Goal: Answer question/provide support: Share knowledge or assist other users

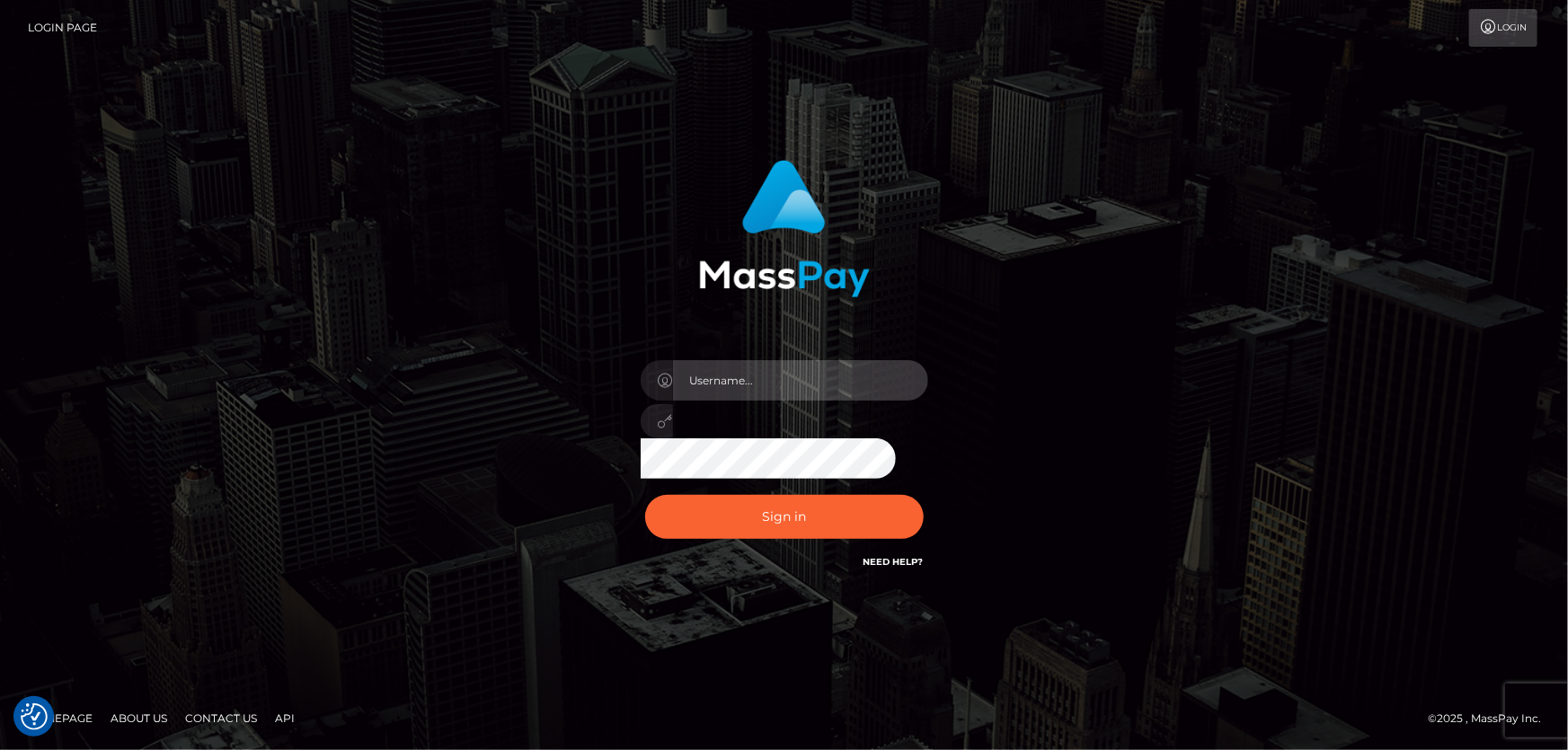
type input "Dan.Cirnat"
click at [913, 488] on div at bounding box center [762, 546] width 368 height 205
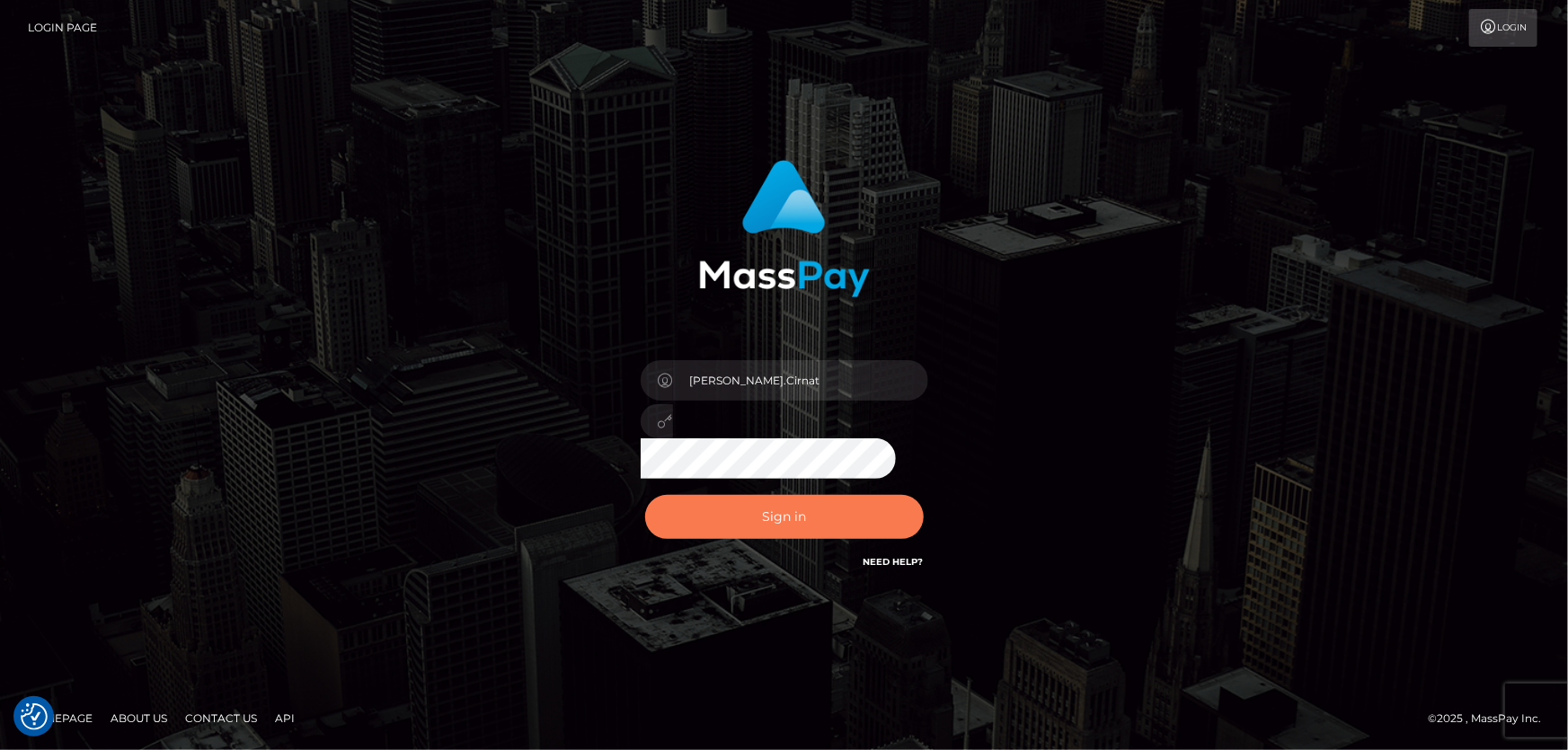
click at [835, 521] on button "Sign in" at bounding box center [784, 517] width 278 height 44
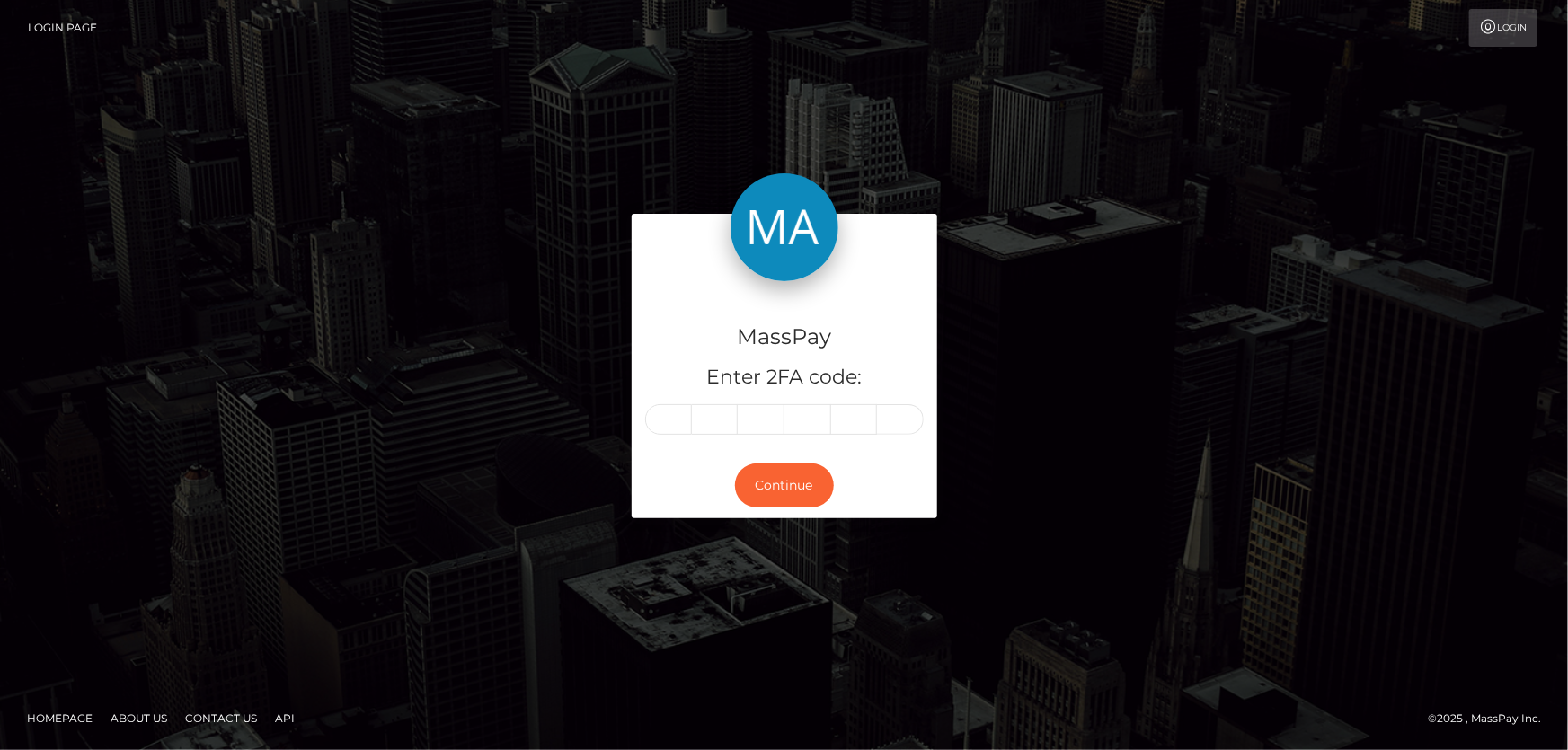
click at [662, 421] on input "text" at bounding box center [669, 419] width 47 height 31
type input "4"
type input "0"
type input "4"
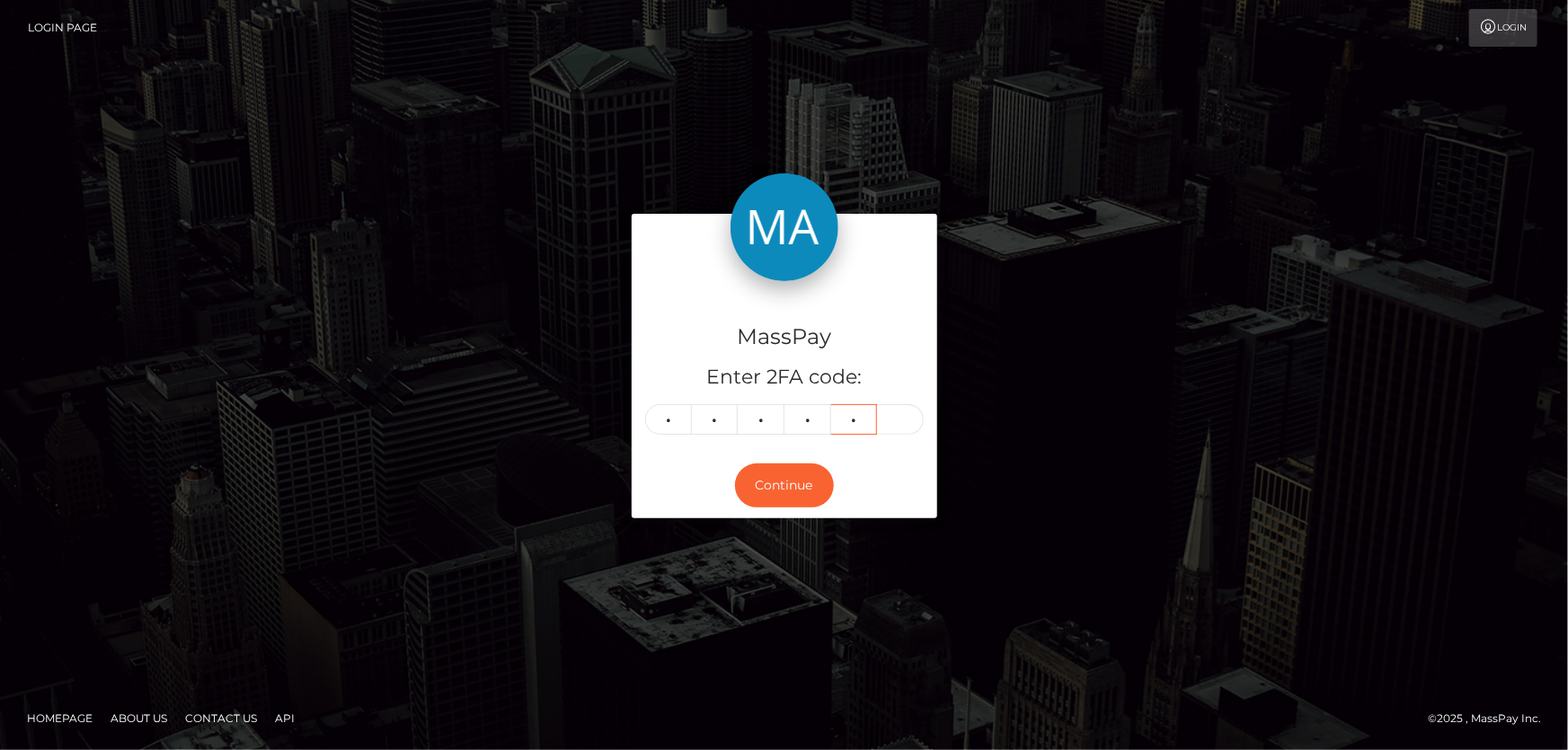
type input "7"
type input "5"
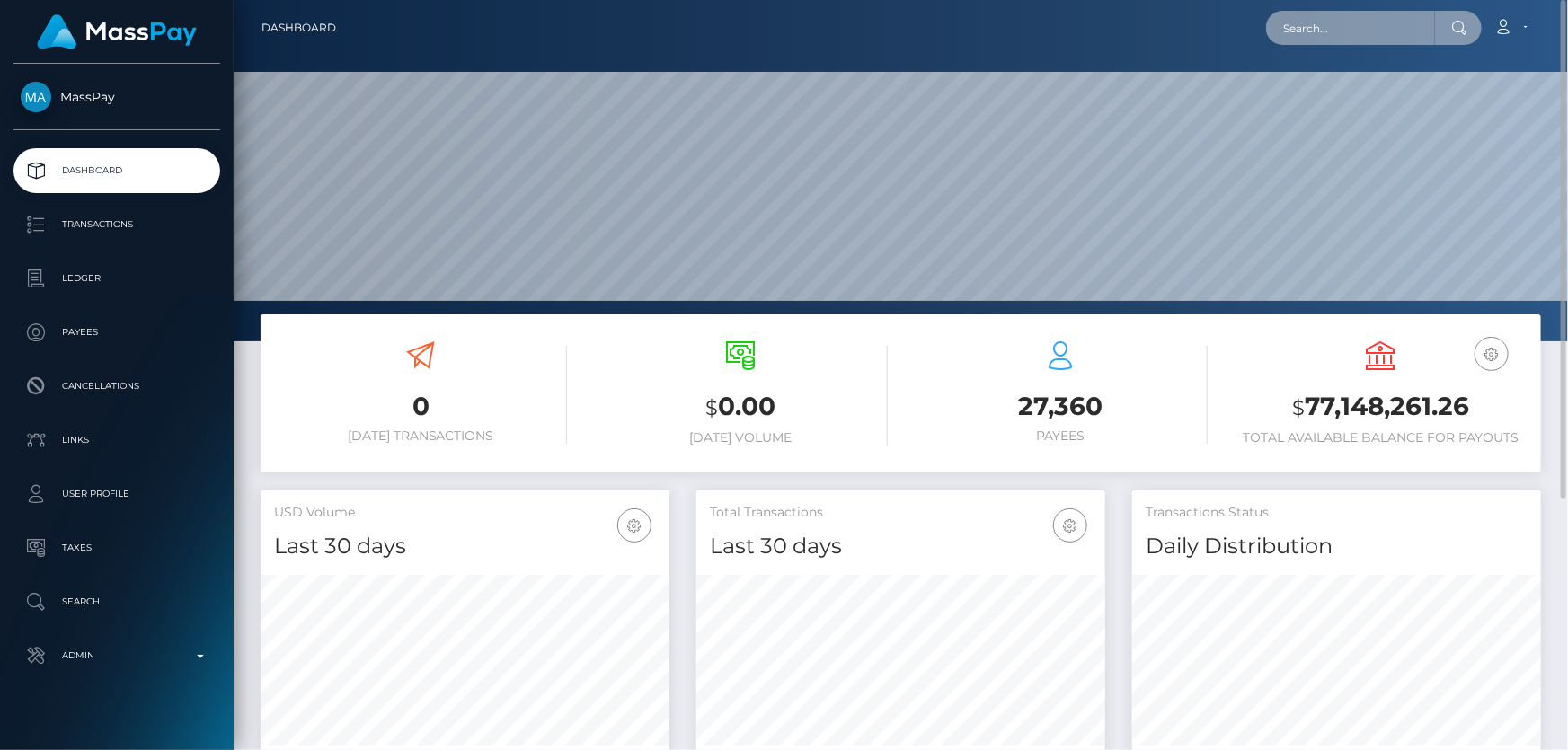
paste input "777fb1f1-6629-11ef-aac6-064f280b9d11"
type input "777fb1f1-6629-11ef-aac6-064f280b9d11"
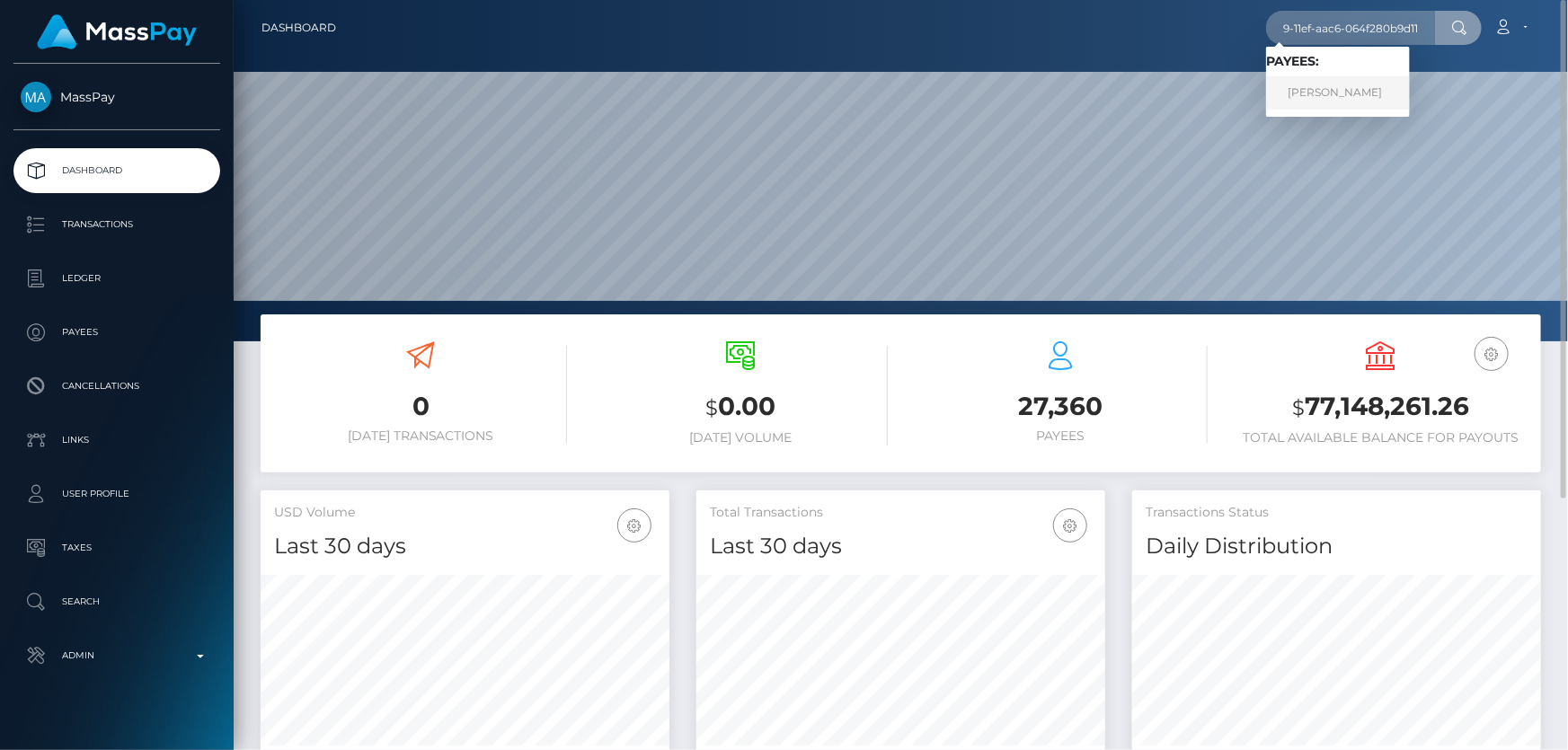
click at [1346, 84] on link "MARGIT BIHLMAIER" at bounding box center [1337, 93] width 144 height 34
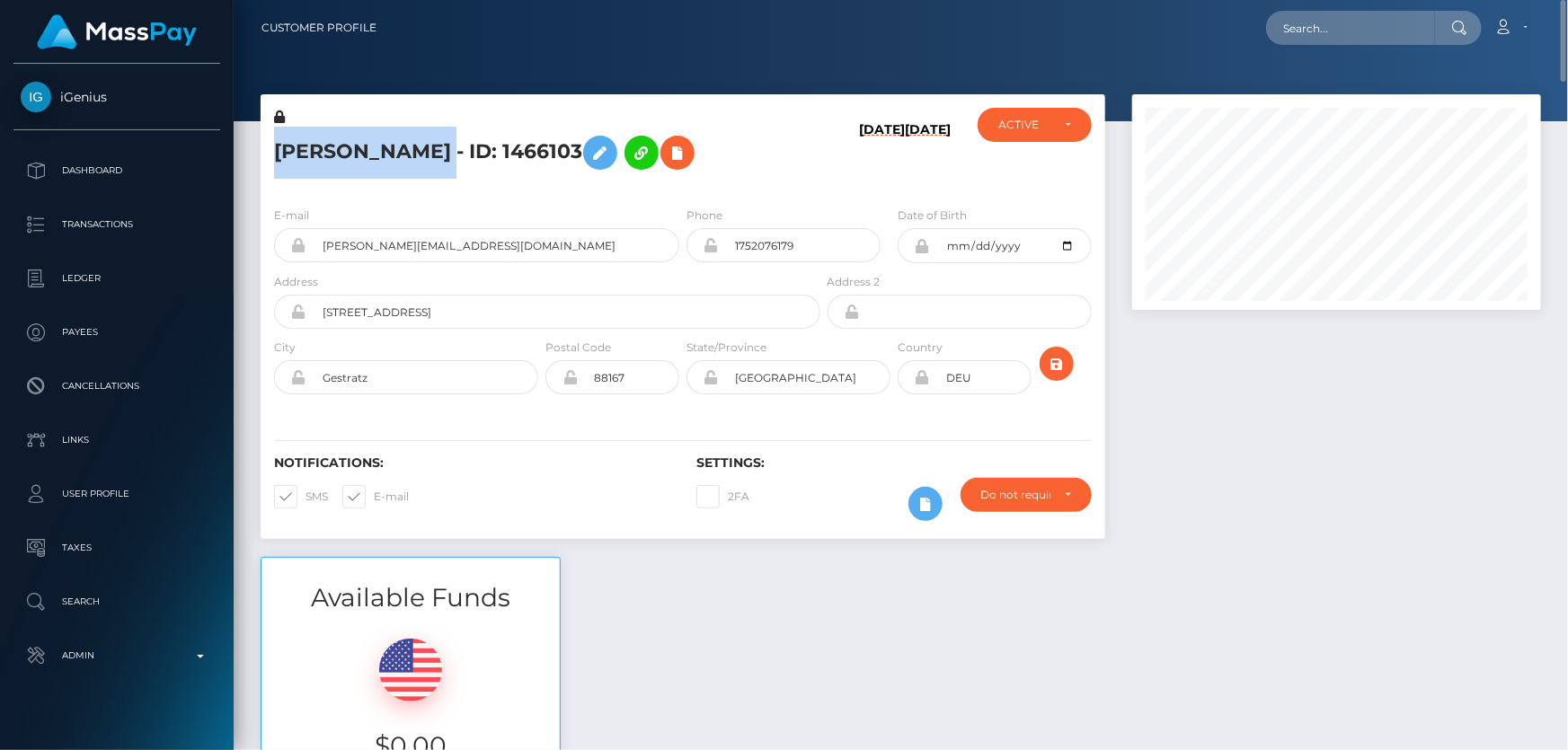
drag, startPoint x: 483, startPoint y: 151, endPoint x: 300, endPoint y: 156, distance: 183.1
click at [276, 156] on h5 "[PERSON_NAME] - ID: 1466103" at bounding box center [542, 153] width 536 height 52
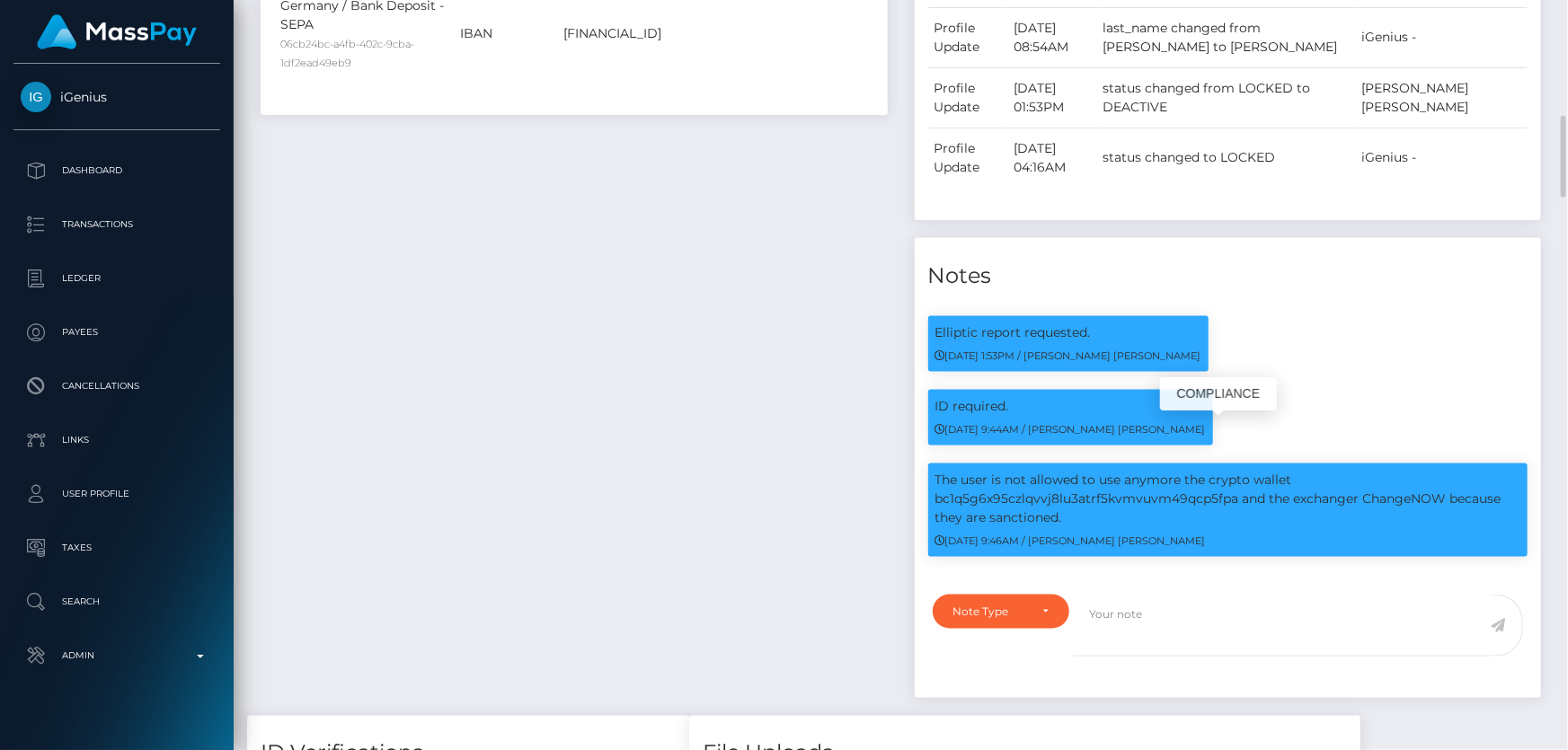
scroll to position [1307, 0]
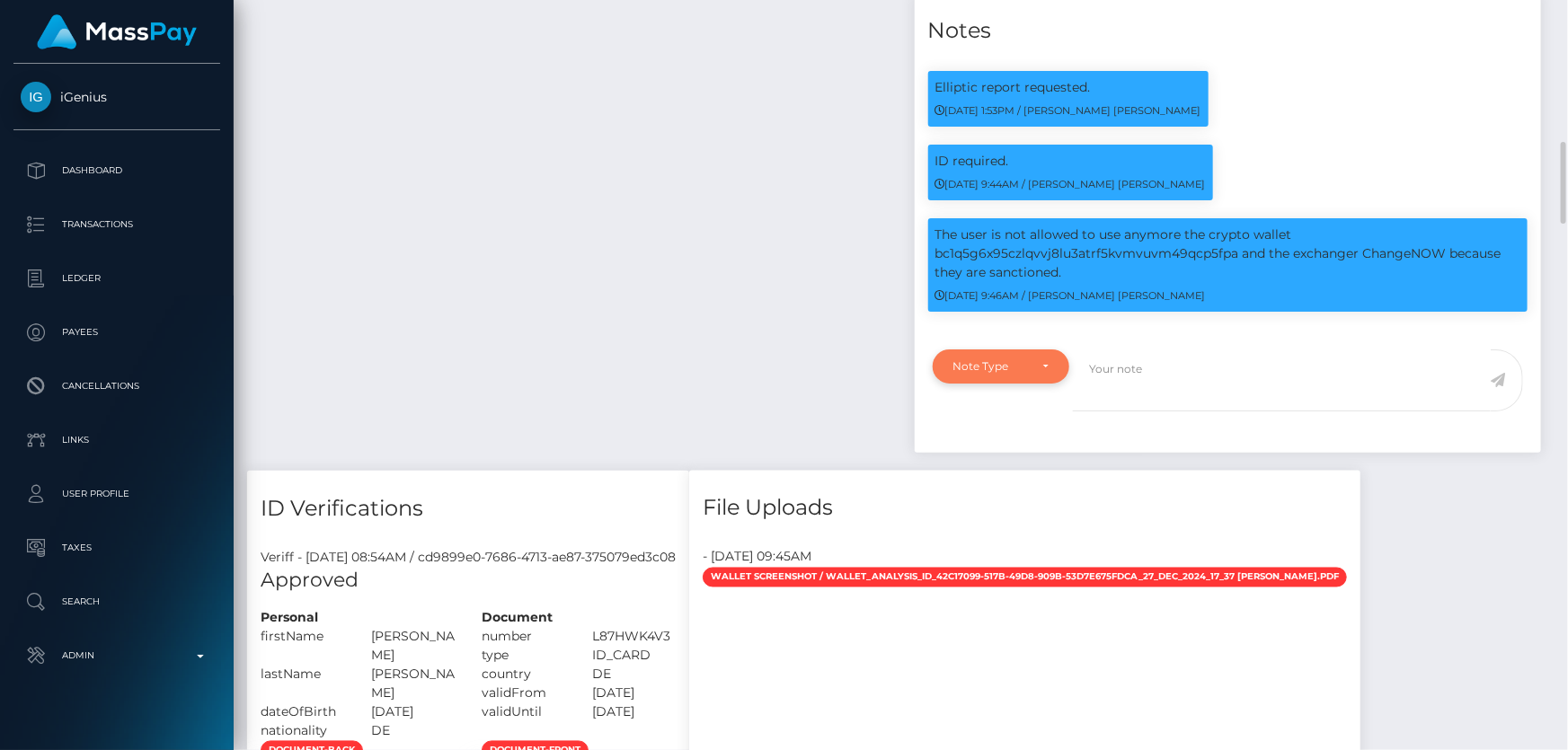
click at [1004, 374] on div "Note Type" at bounding box center [991, 366] width 76 height 14
click at [1022, 499] on span "Clear Compliance" at bounding box center [1002, 490] width 96 height 16
select select "CLEAR_COMPLIANCE"
click at [1123, 403] on textarea at bounding box center [1281, 380] width 417 height 62
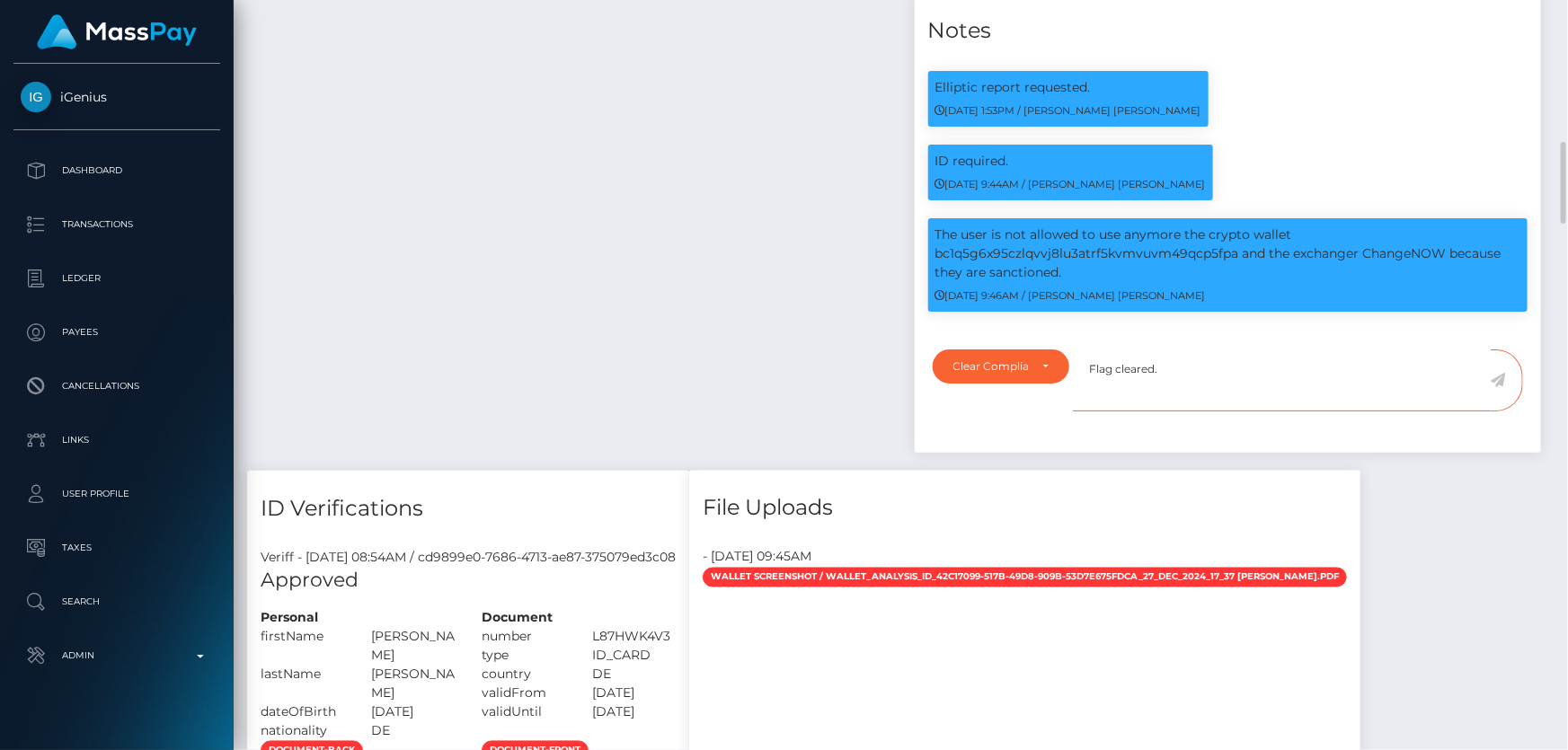
type textarea "Flag cleared."
click at [1499, 388] on icon at bounding box center [1498, 379] width 15 height 14
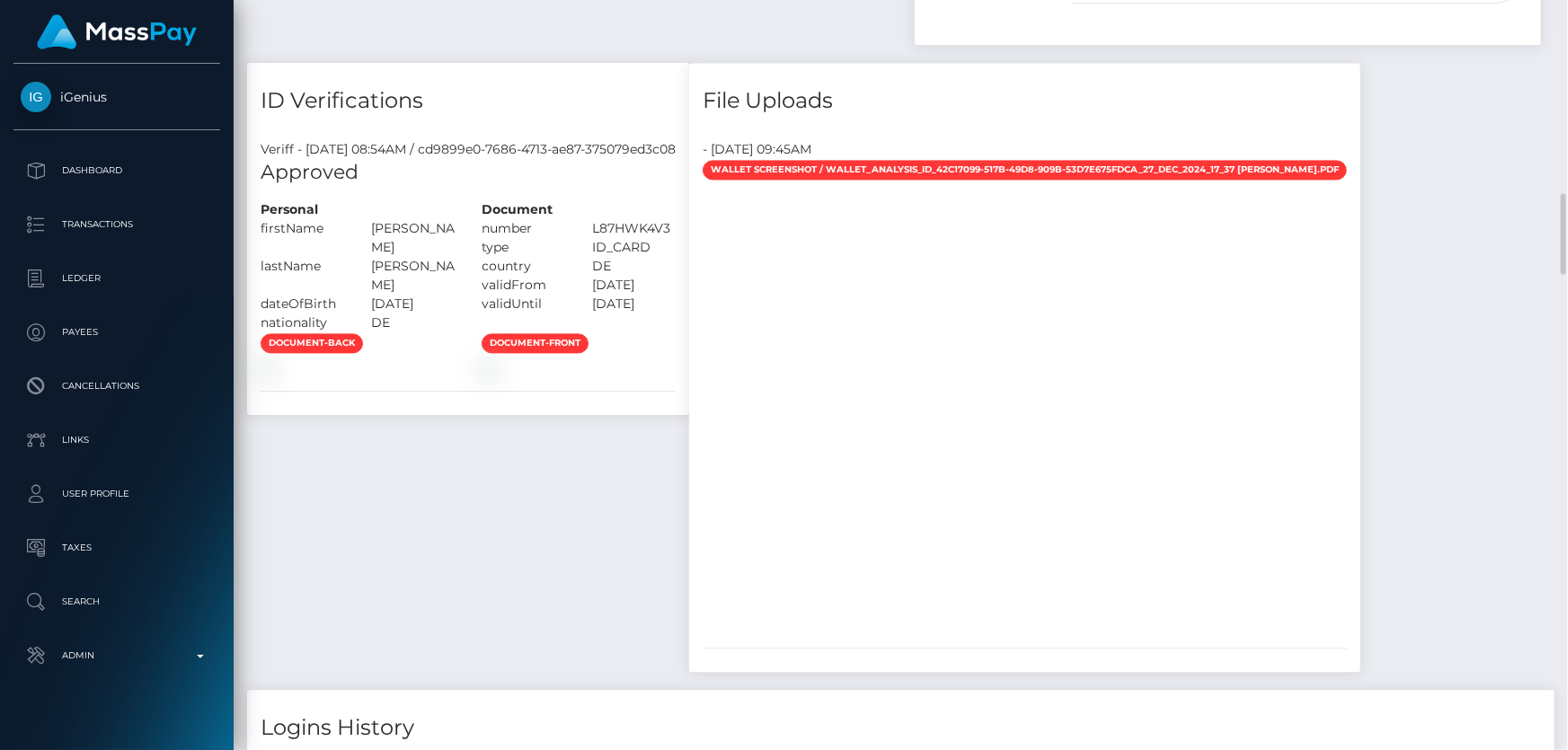
scroll to position [1461, 0]
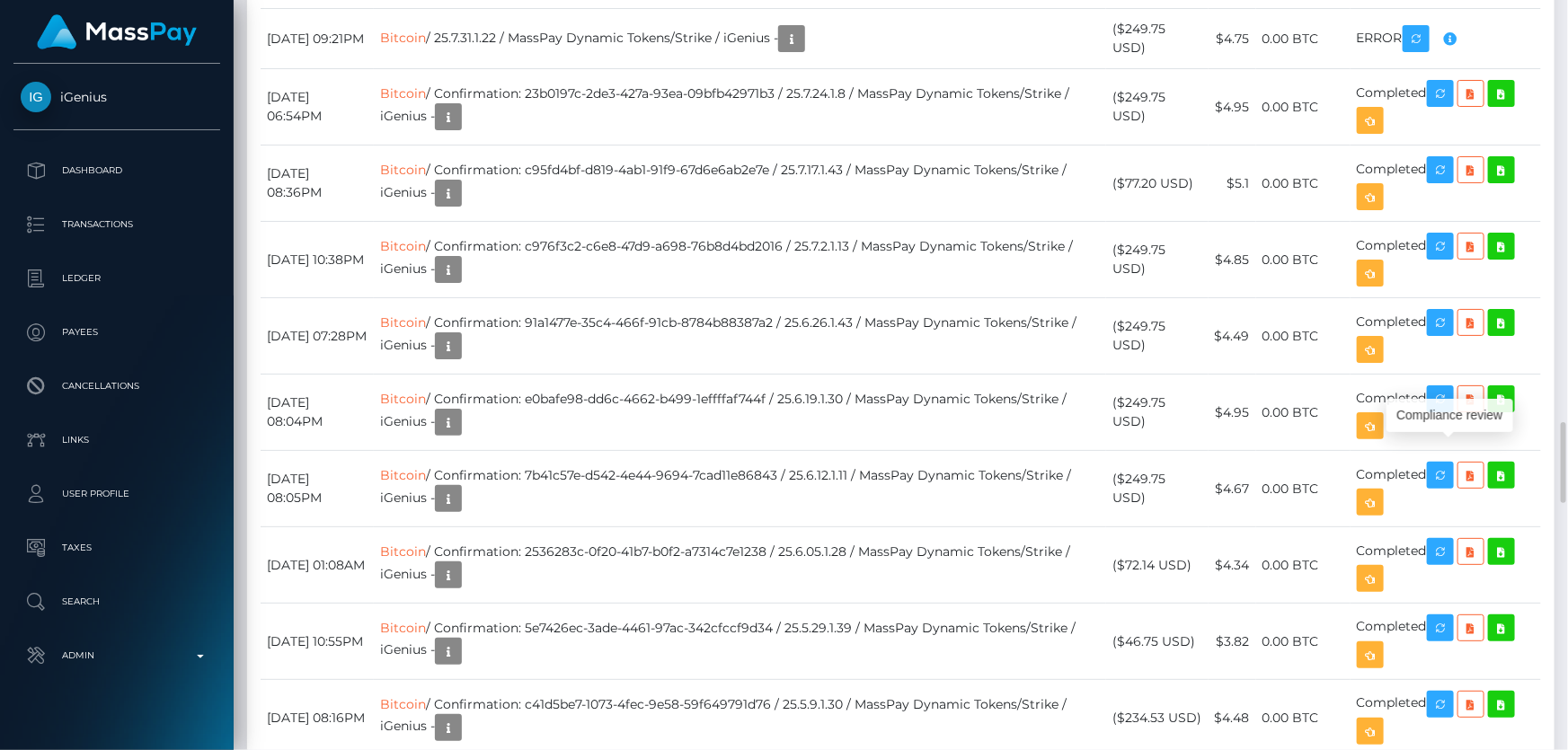
scroll to position [216, 408]
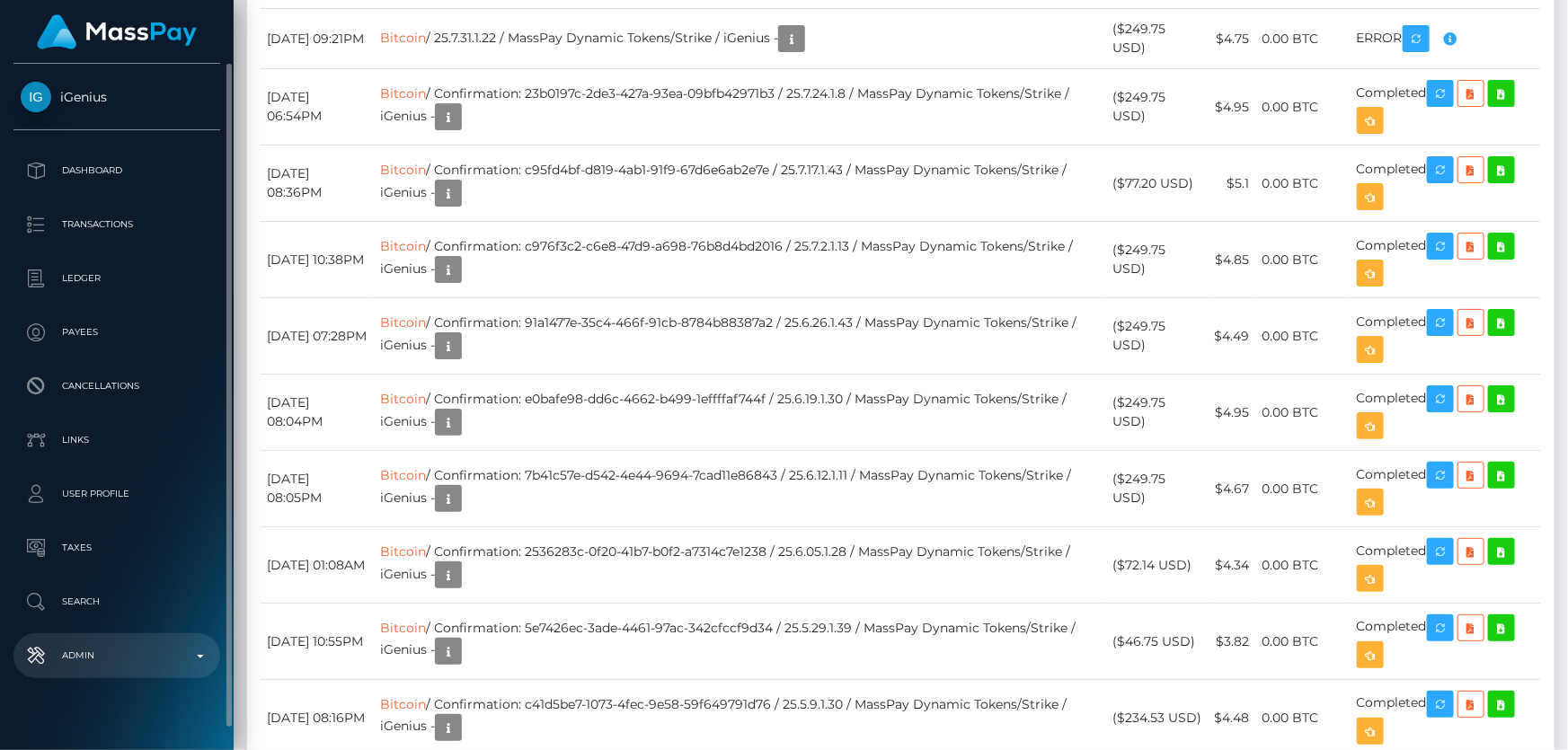
click at [126, 652] on p "Admin" at bounding box center [117, 656] width 192 height 27
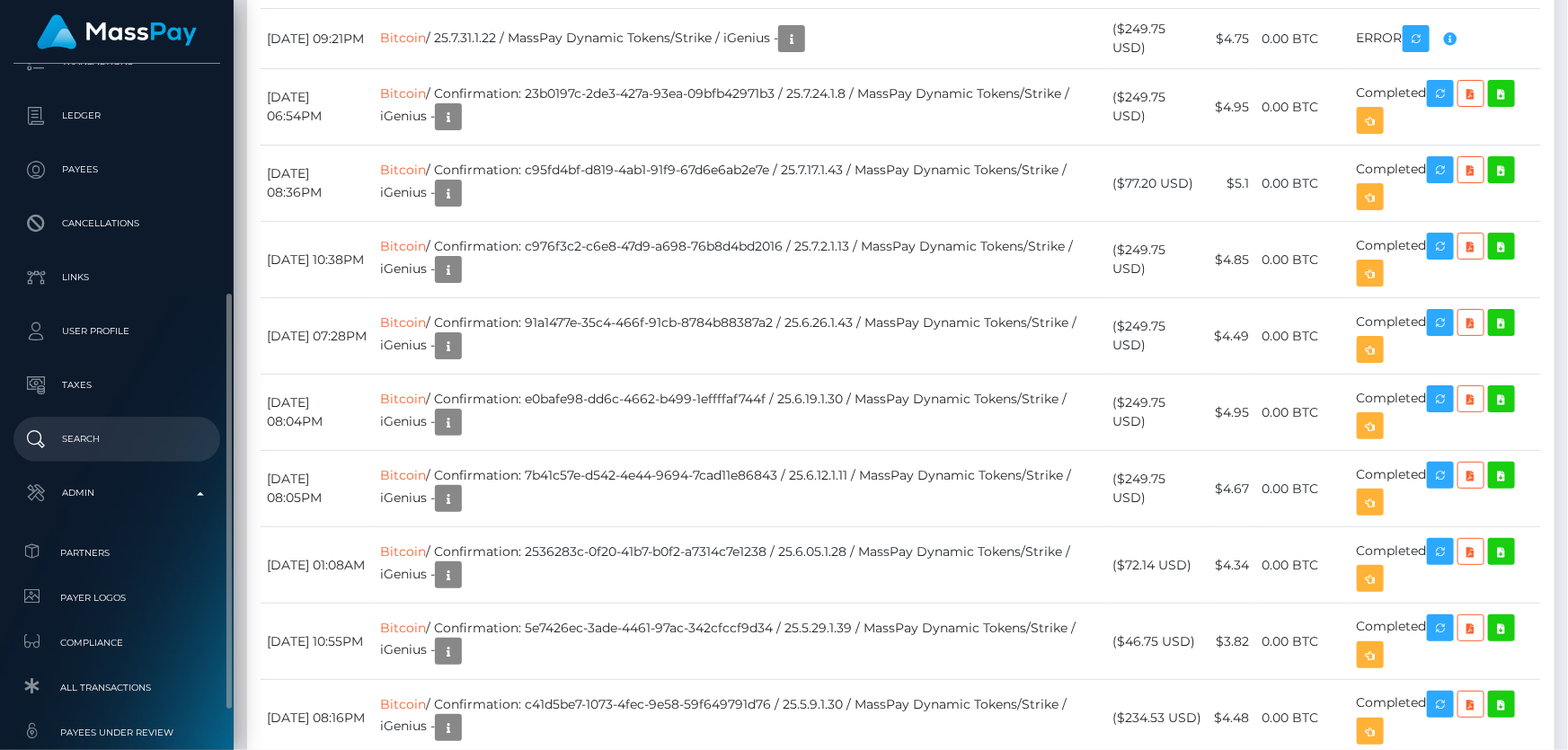
scroll to position [245, 0]
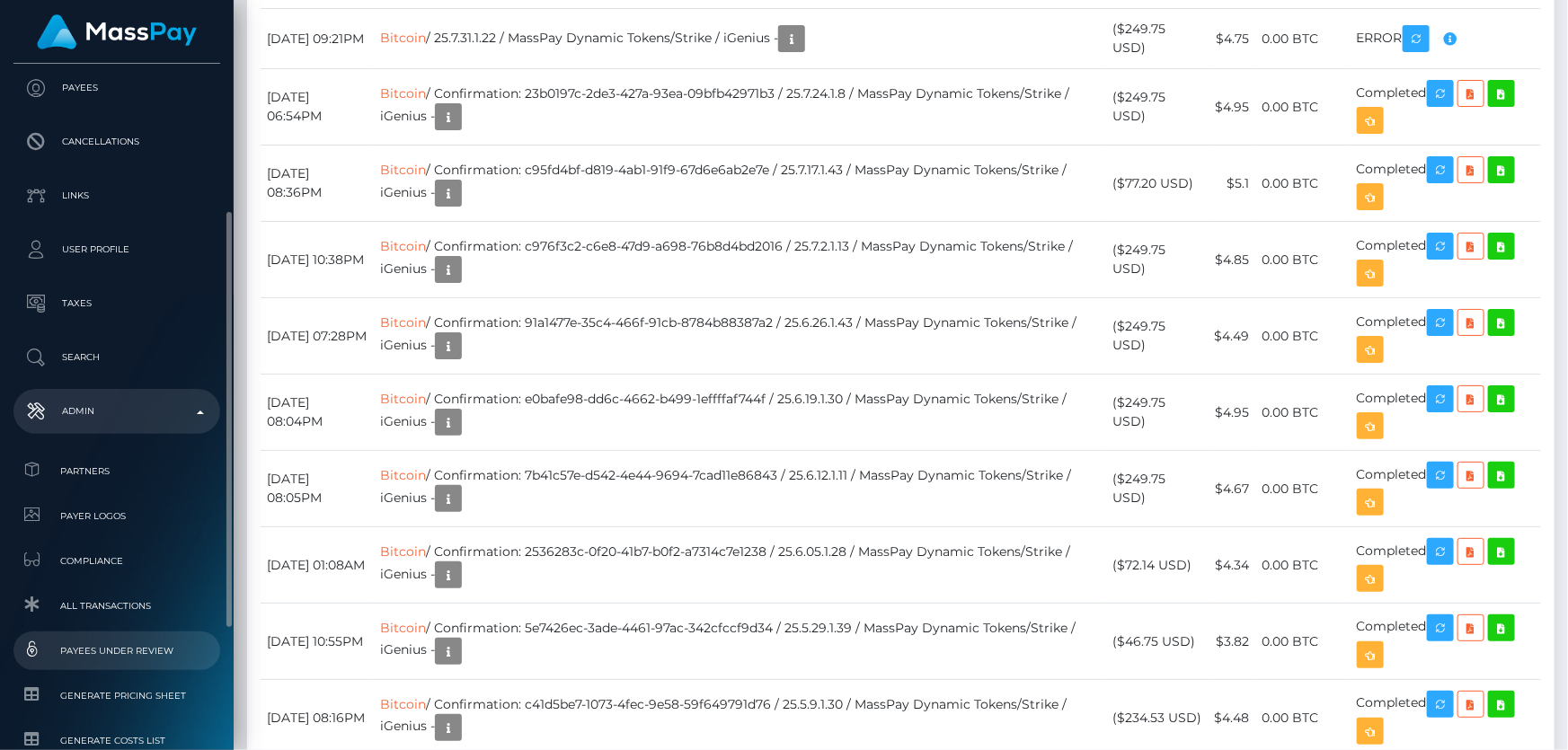
click at [138, 647] on span "Payees under Review" at bounding box center [117, 651] width 192 height 21
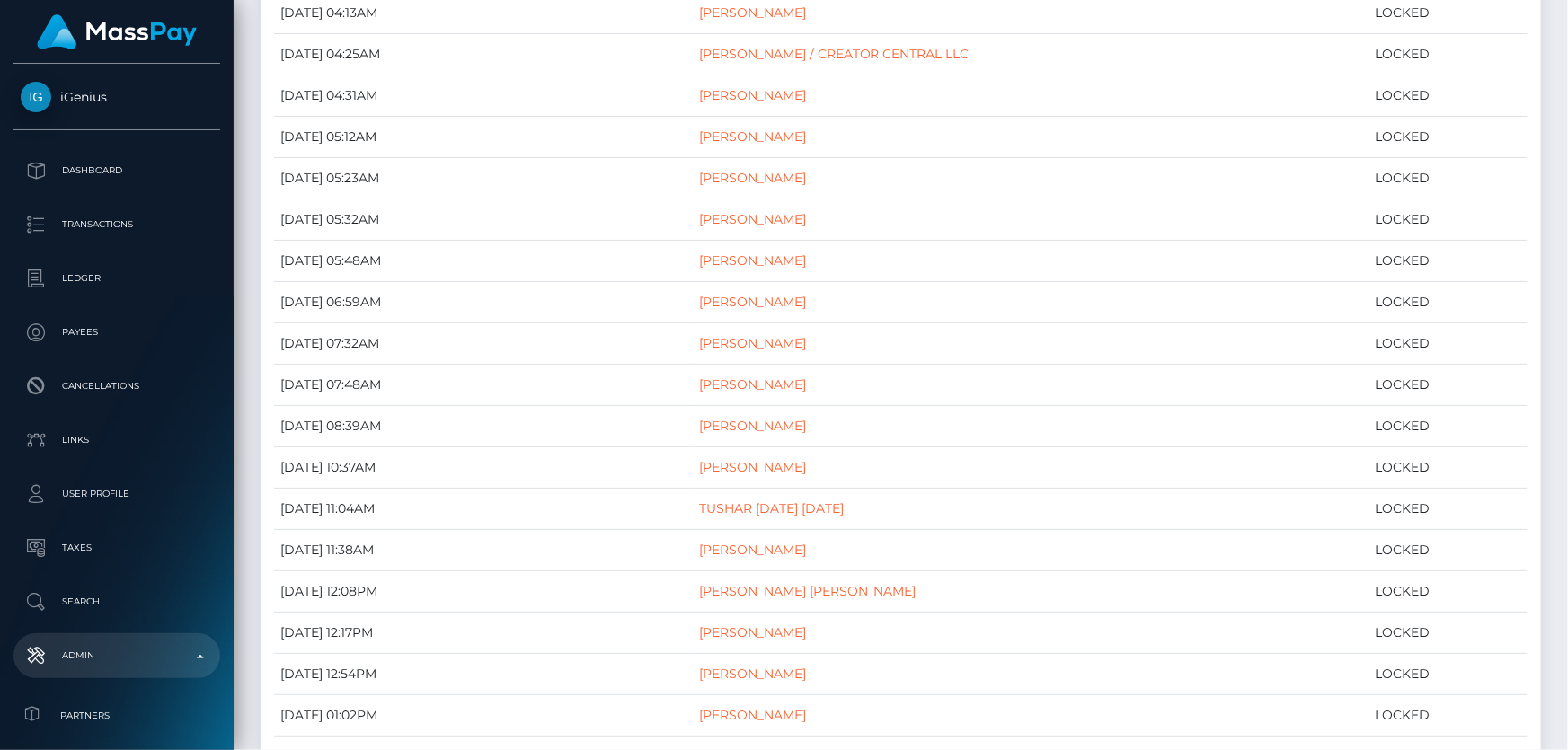
select select
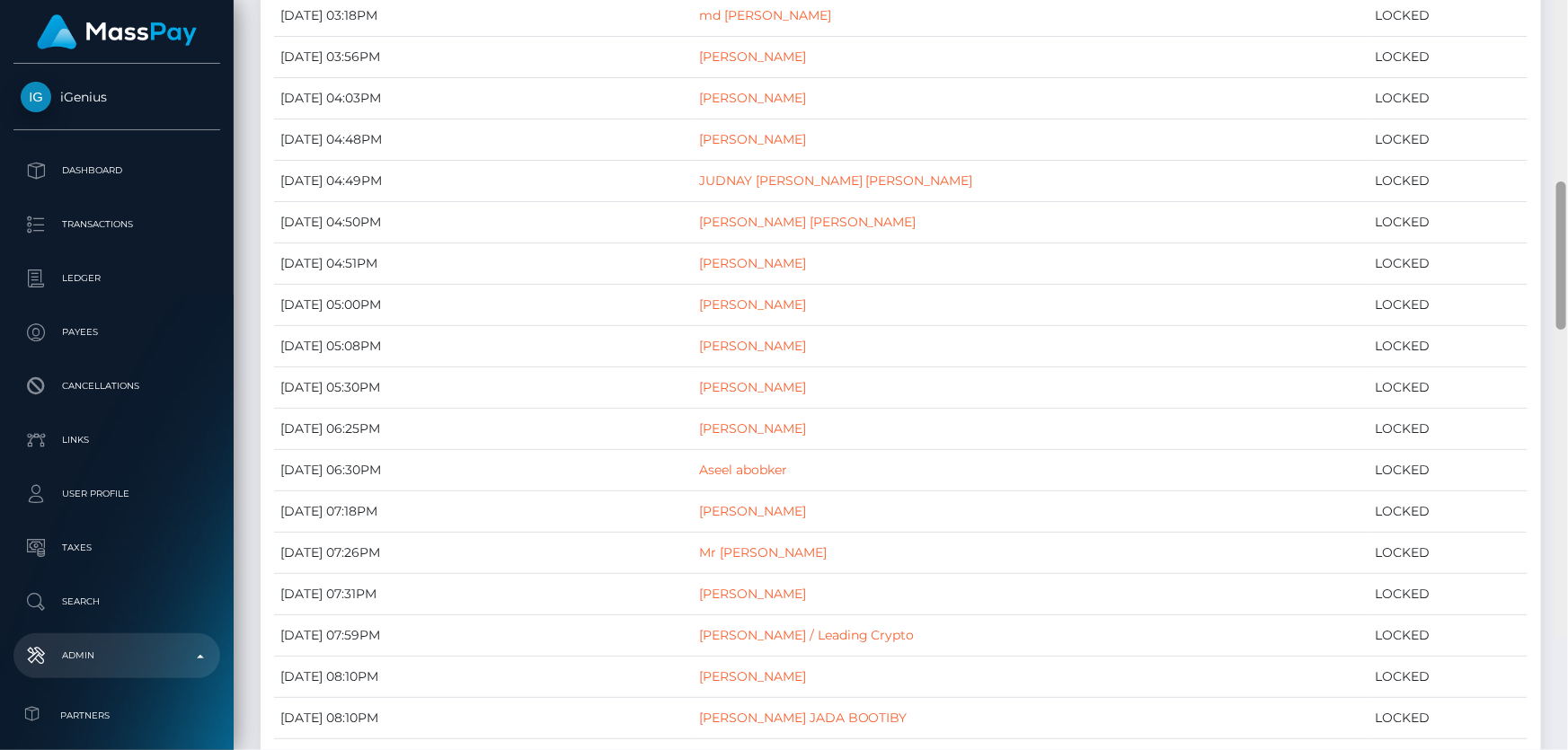
scroll to position [3044, 0]
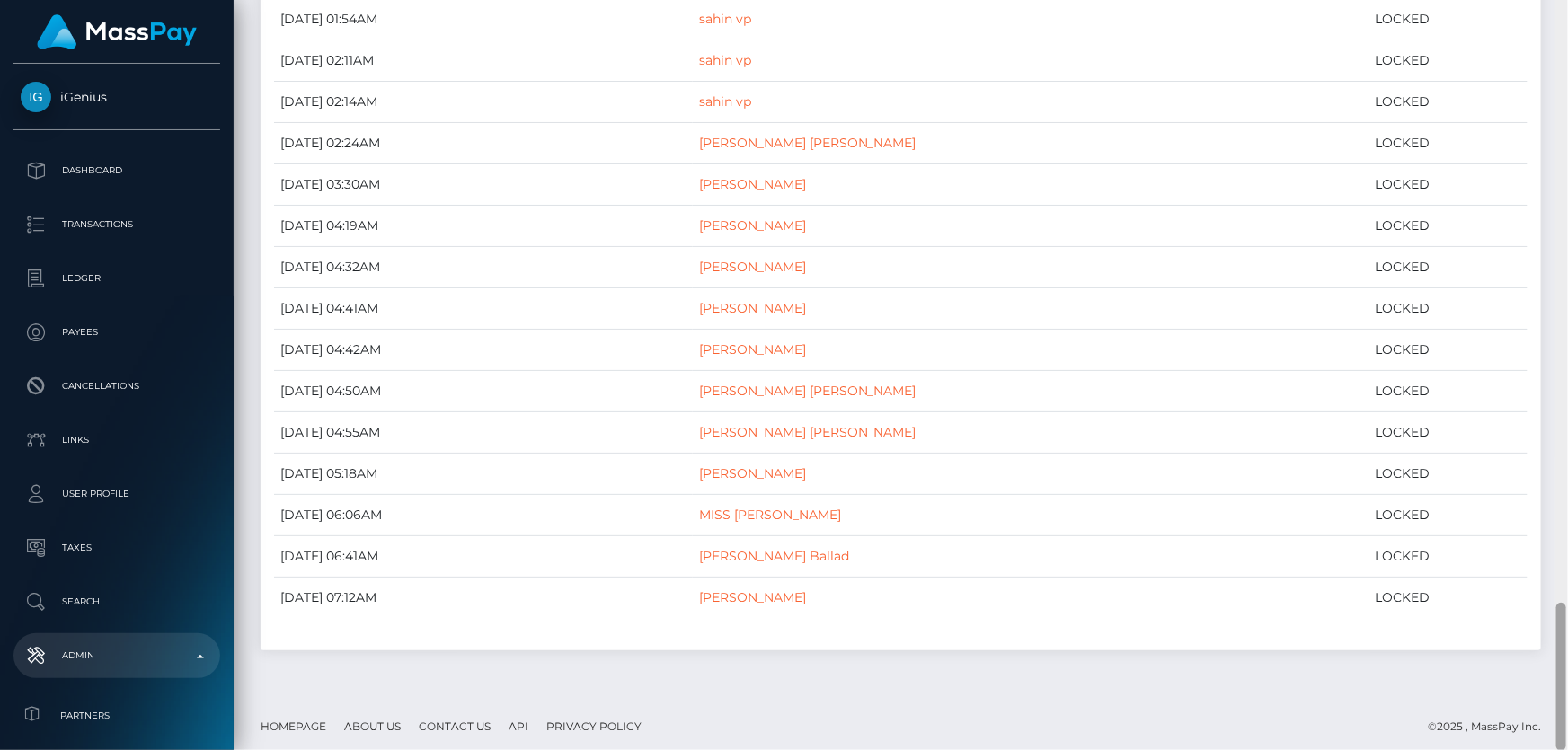
drag, startPoint x: 1565, startPoint y: 318, endPoint x: 1498, endPoint y: 618, distance: 307.4
click at [1567, 749] on html "iGenius Dashboard Transactions Ledger Payees Cancellations Links" at bounding box center [784, 375] width 1568 height 750
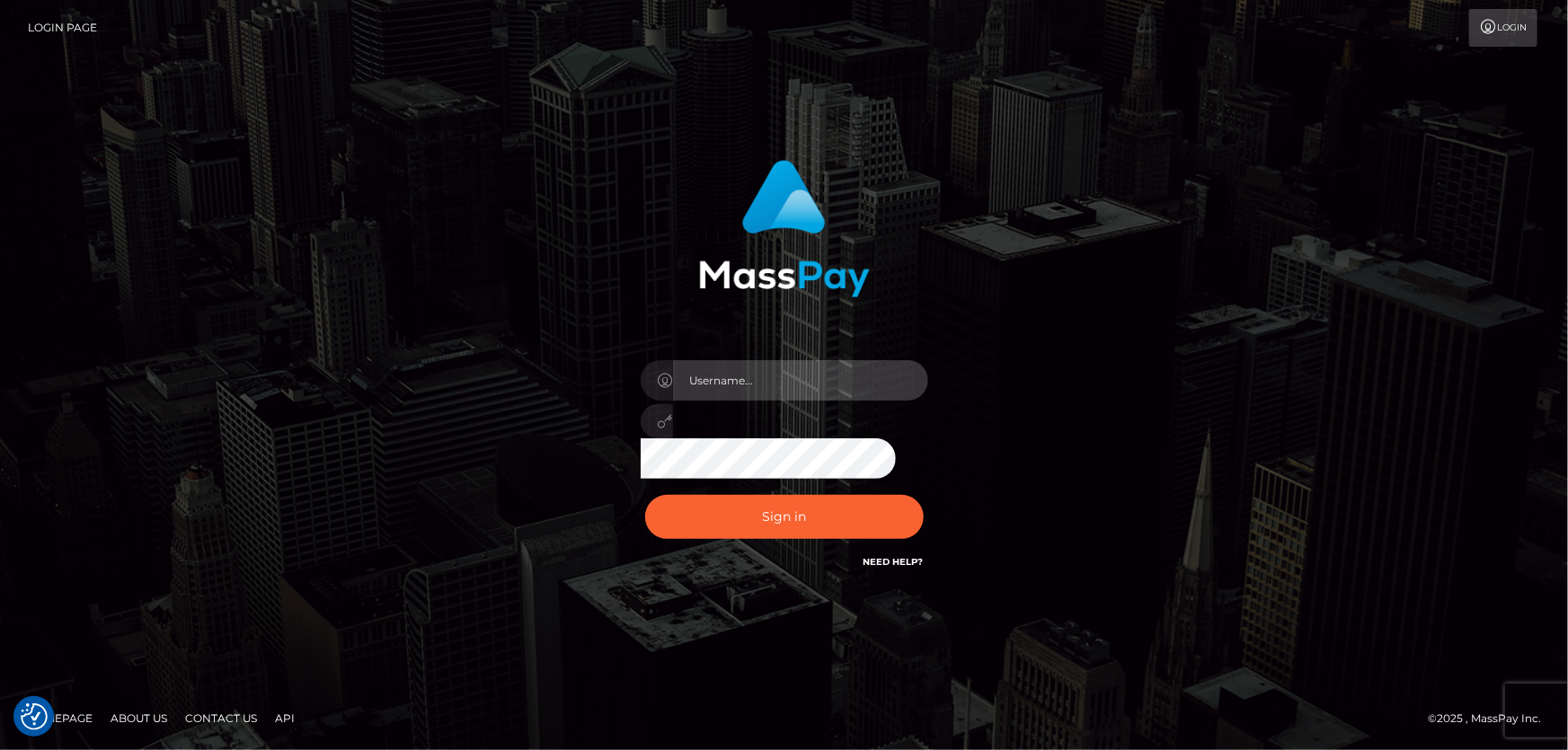
type input "[PERSON_NAME].Cirnat"
click at [925, 491] on div at bounding box center [762, 546] width 368 height 205
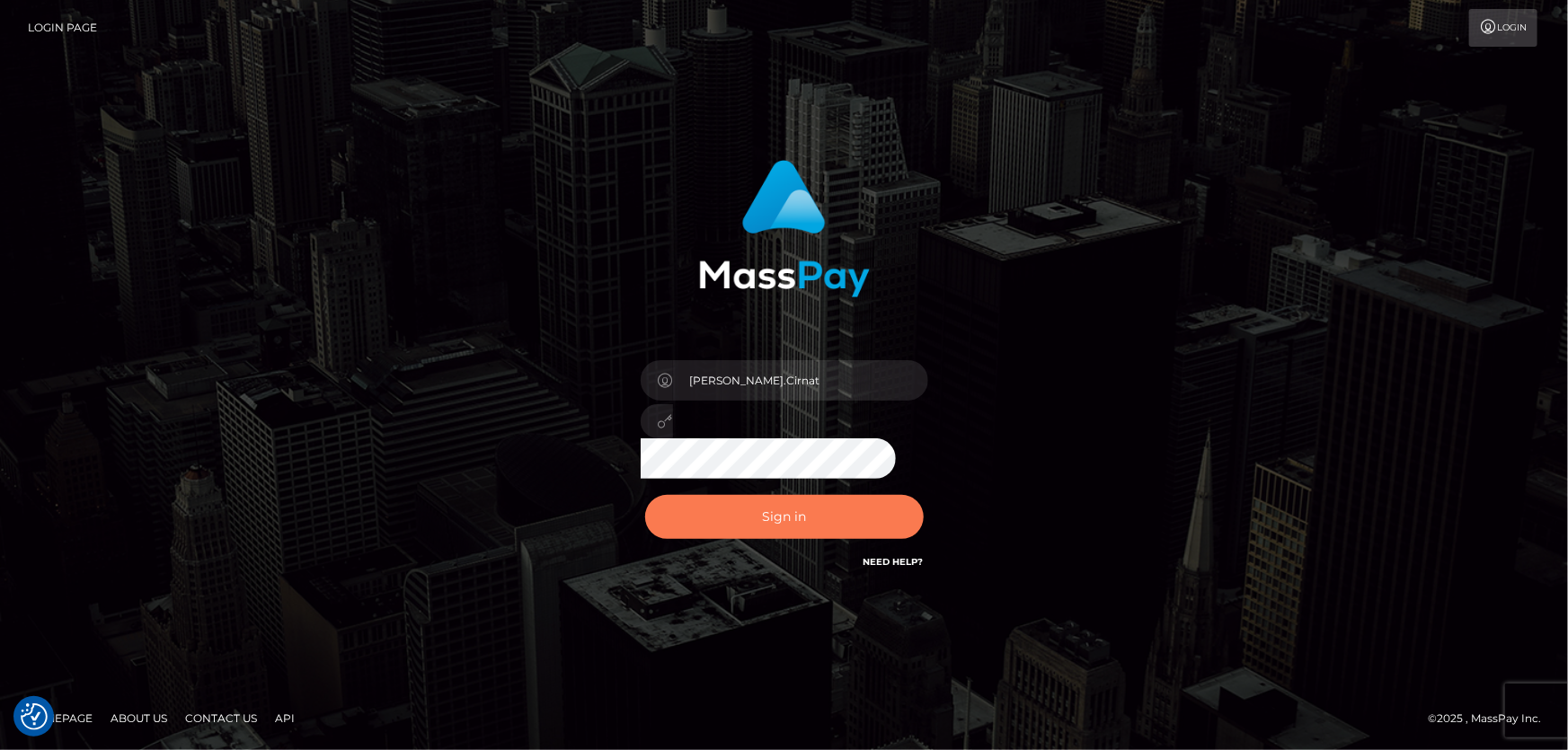
click at [826, 502] on button "Sign in" at bounding box center [784, 517] width 278 height 44
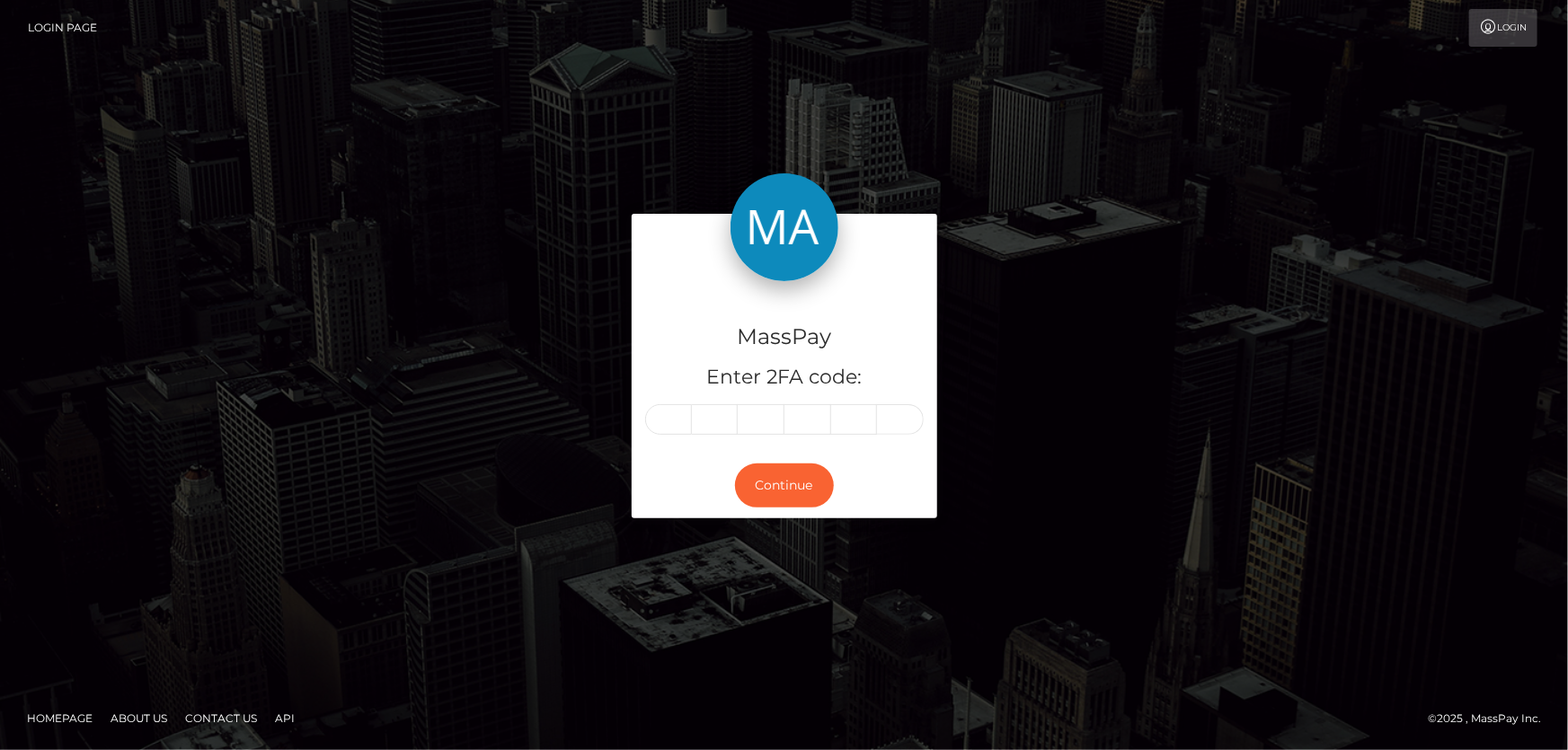
click at [663, 417] on input "text" at bounding box center [669, 419] width 47 height 31
type input "2"
type input "4"
type input "8"
type input "5"
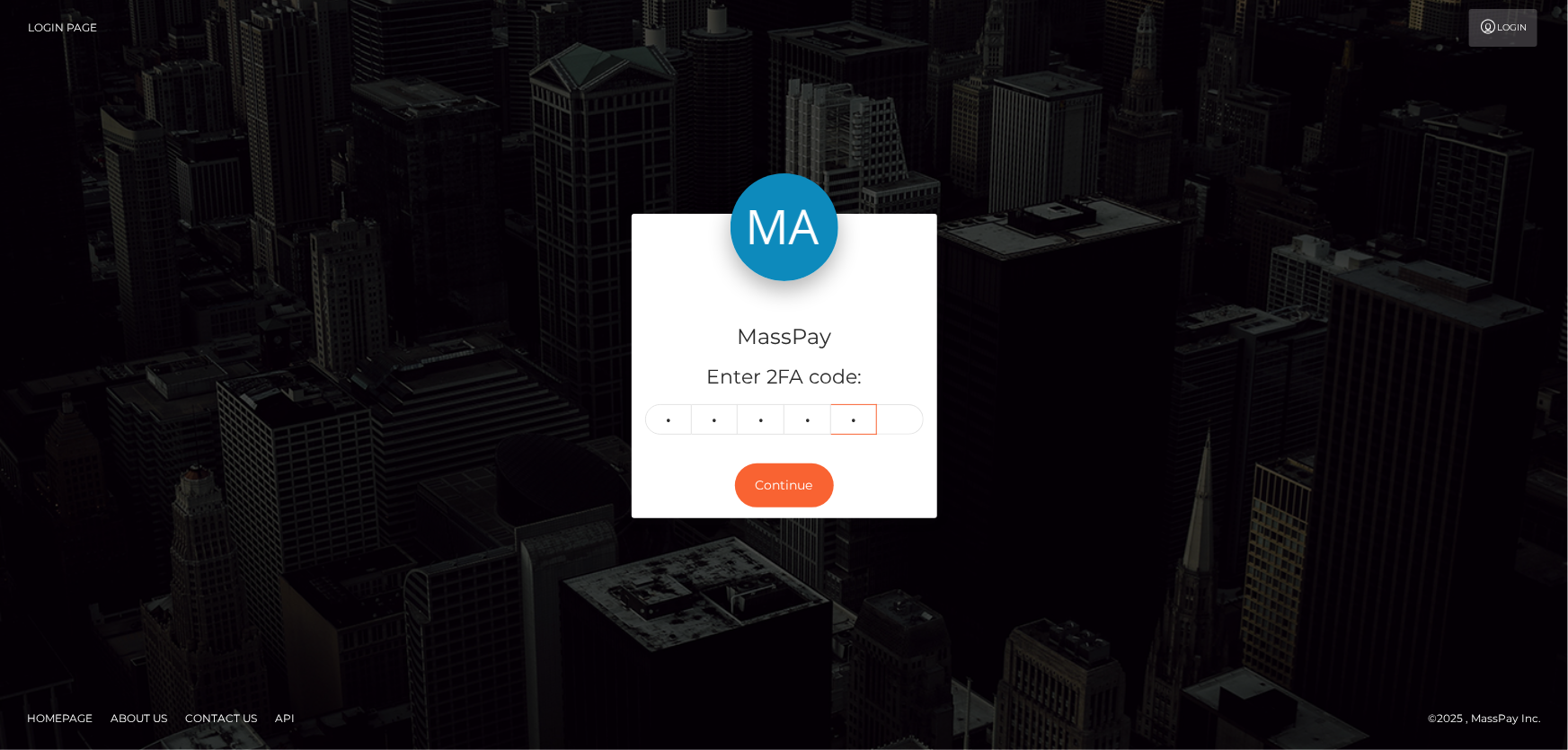
type input "6"
type input "7"
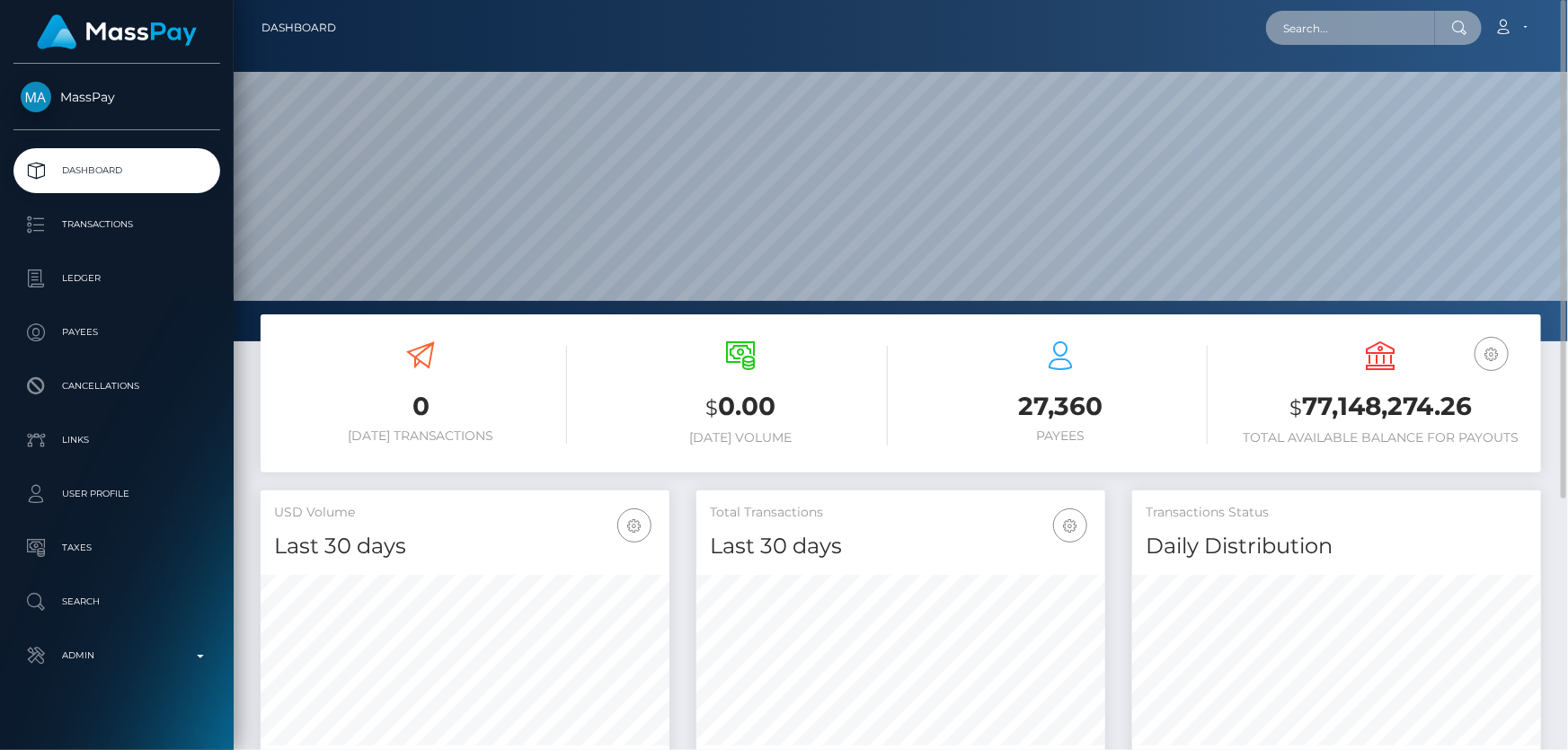
paste input "poact_Y9dD0CW1Ub94"
type input "poact_Y9dD0CW1Ub94"
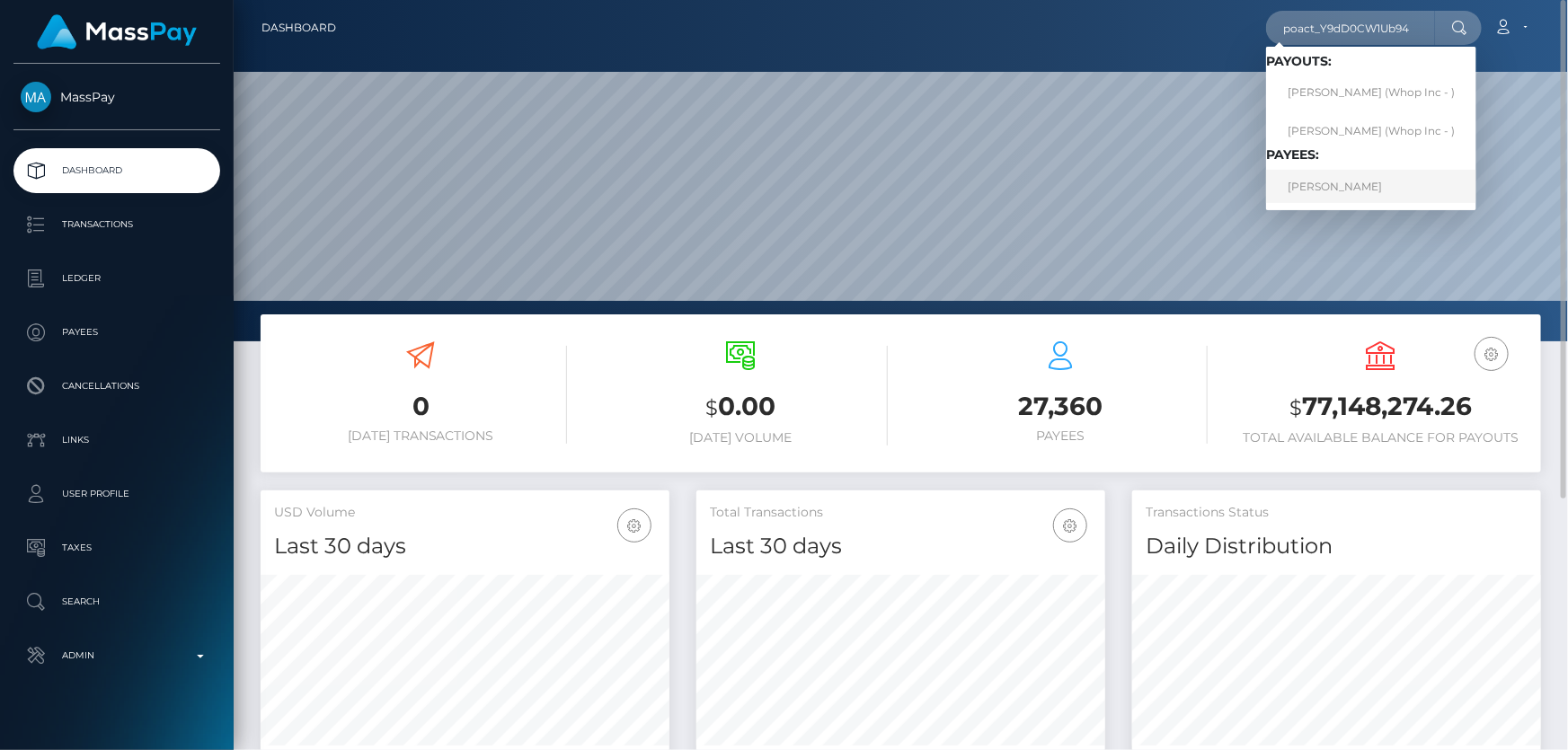
click at [1365, 185] on link "VANSH MORDIA" at bounding box center [1370, 187] width 210 height 34
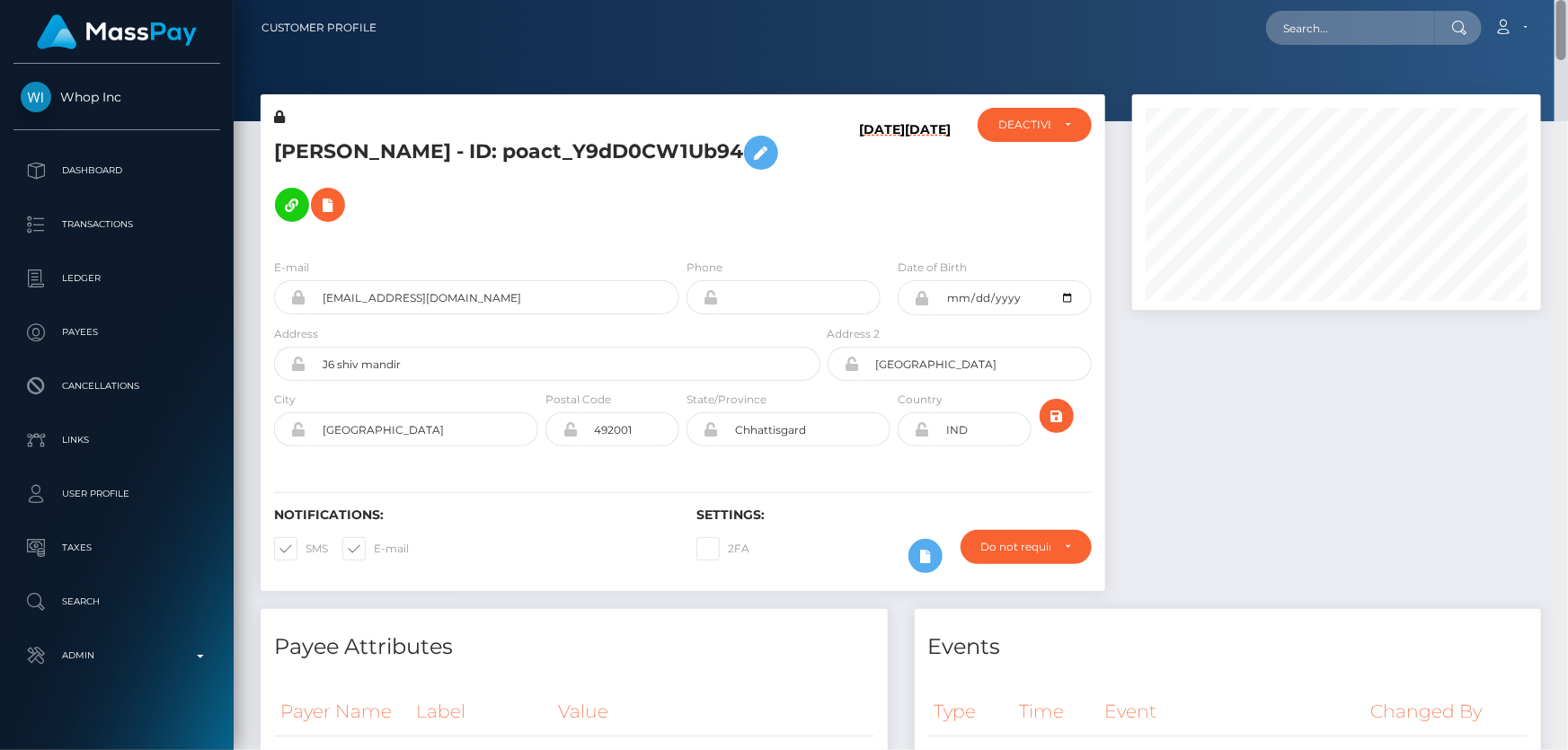
drag, startPoint x: 1562, startPoint y: 359, endPoint x: 1567, endPoint y: 3, distance: 356.0
click at [1567, 3] on div "Customer Profile Loading... Loading..." at bounding box center [900, 375] width 1334 height 750
click at [602, 217] on h5 "VANSH MORDIA - ID: poact_Y9dD0CW1Ub94" at bounding box center [542, 179] width 536 height 105
click at [328, 201] on icon at bounding box center [328, 205] width 21 height 22
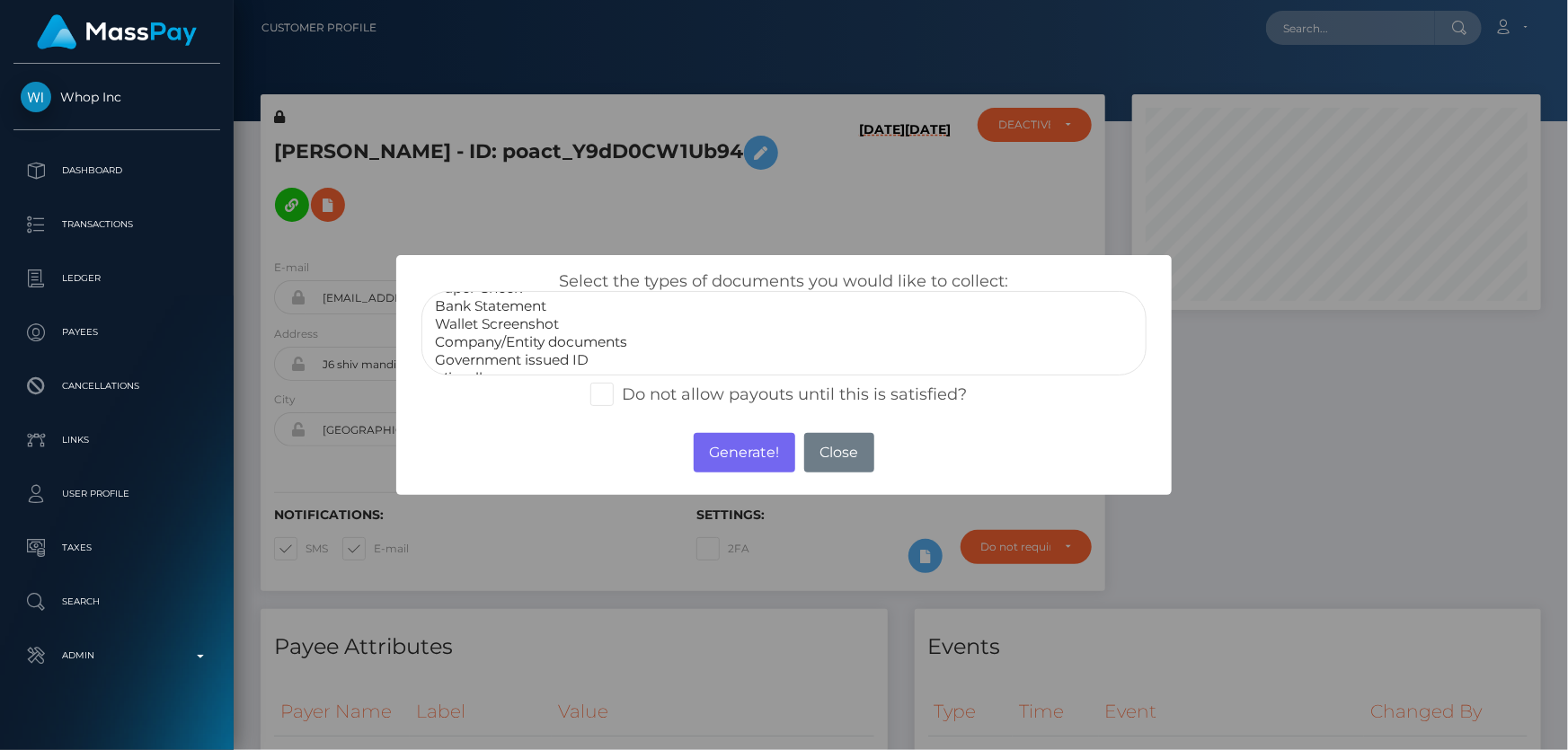
scroll to position [35, 0]
select select "Miscellaneous"
click at [509, 361] on option "Miscellaneous" at bounding box center [784, 361] width 700 height 18
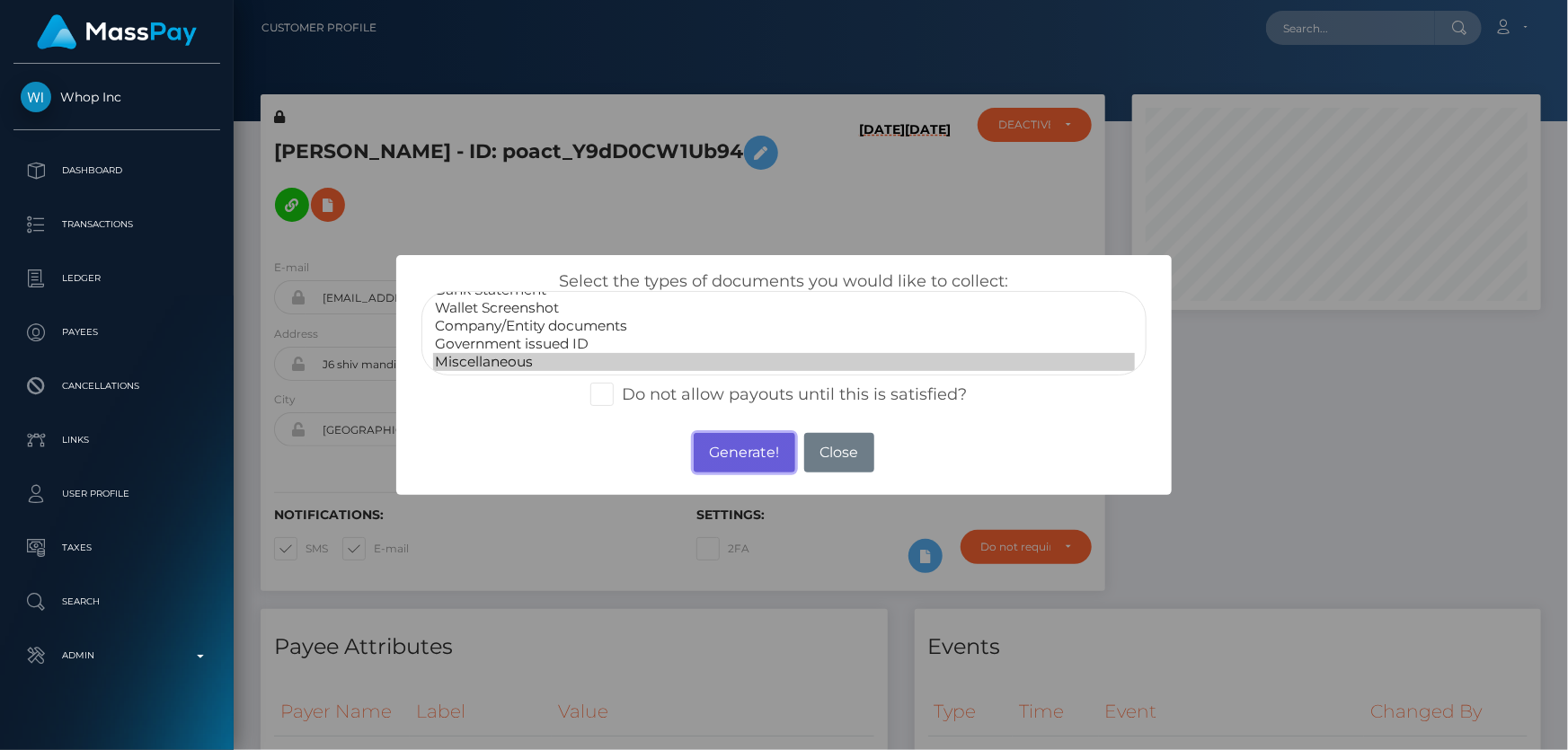
click at [748, 451] on button "Generate!" at bounding box center [744, 453] width 102 height 39
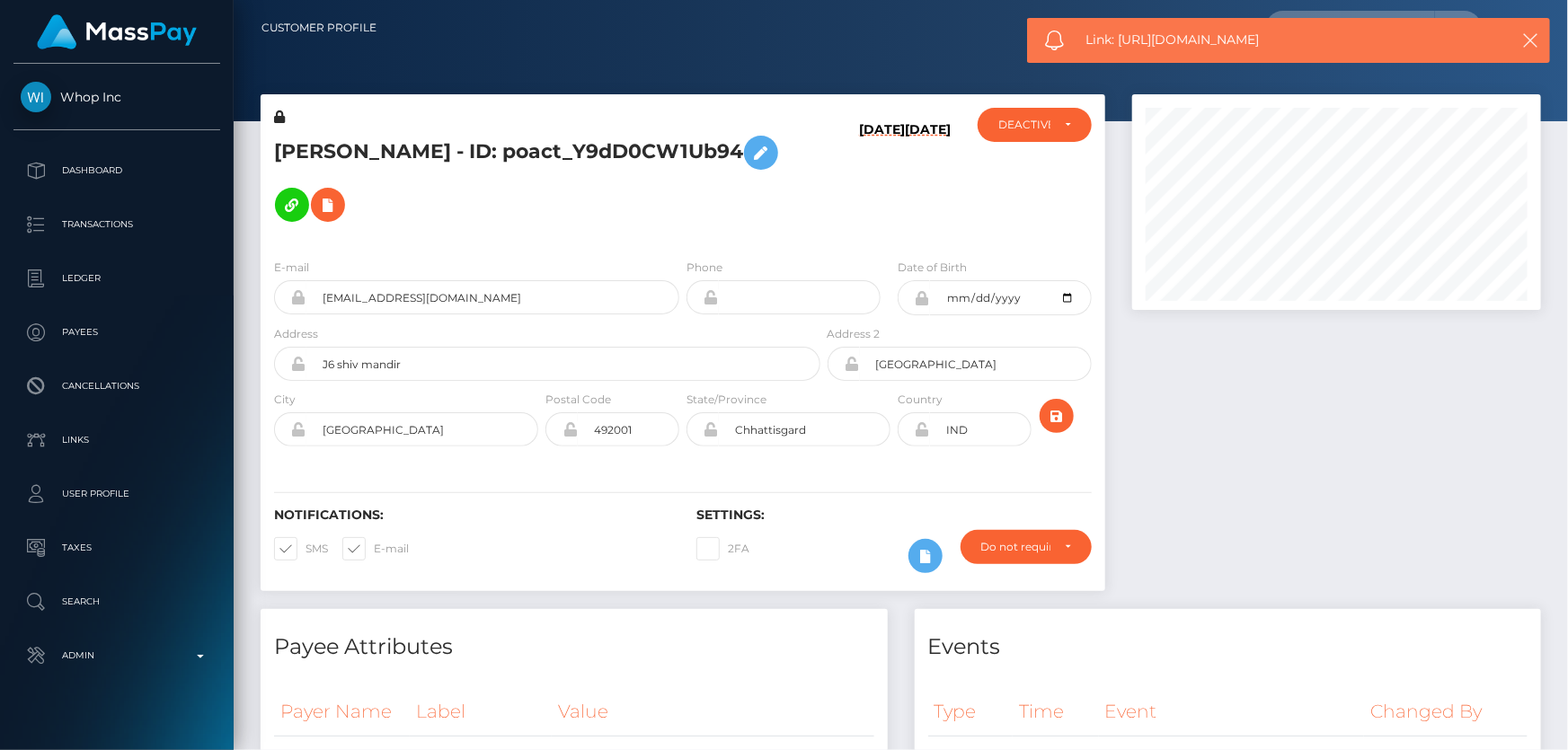
drag, startPoint x: 1273, startPoint y: 39, endPoint x: 1123, endPoint y: 35, distance: 150.1
click at [1123, 35] on span "Link: https://l.maspay.io/Lg6jx" at bounding box center [1283, 40] width 397 height 19
click at [1247, 40] on span "Link: https://l.maspay.io/Lg6jx" at bounding box center [1283, 40] width 397 height 19
drag, startPoint x: 1266, startPoint y: 43, endPoint x: 1118, endPoint y: 44, distance: 148.0
click at [1118, 44] on span "Link: https://l.maspay.io/Lg6jx" at bounding box center [1283, 40] width 397 height 19
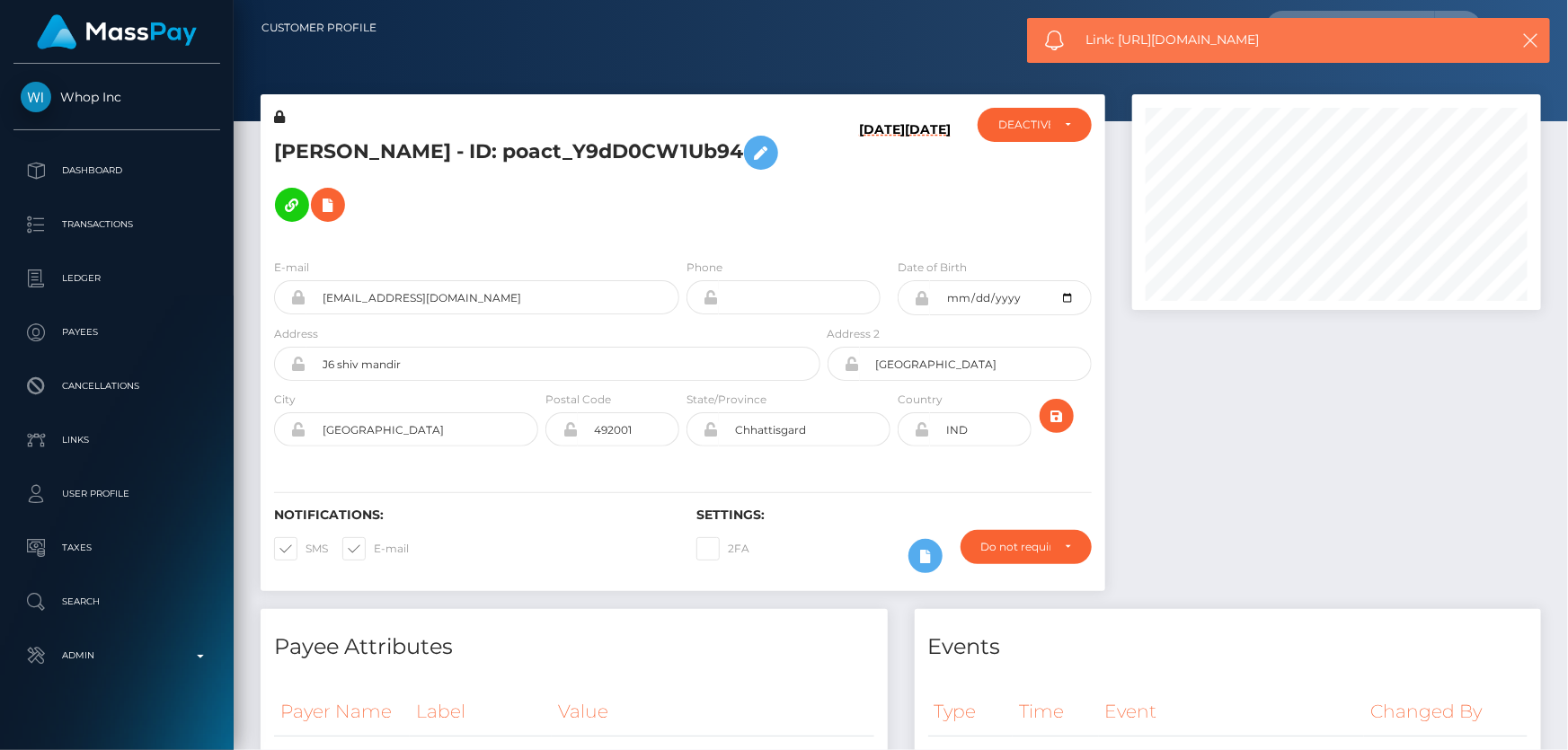
copy span "https://l.maspay.io/Lg6jx"
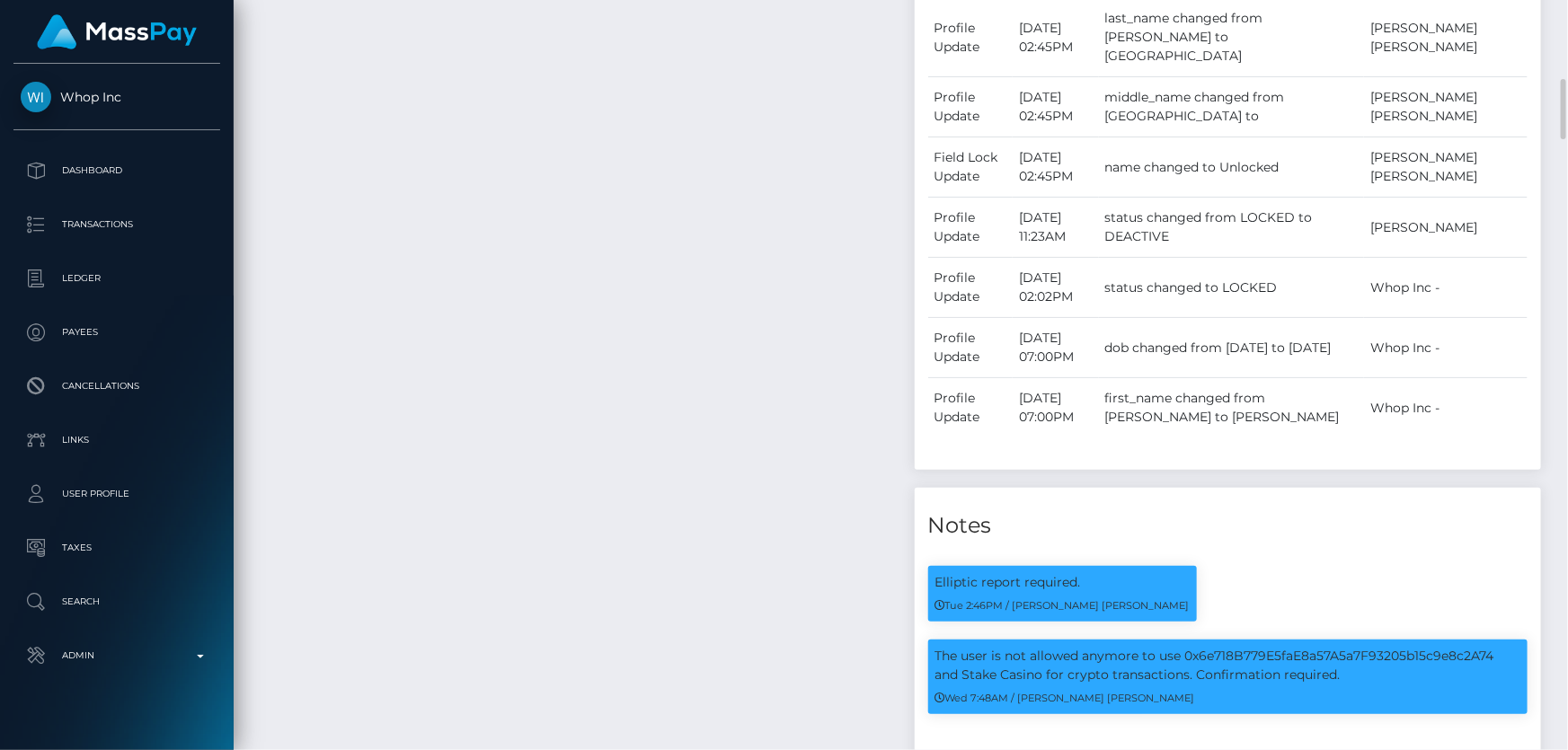
scroll to position [1307, 0]
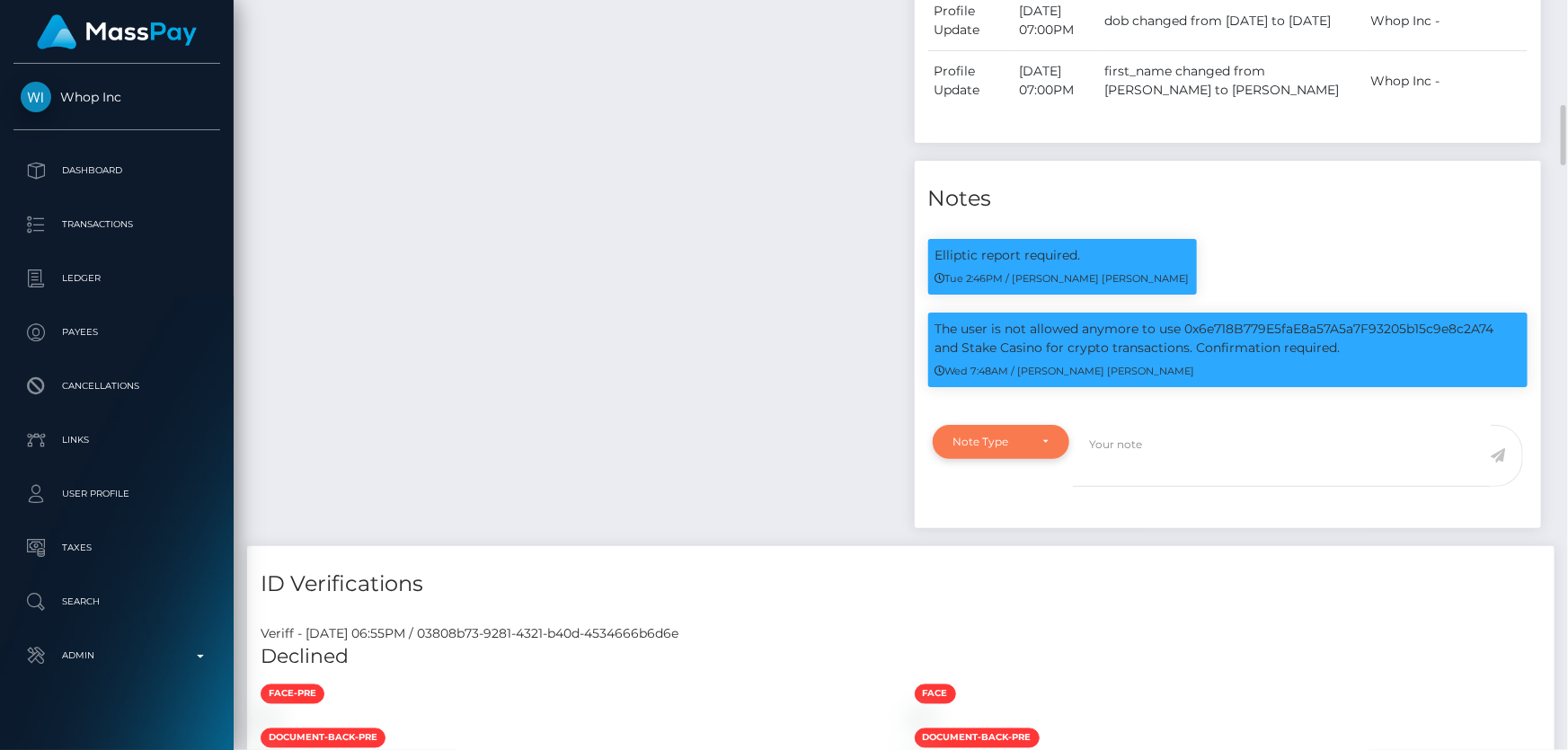
click at [965, 437] on div "Note Type" at bounding box center [1000, 442] width 137 height 35
click at [996, 528] on span "Compliance" at bounding box center [987, 528] width 65 height 16
select select "COMPLIANCE"
click at [1146, 464] on textarea at bounding box center [1281, 456] width 417 height 62
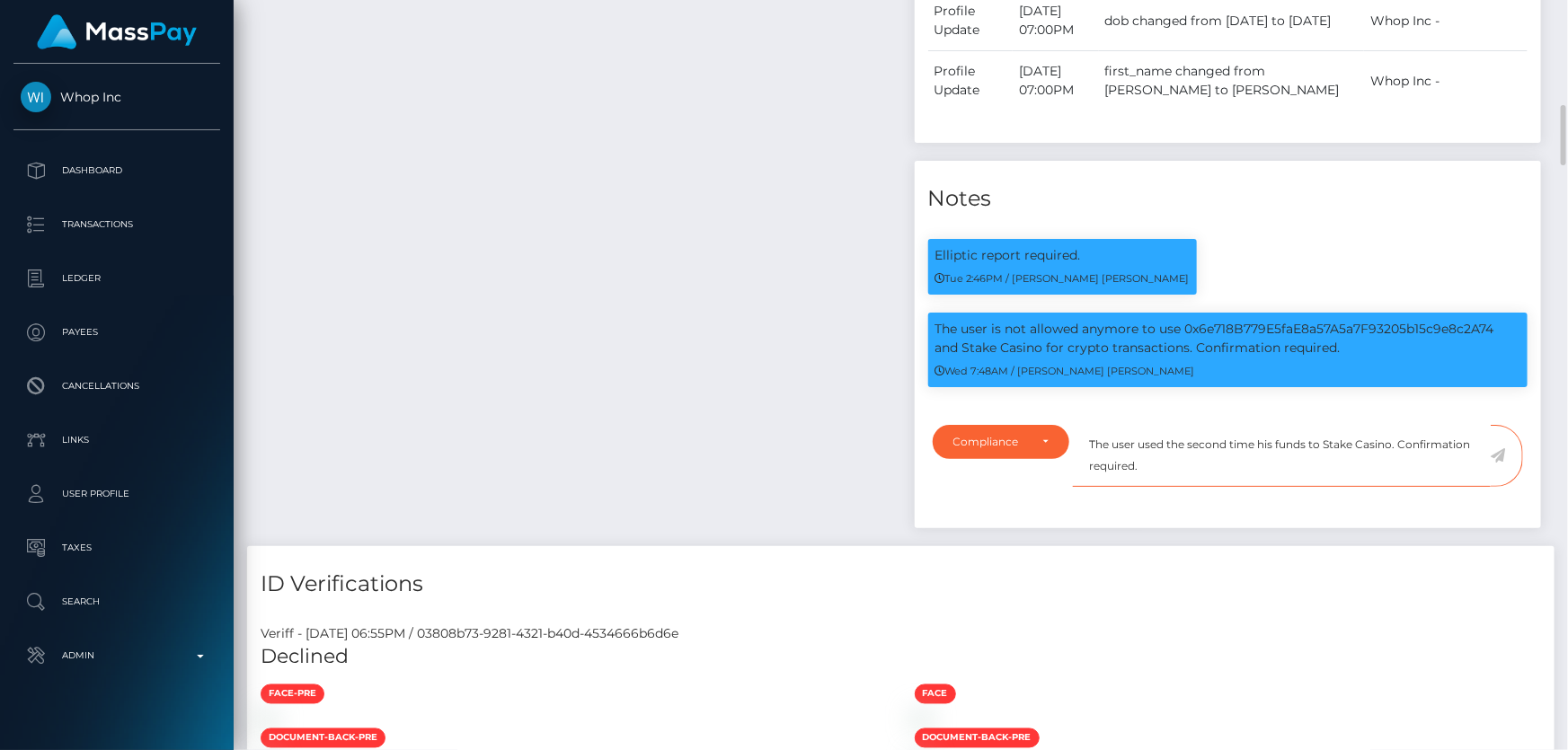
type textarea "The user used the second time his funds to Stake Casino. Confirmation required."
click at [1499, 462] on icon at bounding box center [1498, 455] width 15 height 14
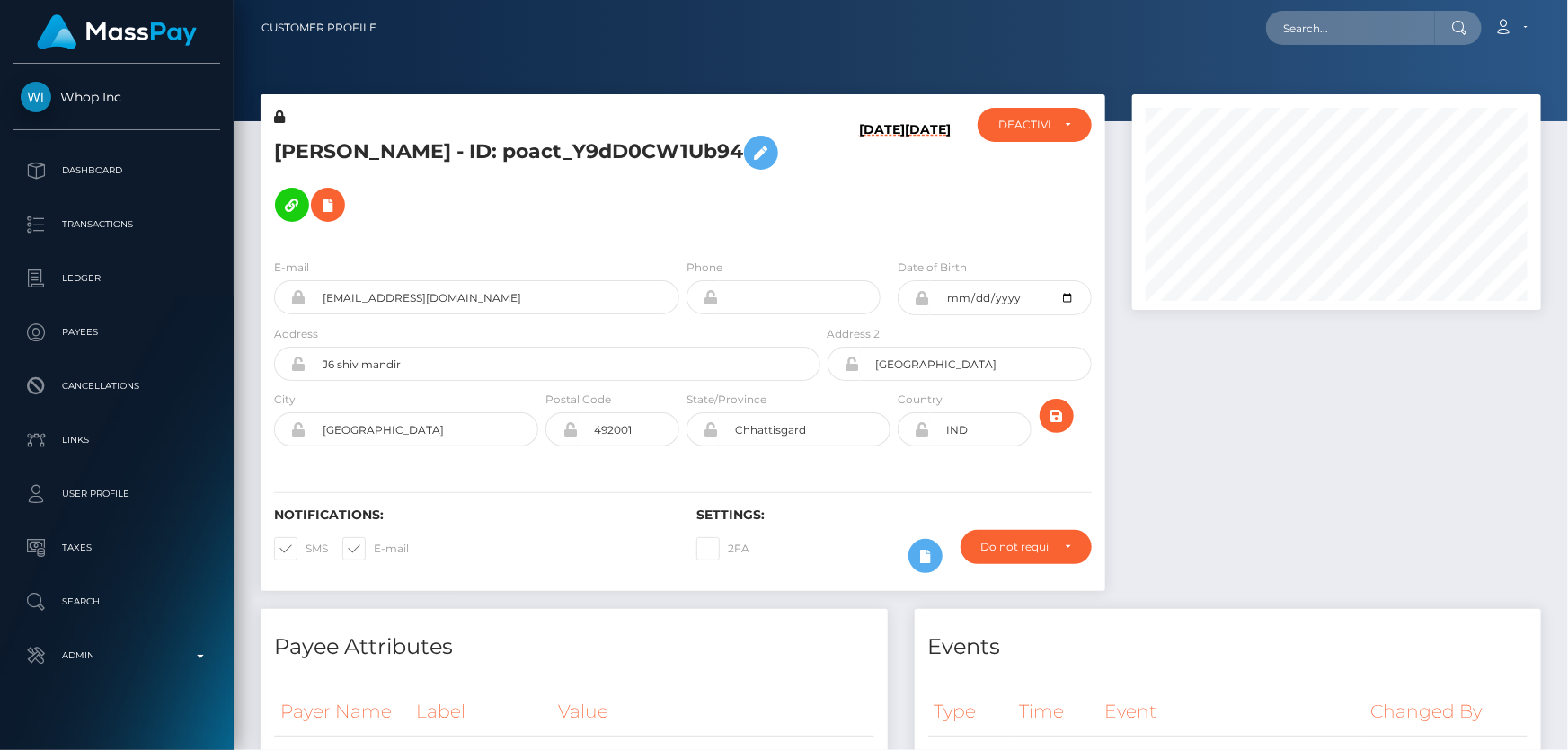
scroll to position [216, 408]
click at [468, 155] on h5 "[PERSON_NAME] - ID: poact_Y9dD0CW1Ub94" at bounding box center [542, 179] width 536 height 105
click at [468, 155] on h5 "VANSH MORDIA - ID: poact_Y9dD0CW1Ub94" at bounding box center [542, 179] width 536 height 105
copy h5 "VANSH MORDIA - ID: poact_Y9dD0CW1Ub94"
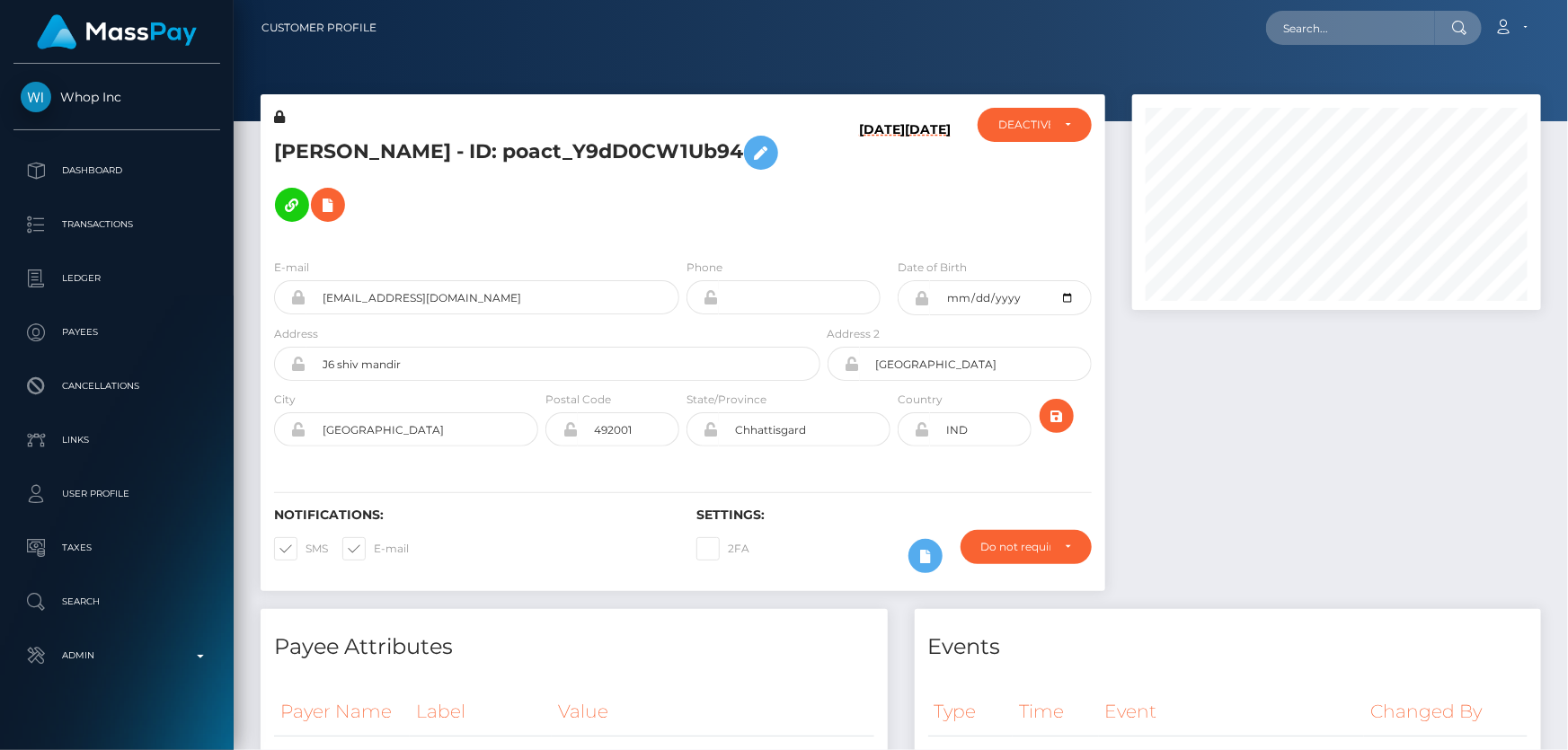
click at [1316, 467] on div at bounding box center [1336, 351] width 436 height 515
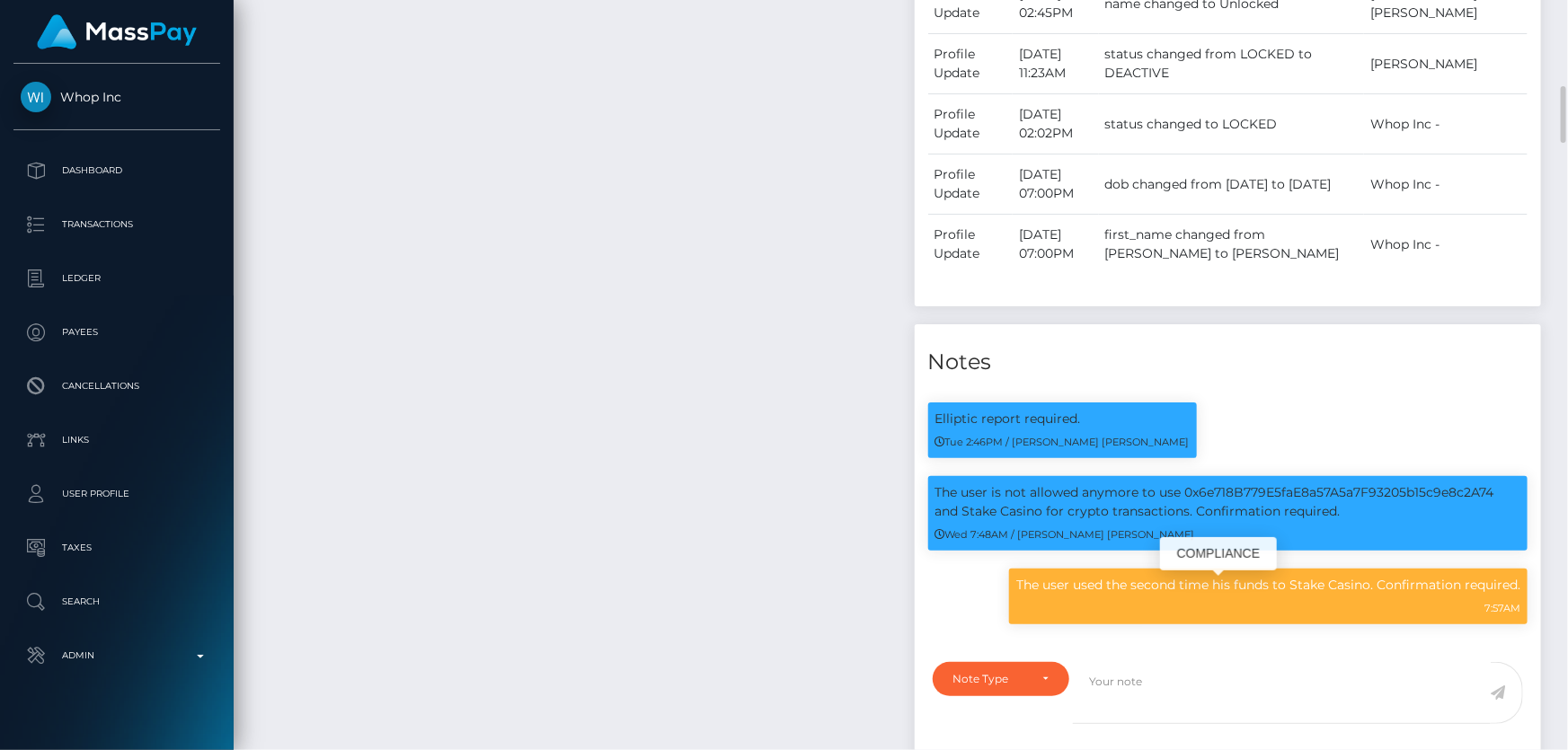
click at [1151, 595] on p "The user used the second time his funds to Stake Casino. Confirmation required." at bounding box center [1268, 586] width 504 height 19
copy div "The user used the second time his funds to Stake Casino. Confirmation required."
click at [504, 378] on div "Payee Attributes Payer Name Label Value India / USDT - Ethereum(ERC20) 05a861be…" at bounding box center [574, 125] width 654 height 1317
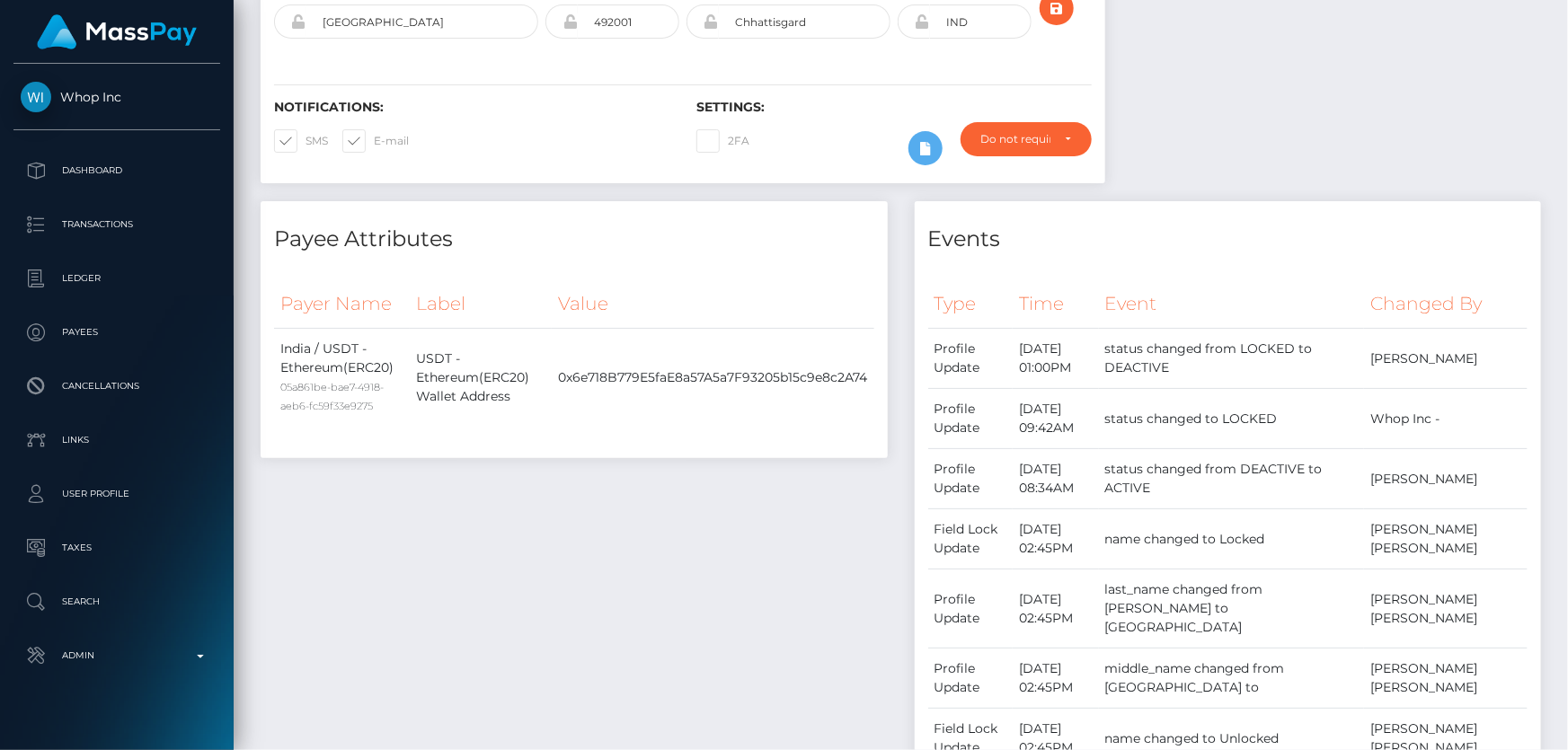
scroll to position [0, 0]
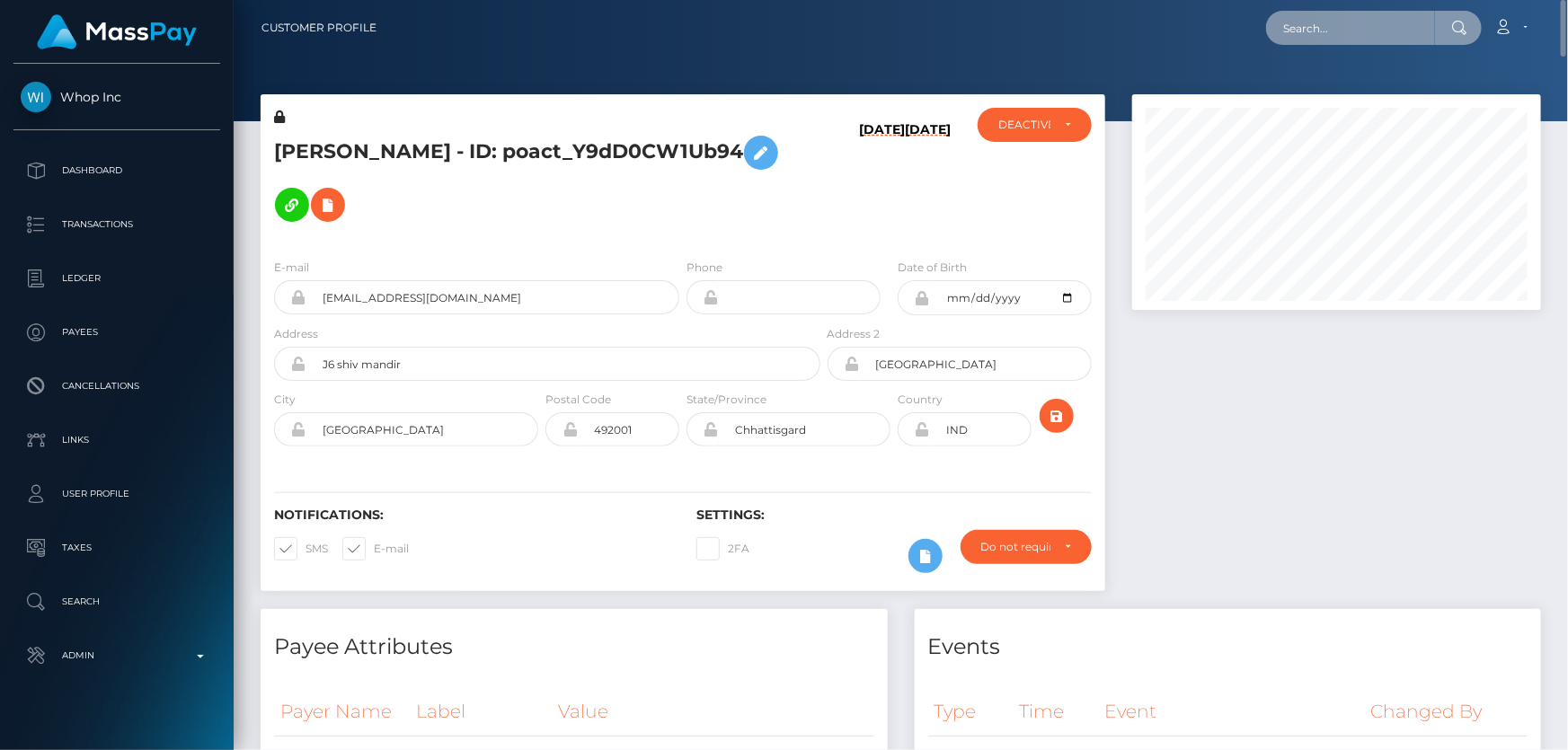
paste input "poact_ZbOLTs3hGZ7I"
type input "poact_ZbOLTs3hGZ7I"
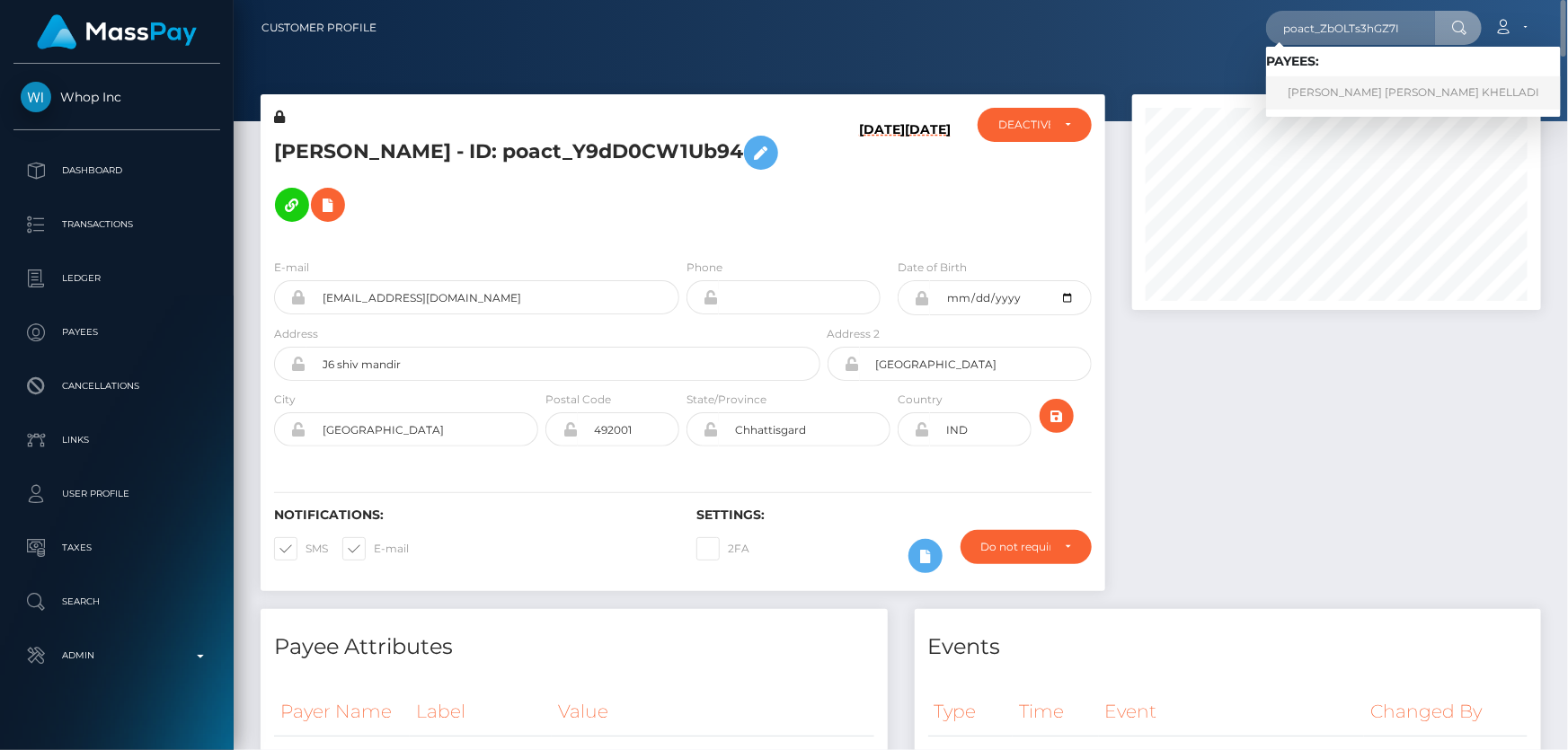
click at [1339, 85] on link "ILYAN AHMED ABDEL ILAH KHELLADI" at bounding box center [1413, 93] width 295 height 34
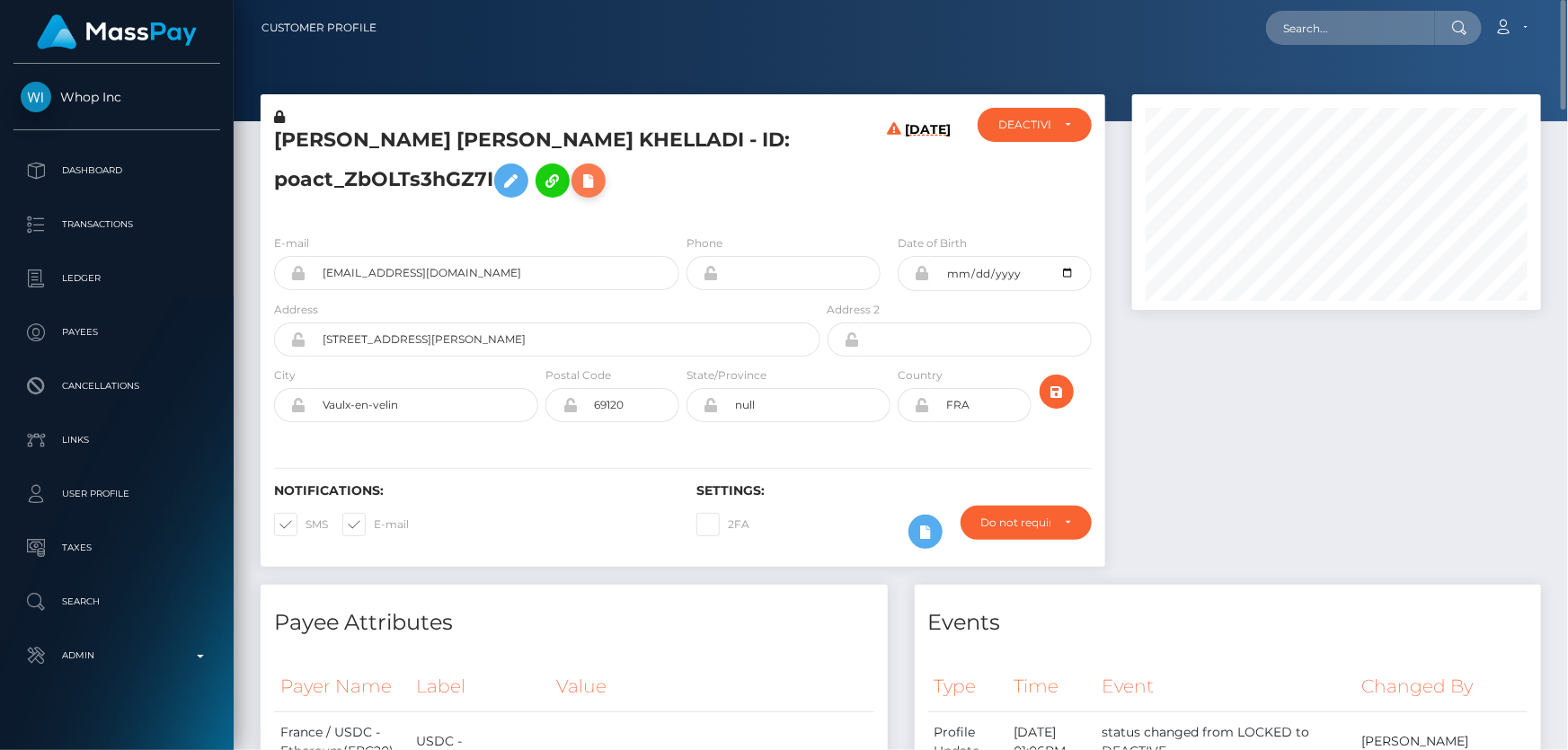
click at [595, 179] on icon at bounding box center [588, 181] width 21 height 22
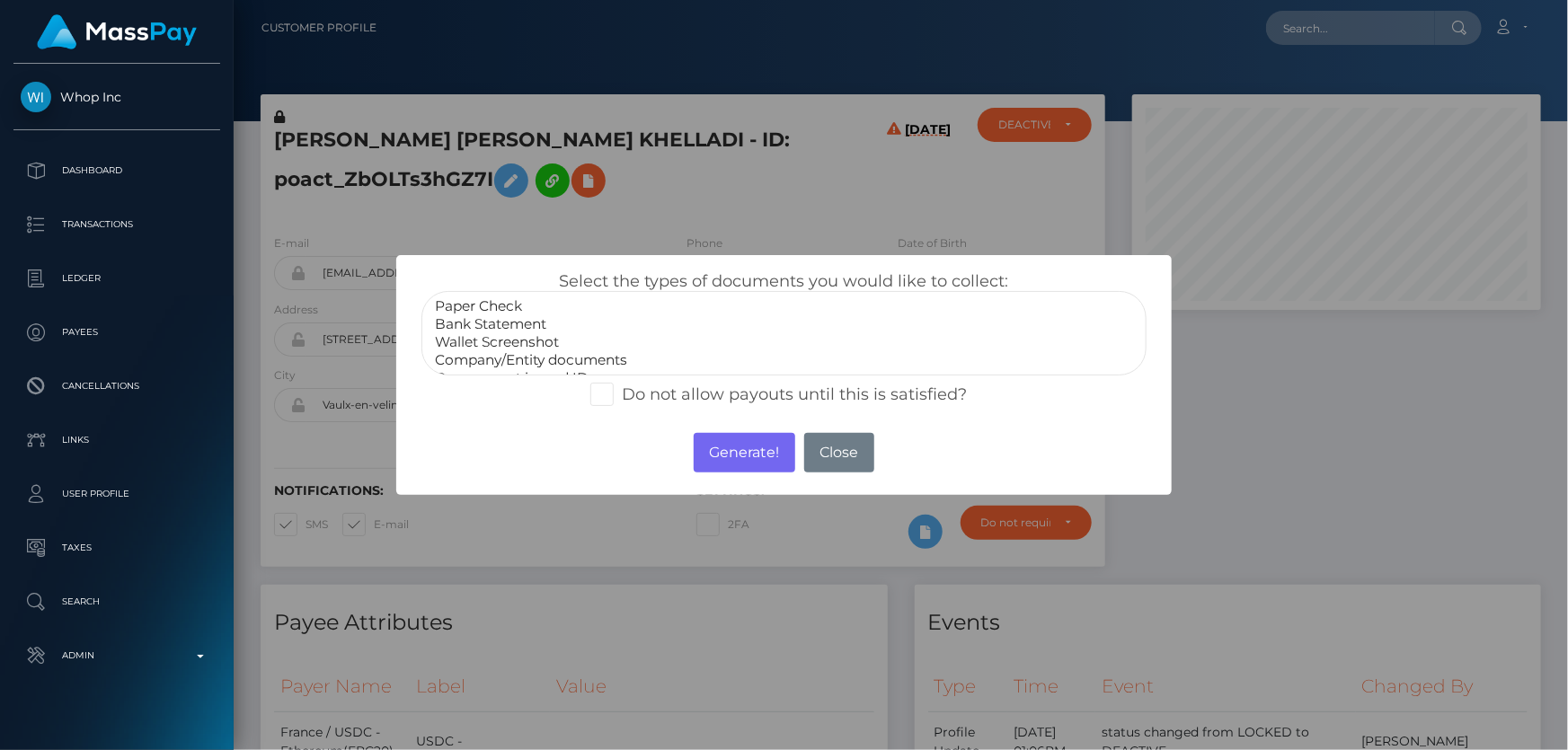
scroll to position [35, 0]
select select "Miscellaneous"
click at [518, 361] on option "Miscellaneous" at bounding box center [784, 361] width 700 height 18
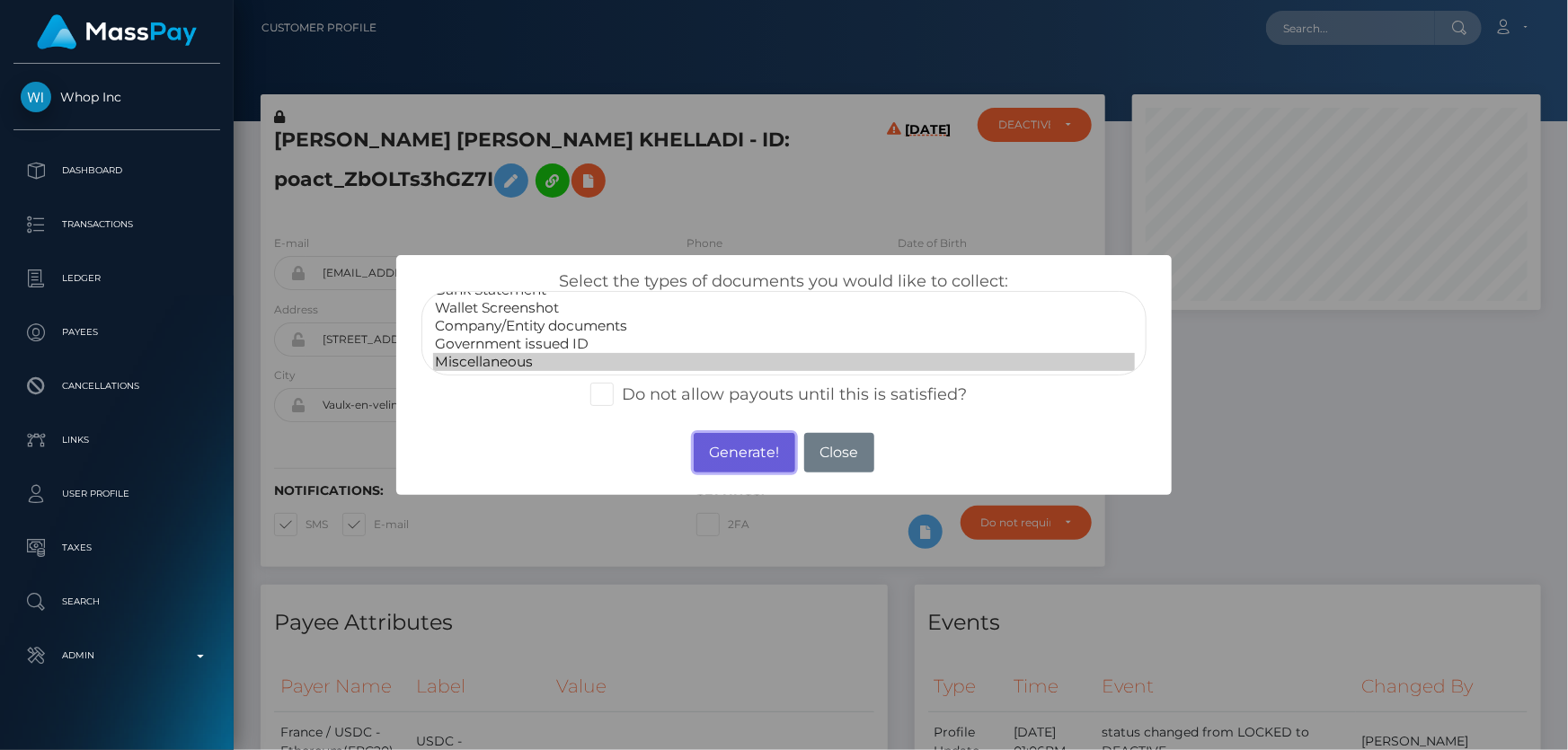
click at [752, 457] on button "Generate!" at bounding box center [744, 453] width 102 height 39
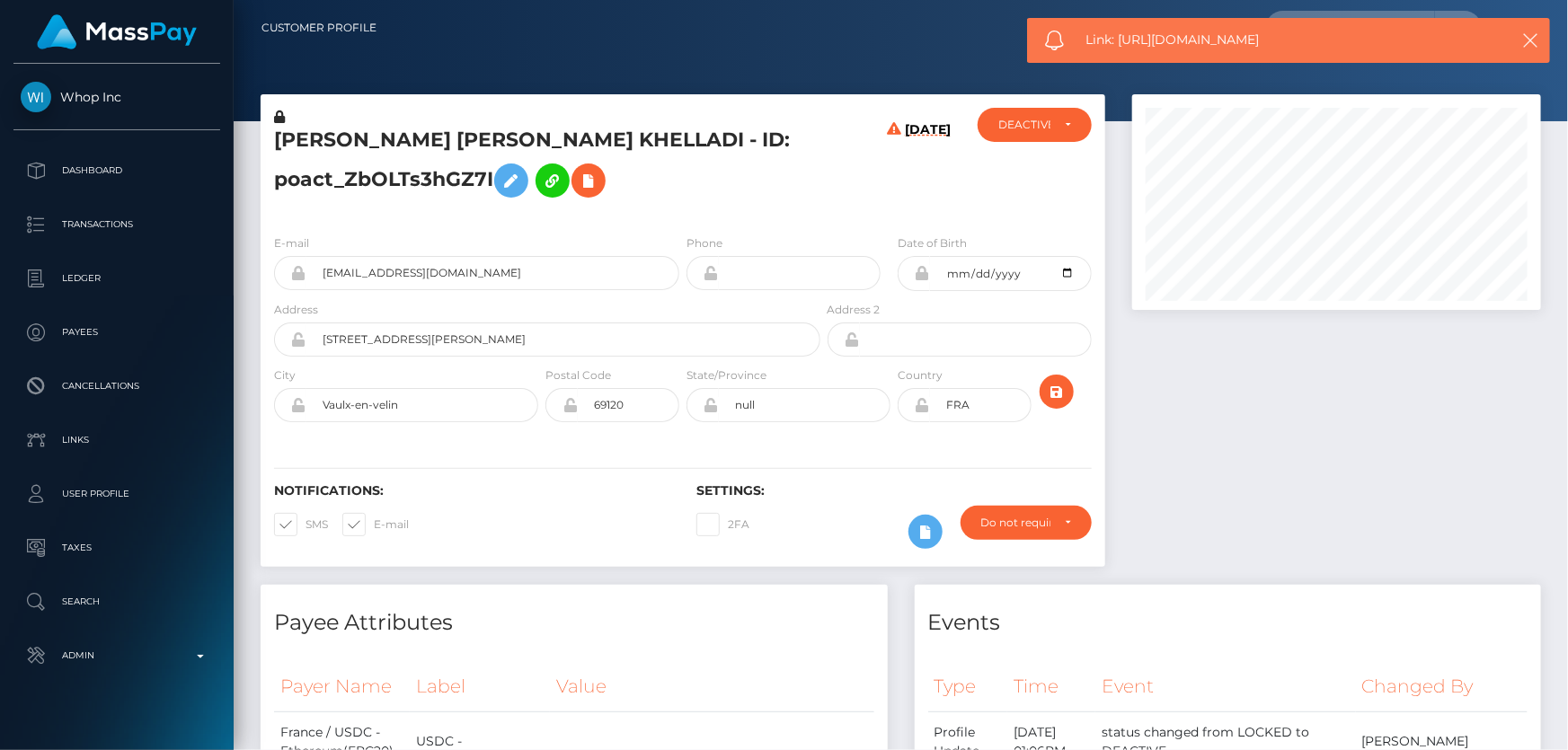
drag, startPoint x: 1278, startPoint y: 38, endPoint x: 1121, endPoint y: 45, distance: 157.2
click at [1121, 45] on span "Link: https://l.maspay.io/Yg6lr" at bounding box center [1283, 40] width 397 height 19
copy span "https://l.maspay.io/Yg6lr"
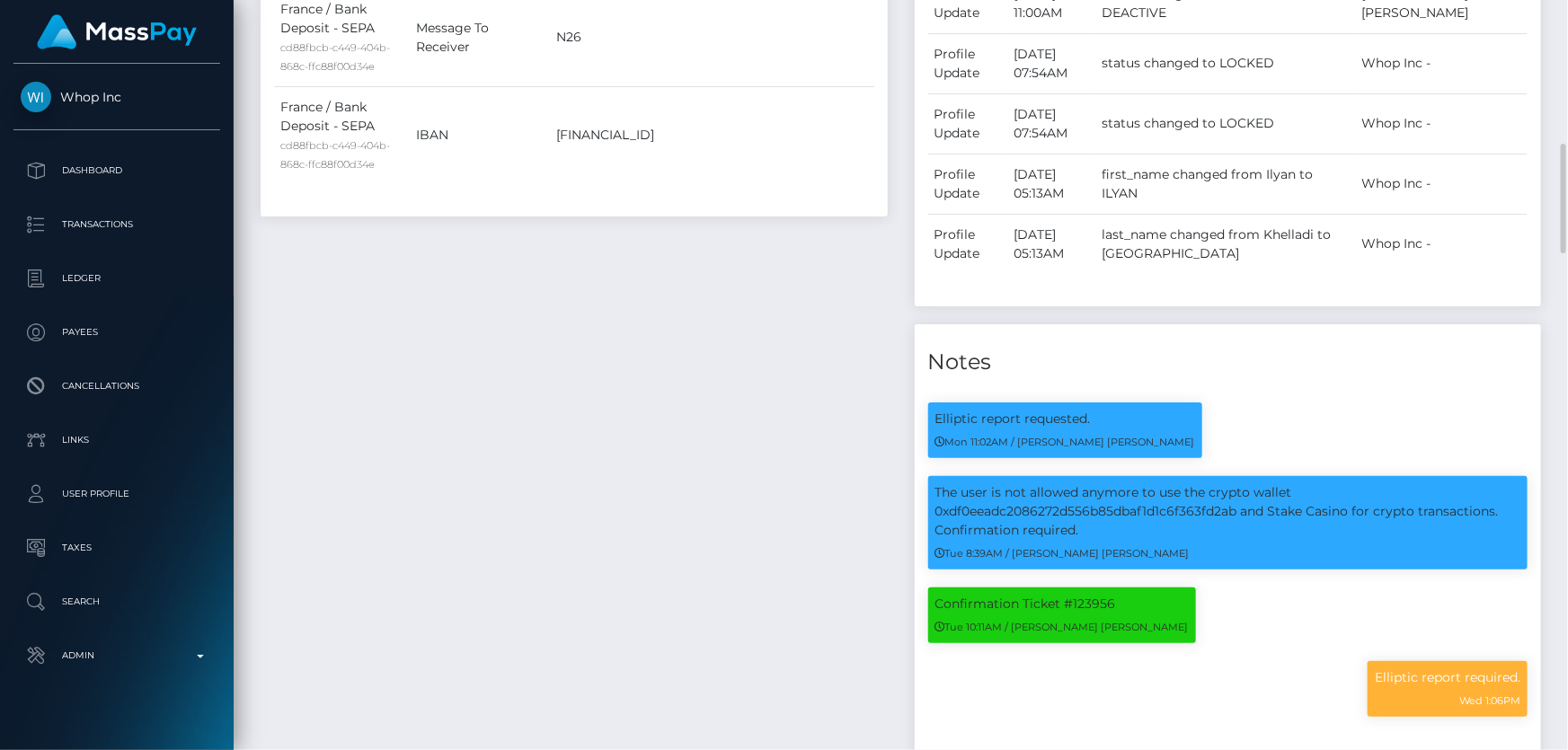
scroll to position [1388, 0]
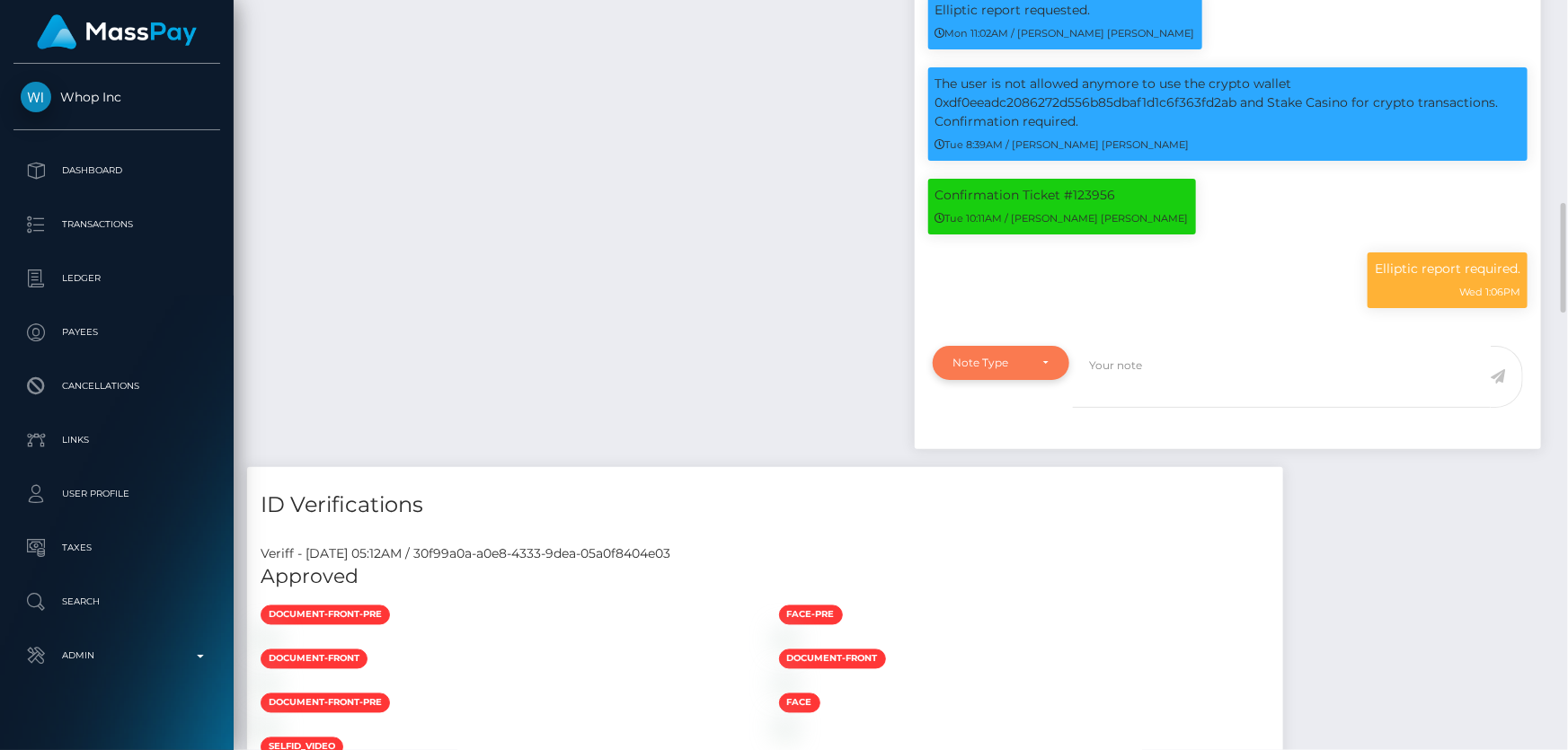
click at [999, 380] on div "Note Type" at bounding box center [1000, 362] width 137 height 35
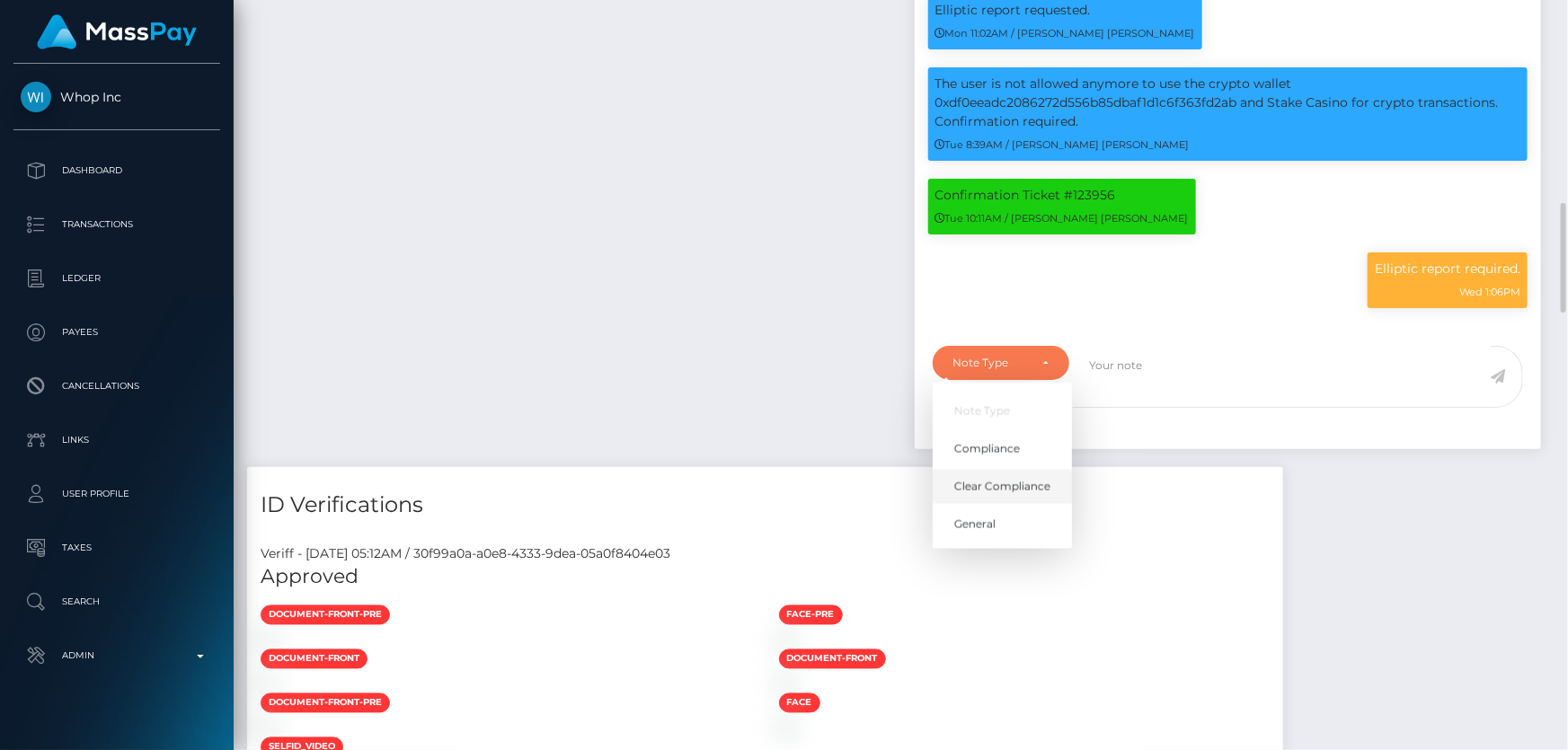
click at [1016, 495] on span "Clear Compliance" at bounding box center [1002, 487] width 96 height 16
select select "CLEAR_COMPLIANCE"
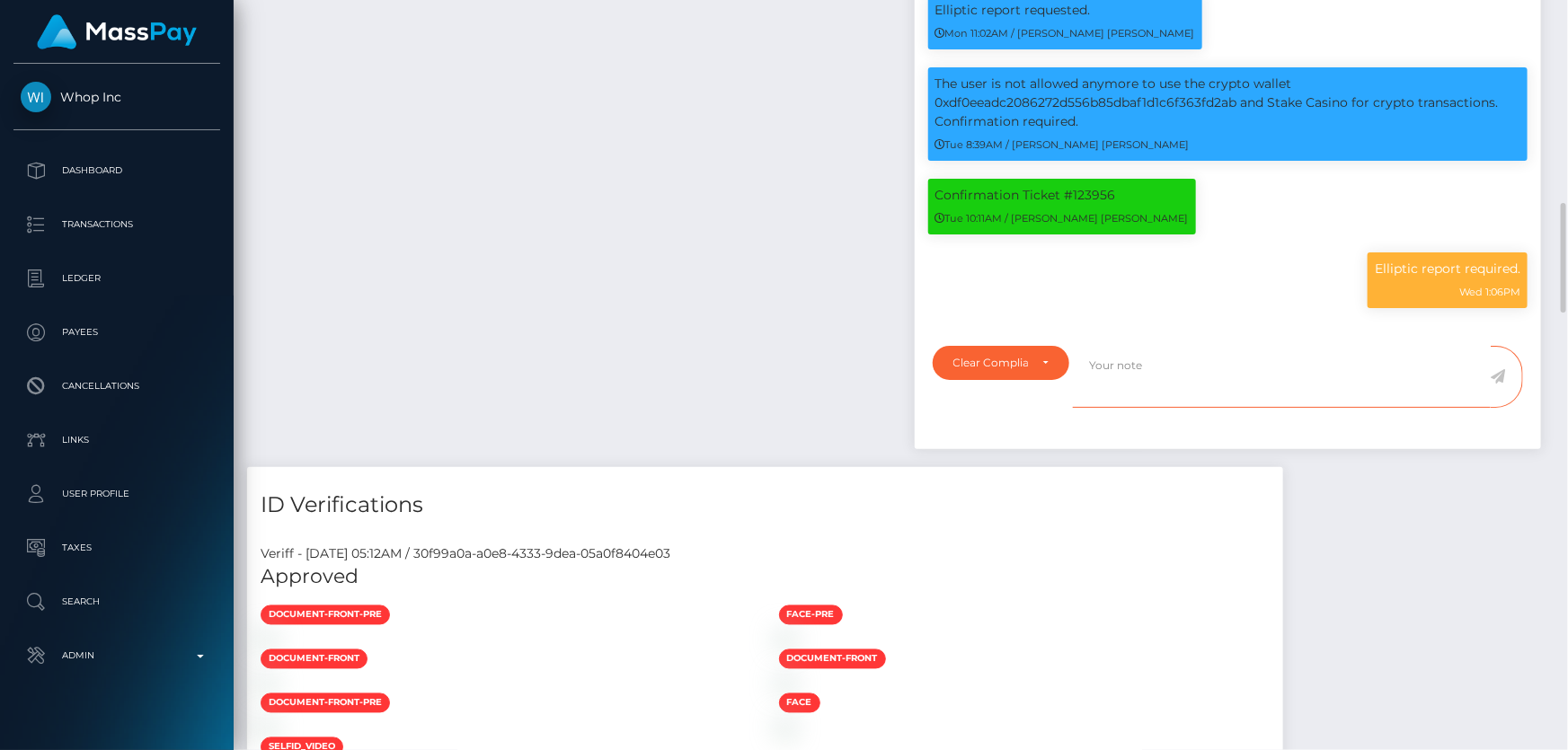
click at [1149, 399] on textarea at bounding box center [1281, 376] width 417 height 62
paste textarea "The user used the second time his funds to Stake Casino. Confirmation required."
type textarea "The user used the second time his funds to Stake Casino. Confirmation required."
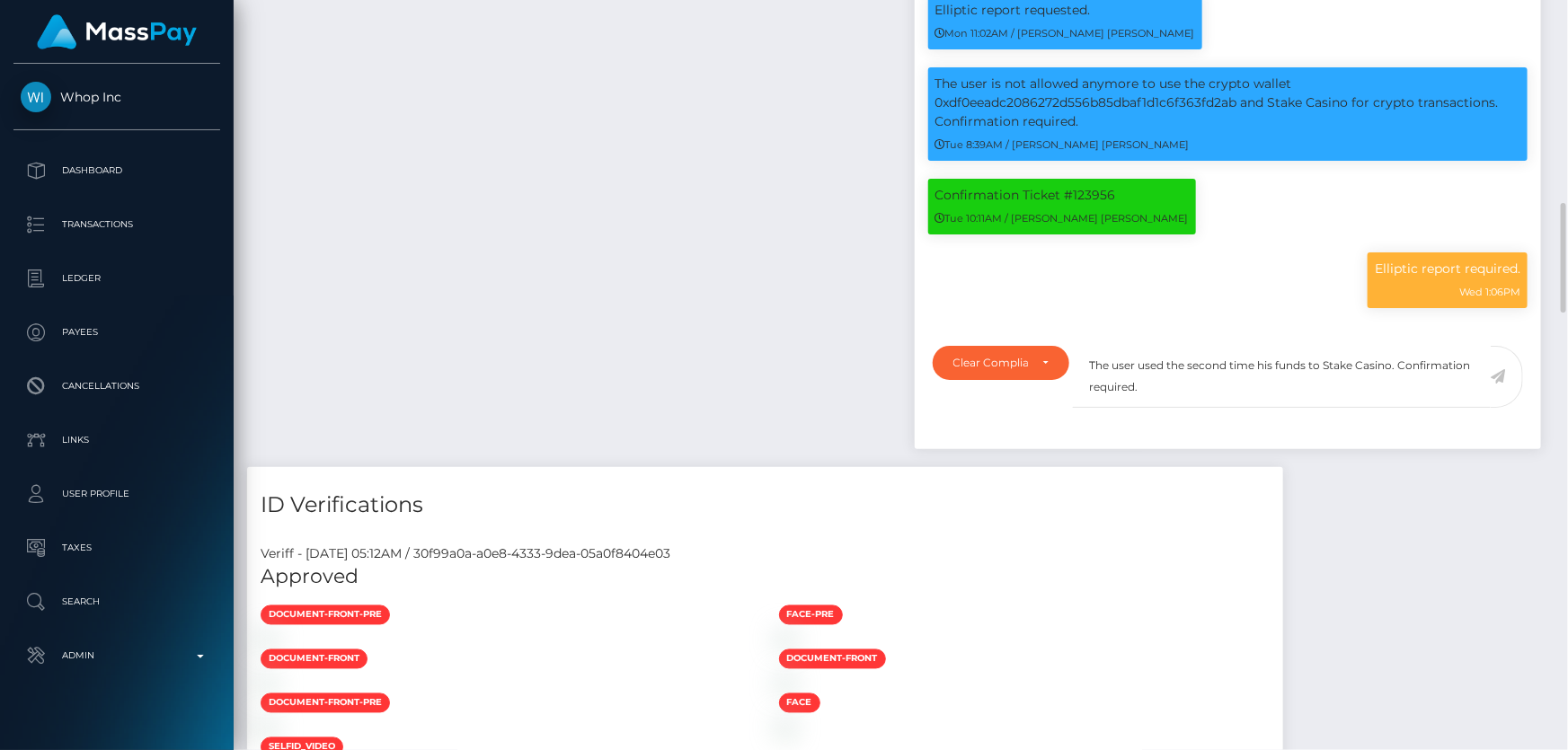
click at [1500, 384] on icon at bounding box center [1498, 375] width 15 height 14
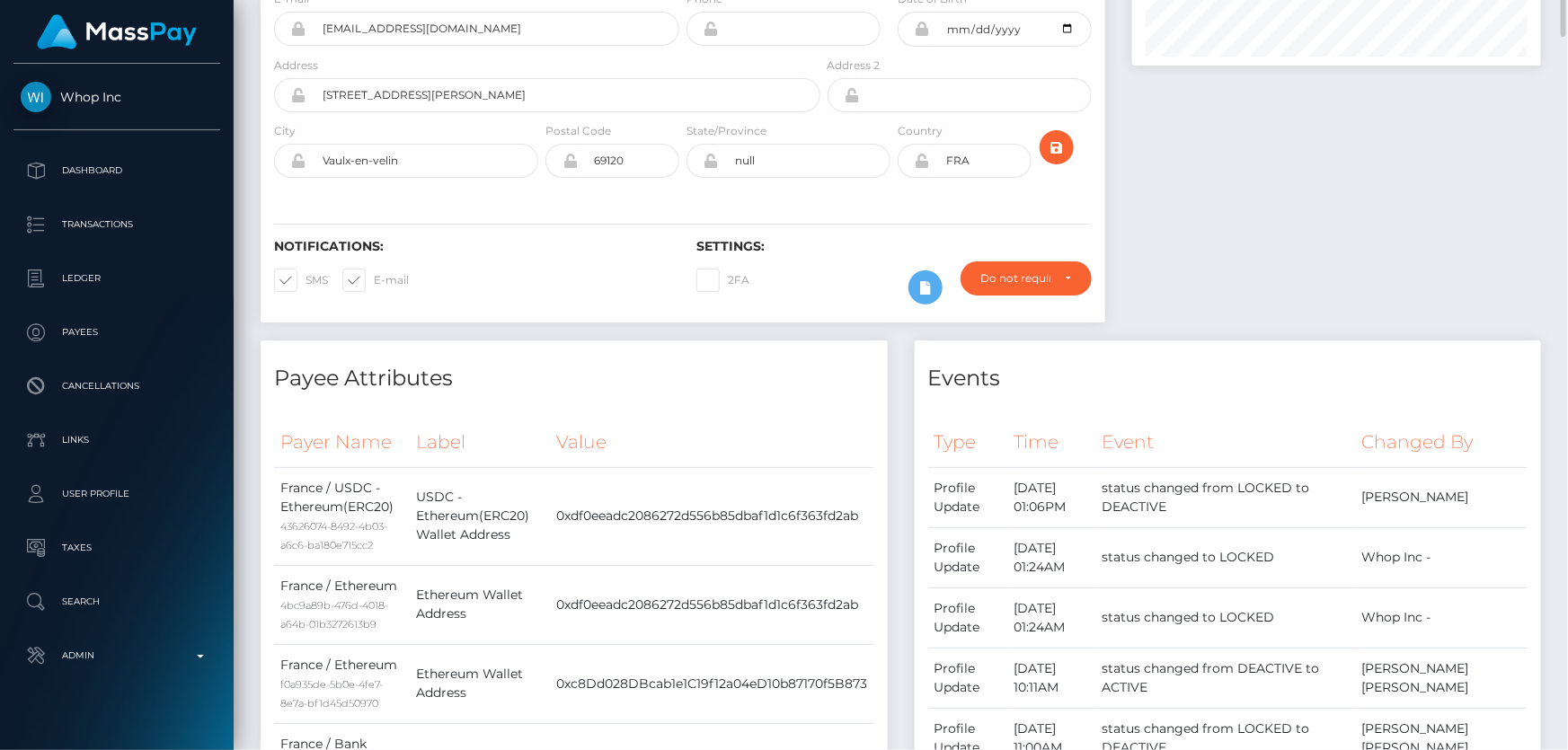
scroll to position [81, 0]
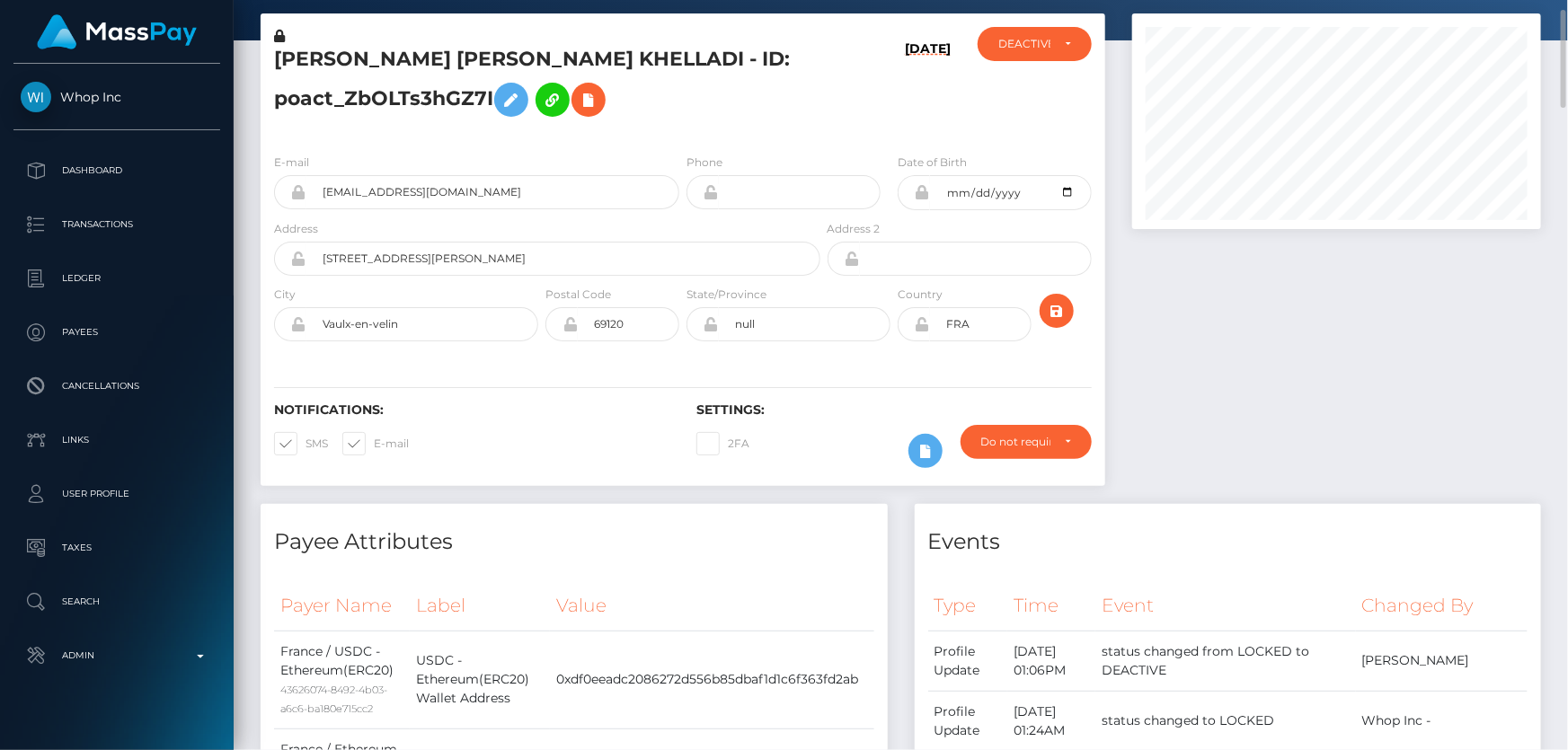
click at [387, 101] on h5 "[PERSON_NAME] [PERSON_NAME] KHELLADI - ID: poact_ZbOLTs3hGZ7I" at bounding box center [542, 86] width 536 height 80
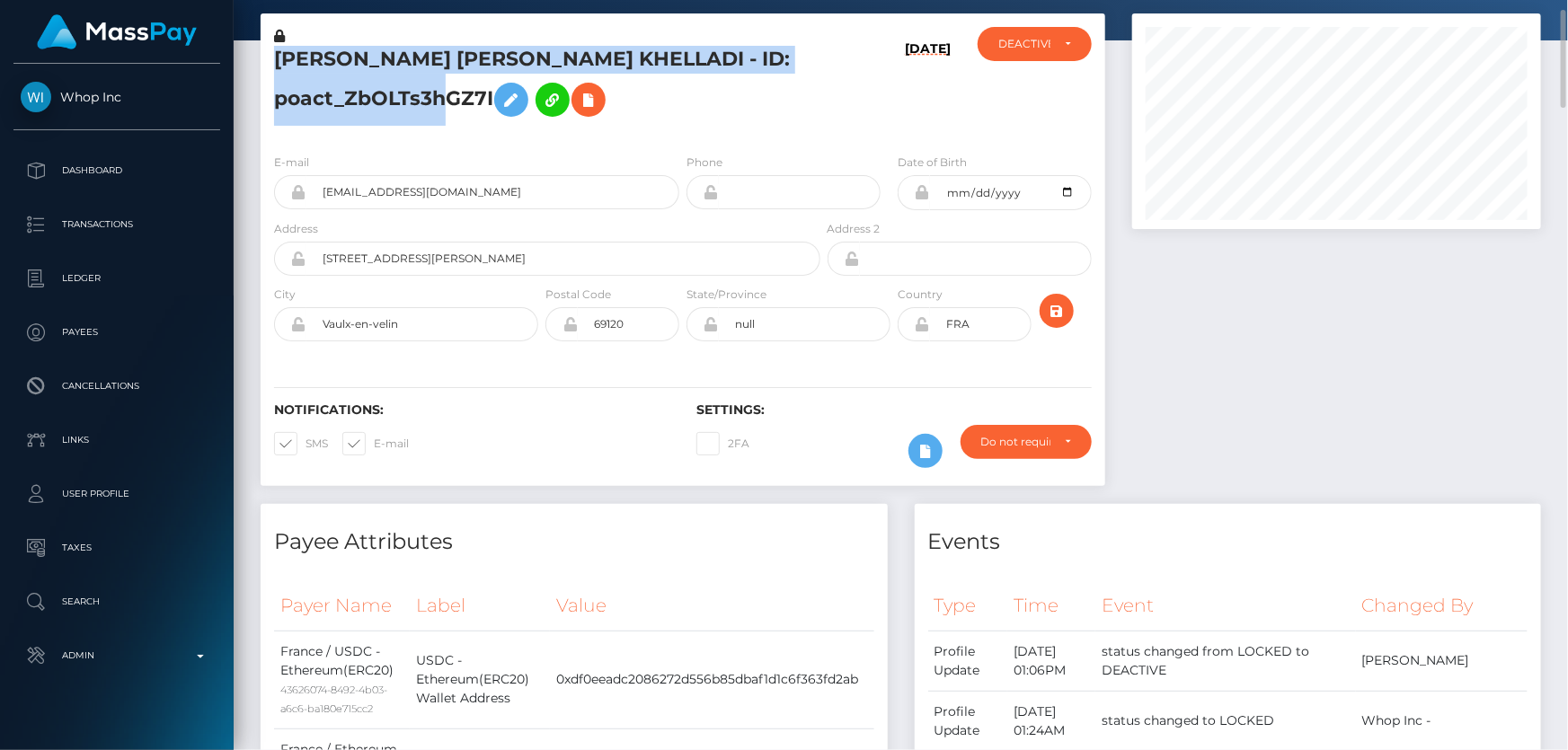
click at [387, 101] on h5 "[PERSON_NAME] [PERSON_NAME] KHELLADI - ID: poact_ZbOLTs3hGZ7I" at bounding box center [542, 86] width 536 height 80
copy h5 "[PERSON_NAME] [PERSON_NAME] KHELLADI - ID: poact_ZbOLTs3hGZ7I"
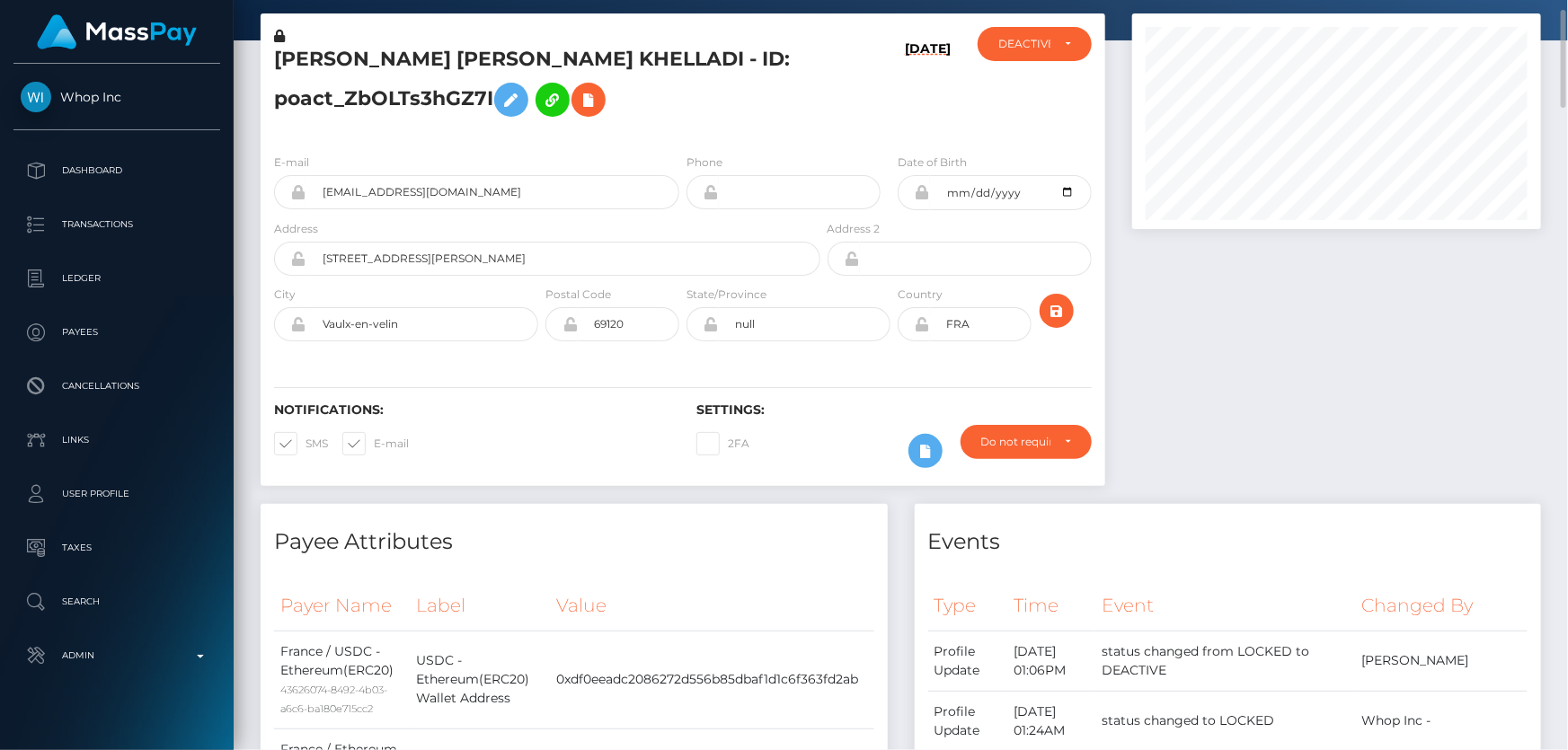
click at [370, 149] on div "E-mail [EMAIL_ADDRESS][DOMAIN_NAME] Phone Address" at bounding box center [683, 249] width 844 height 220
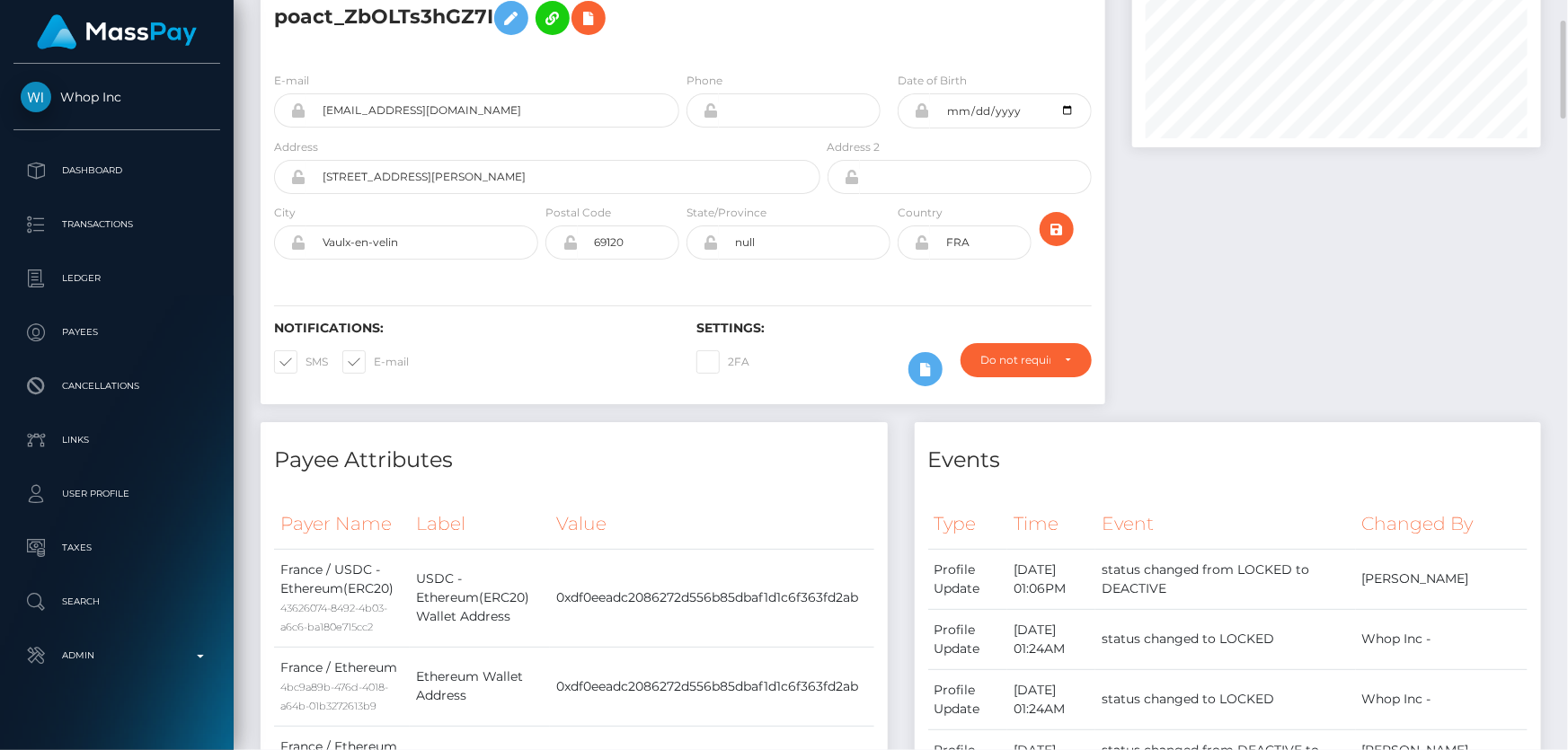
scroll to position [0, 0]
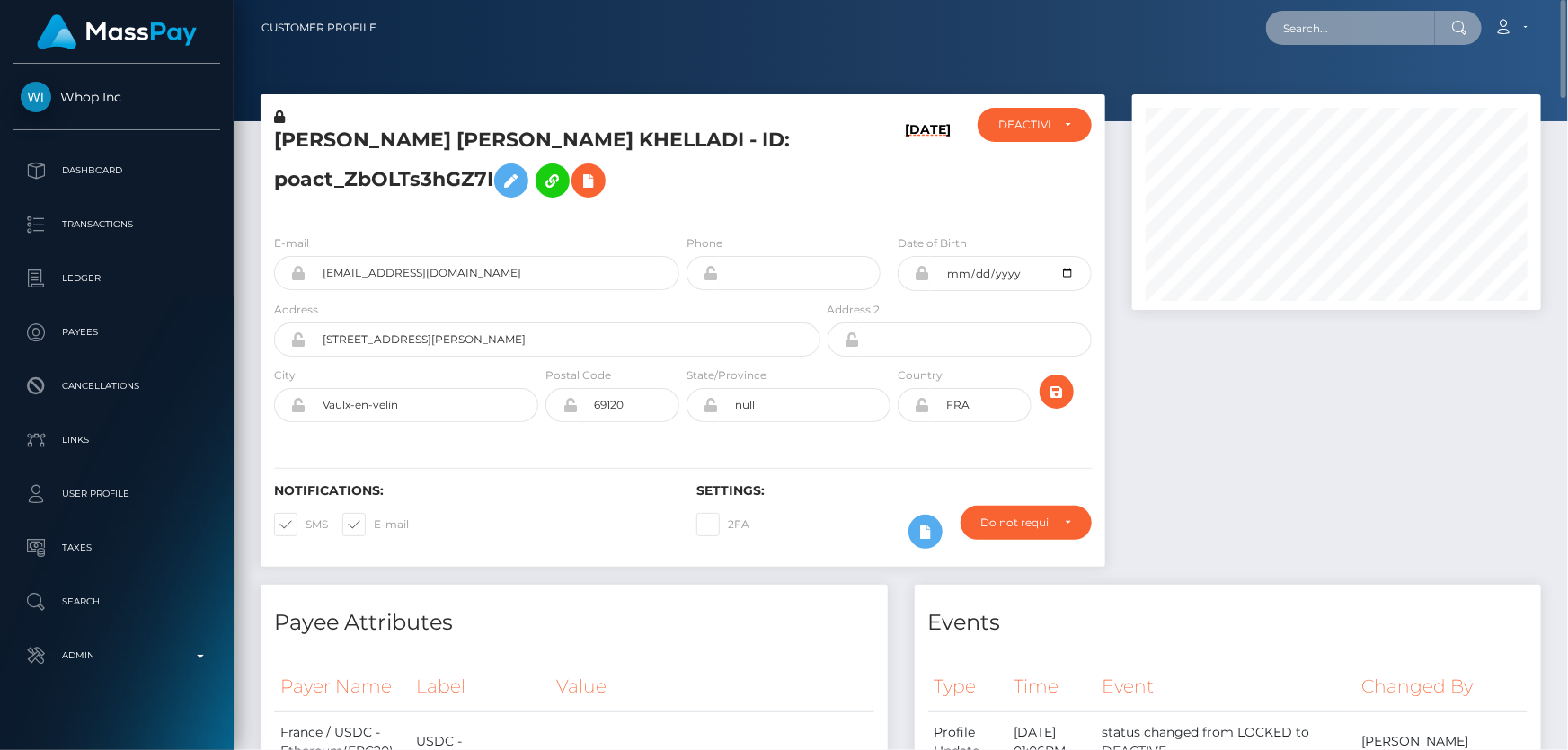
paste input "poact_eqr0MbxaFFFL"
type input "poact_eqr0MbxaFFFL"
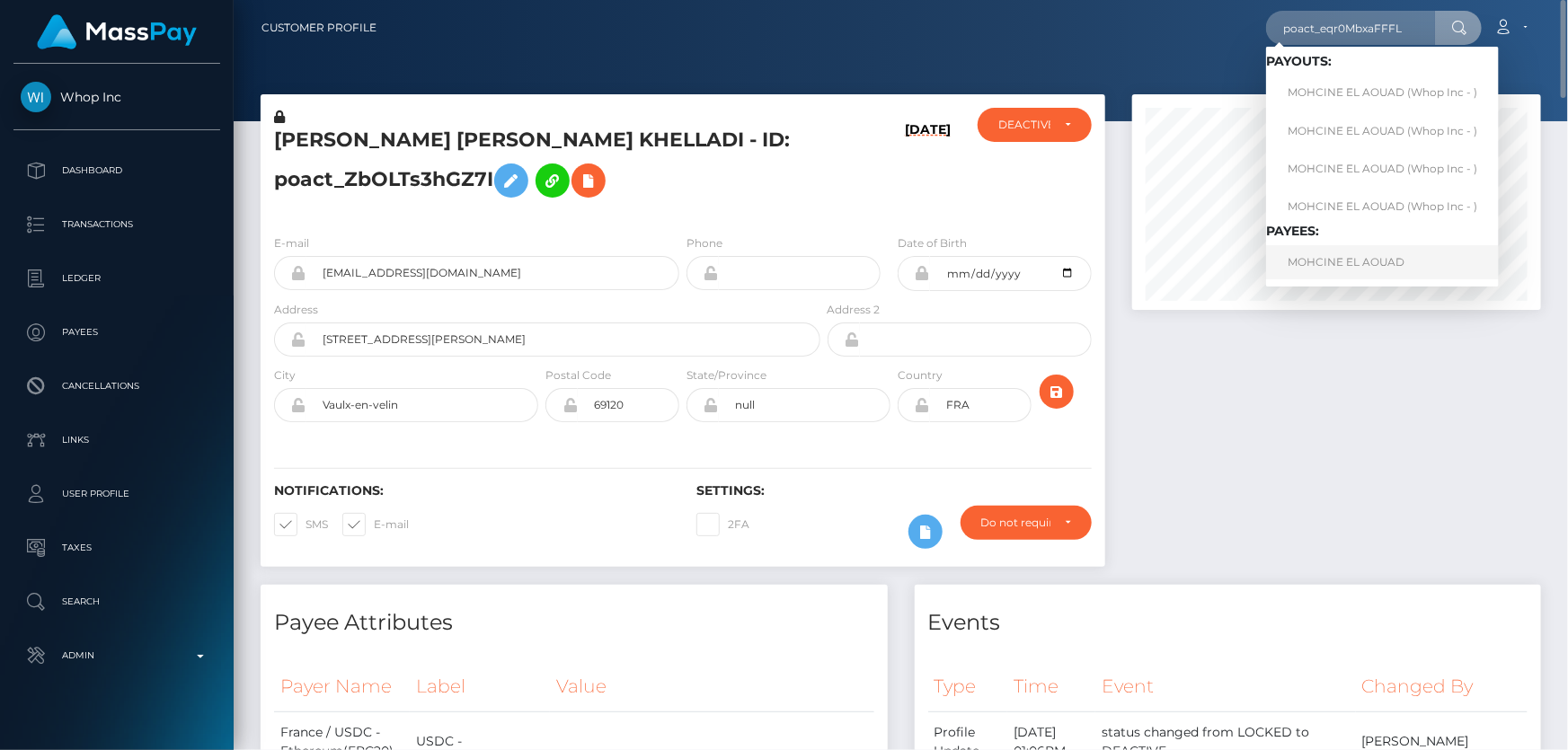
click at [1357, 262] on link "MOHCINE EL AOUAD" at bounding box center [1381, 262] width 233 height 34
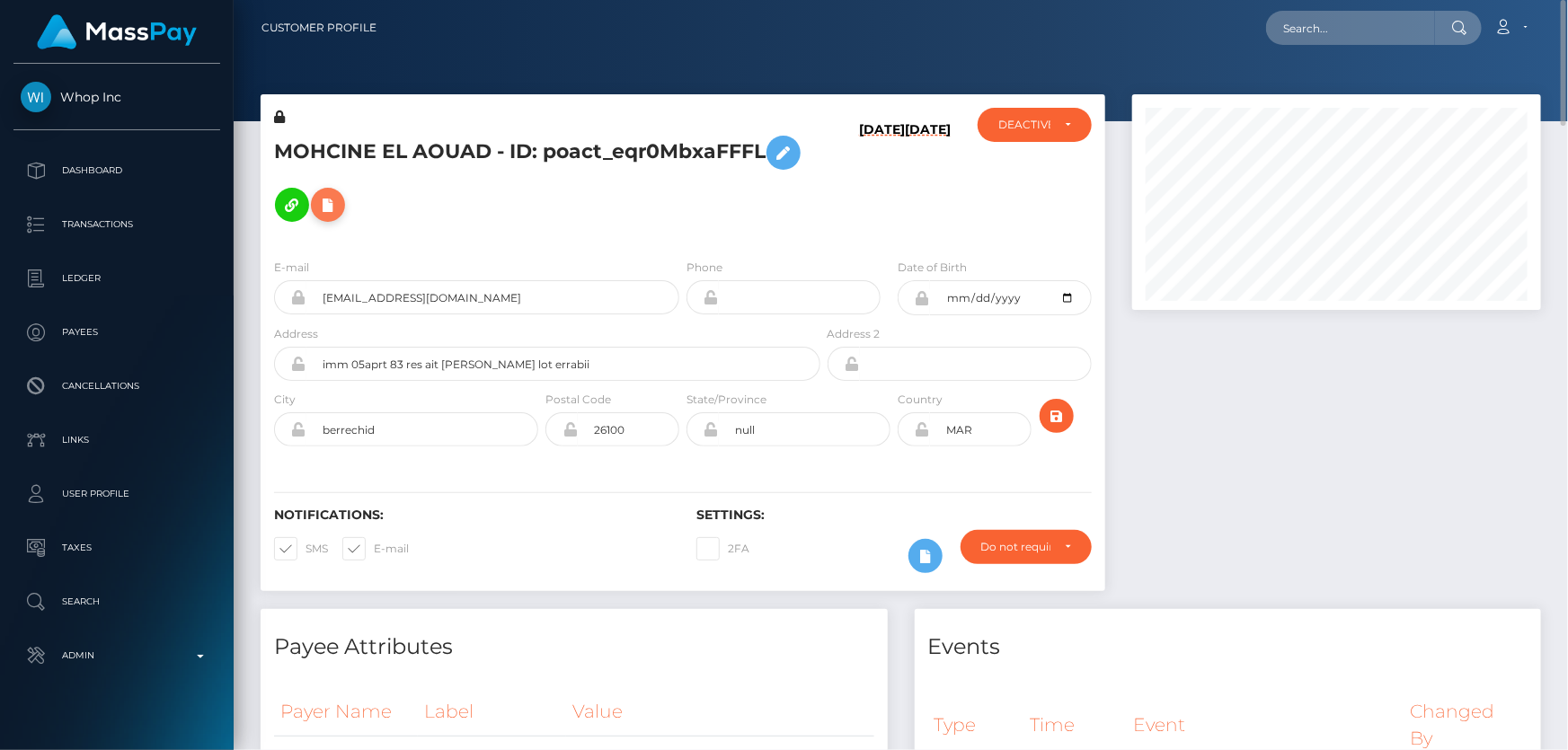
click at [339, 202] on button at bounding box center [328, 205] width 35 height 35
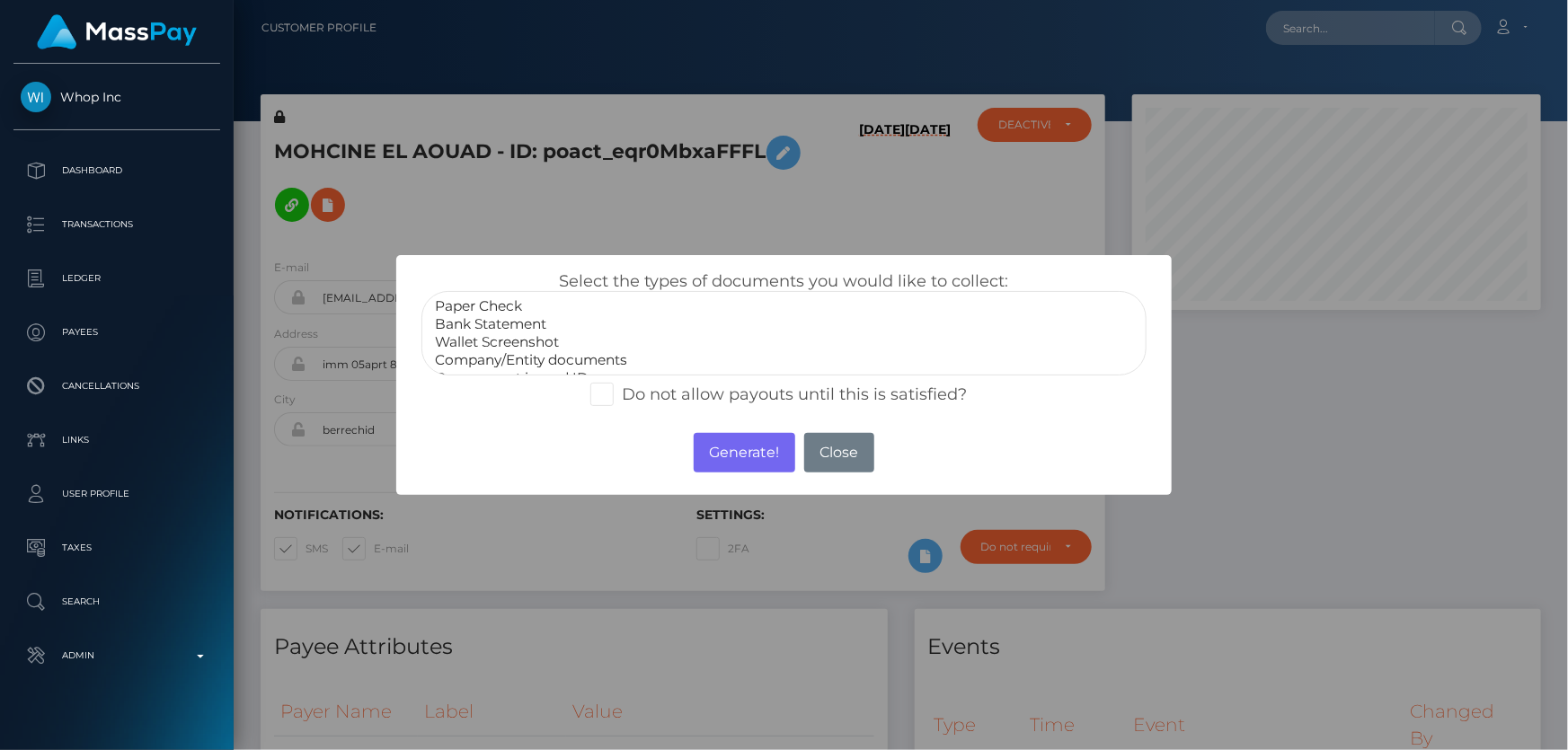
scroll to position [35, 0]
select select "Miscellaneous"
click at [492, 360] on option "Miscellaneous" at bounding box center [784, 361] width 700 height 18
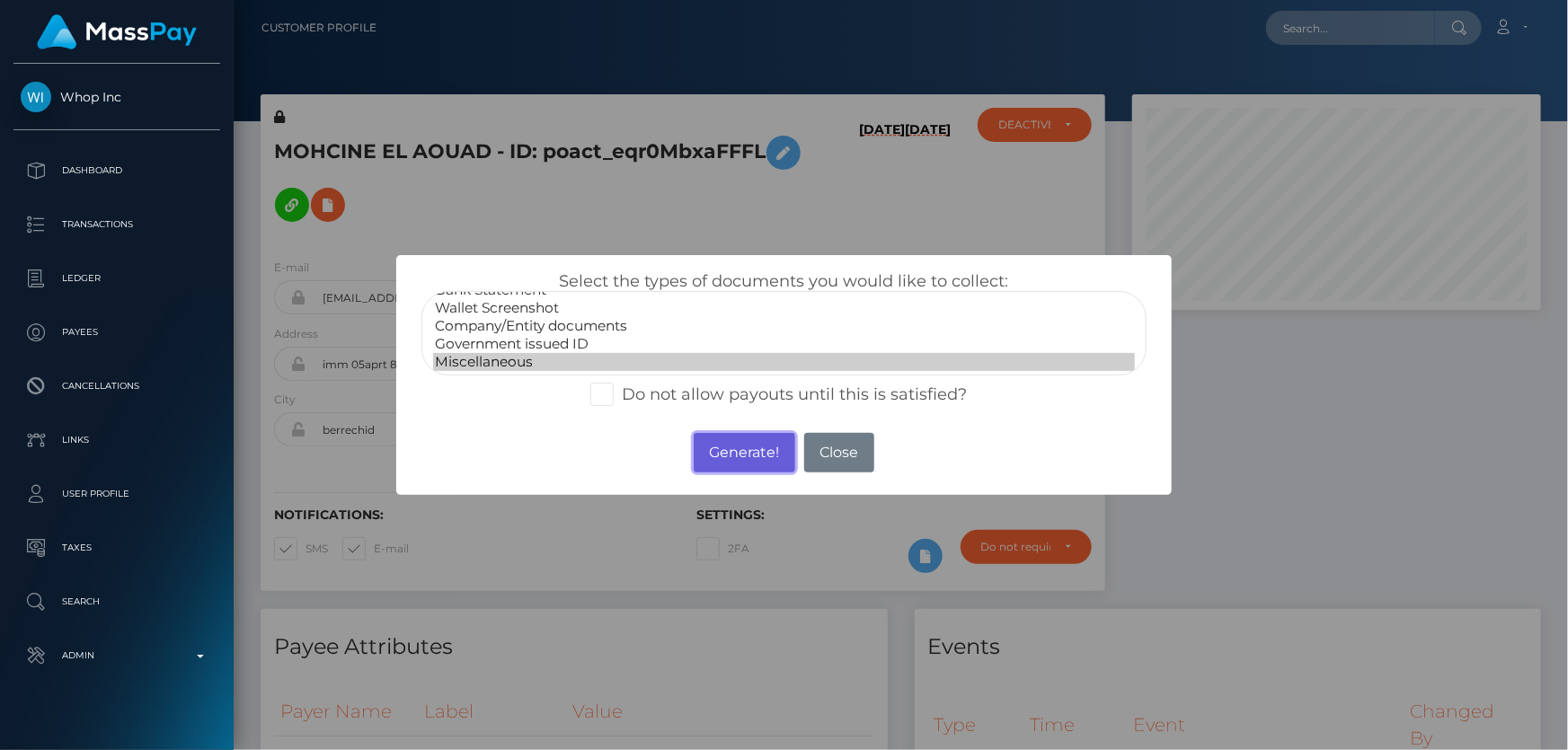
click at [747, 450] on button "Generate!" at bounding box center [744, 453] width 102 height 39
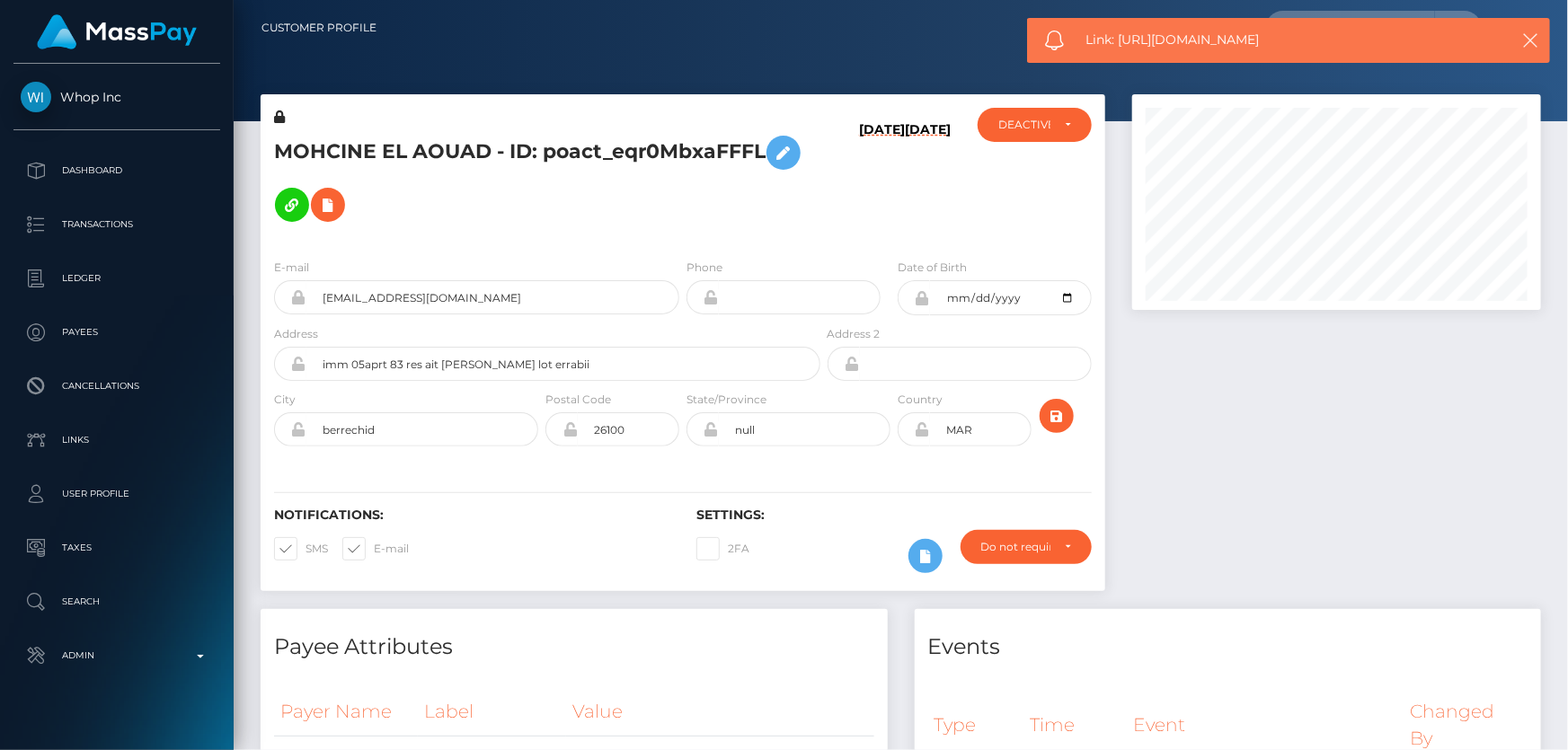
drag, startPoint x: 1196, startPoint y: 30, endPoint x: 1122, endPoint y: 38, distance: 74.4
click at [1122, 38] on span "Link: https://l.maspay.io/cg6xV" at bounding box center [1283, 40] width 397 height 19
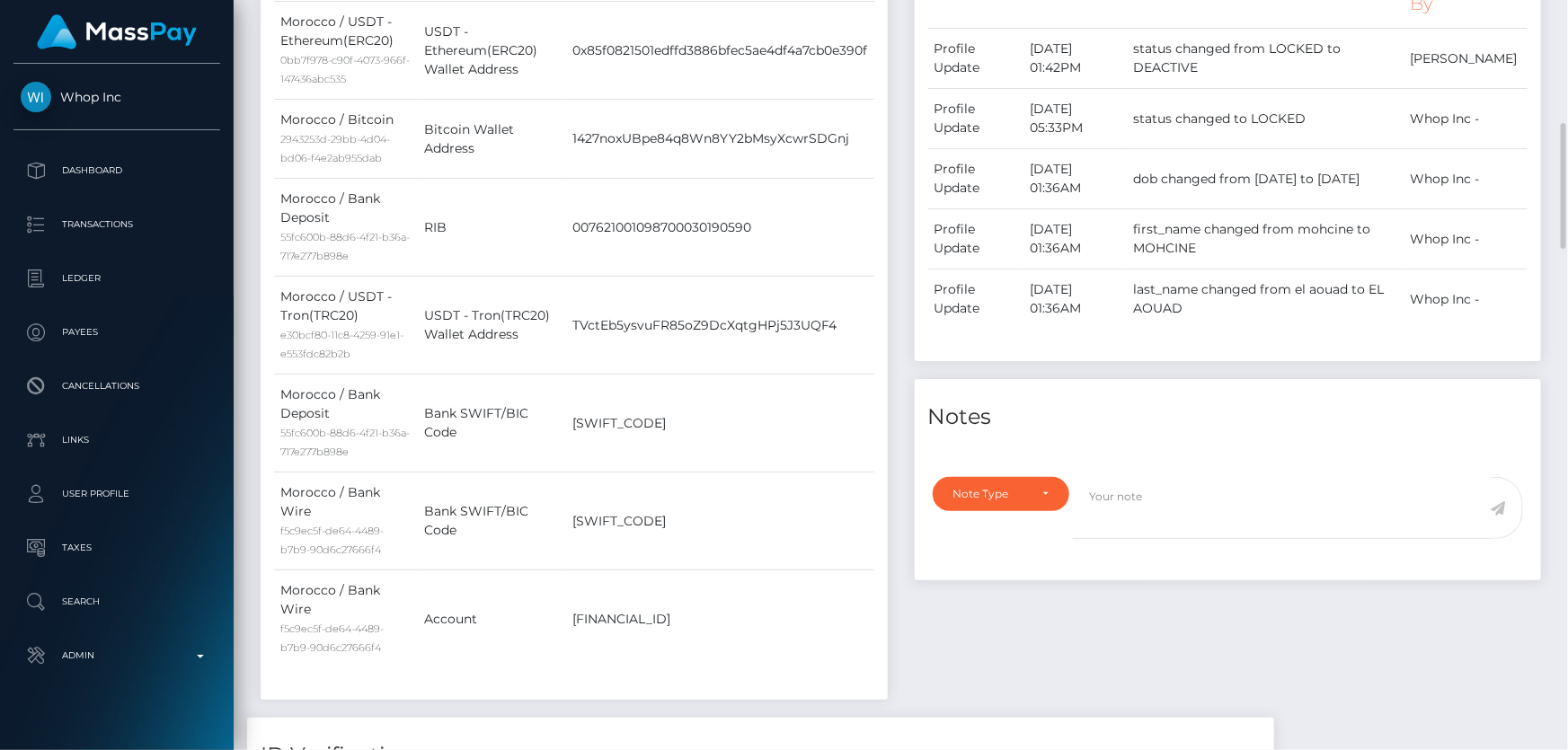
scroll to position [1061, 0]
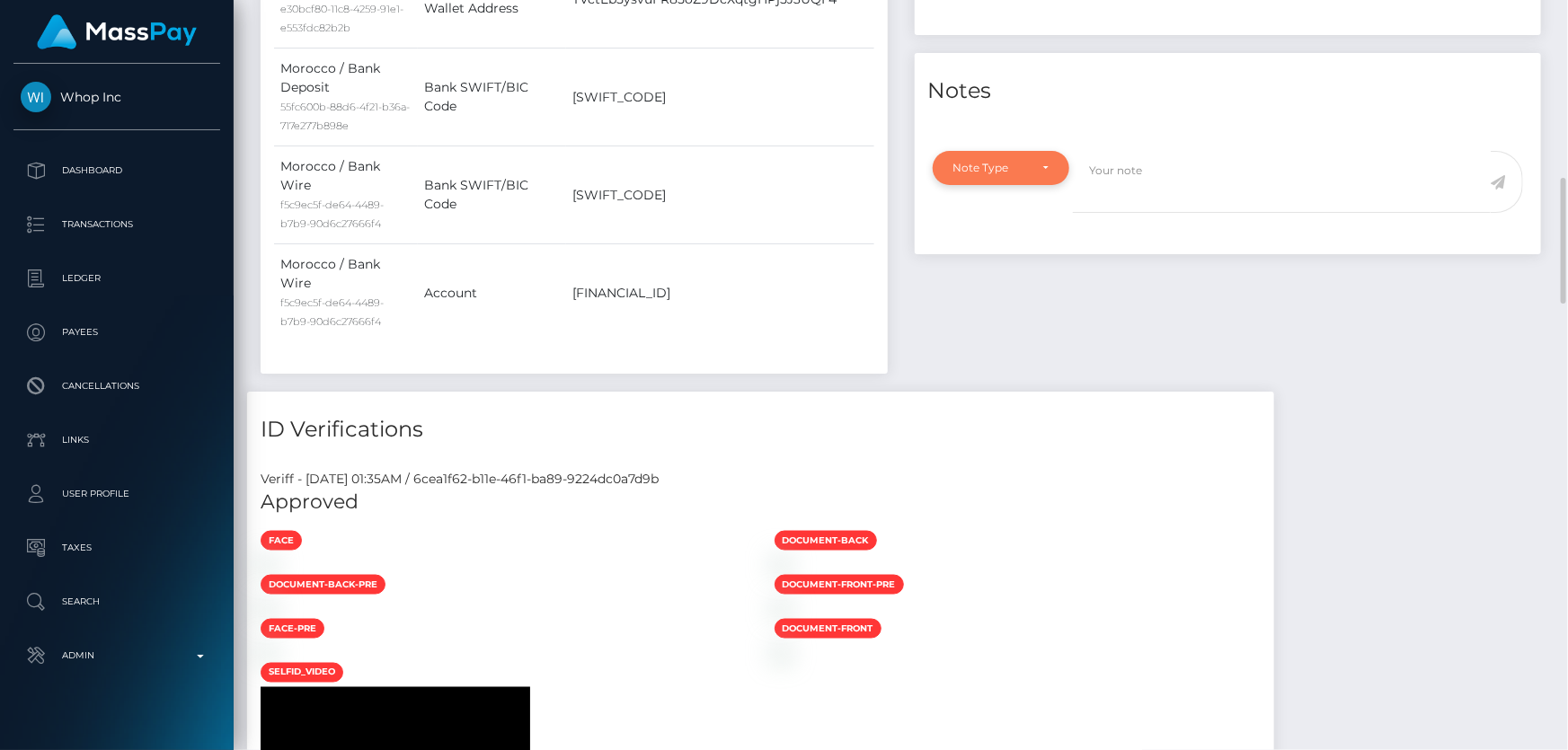
click at [961, 156] on div "Note Type" at bounding box center [1000, 168] width 137 height 35
click at [998, 248] on span "Compliance" at bounding box center [987, 254] width 65 height 16
select select "COMPLIANCE"
click at [1125, 178] on textarea at bounding box center [1281, 182] width 417 height 62
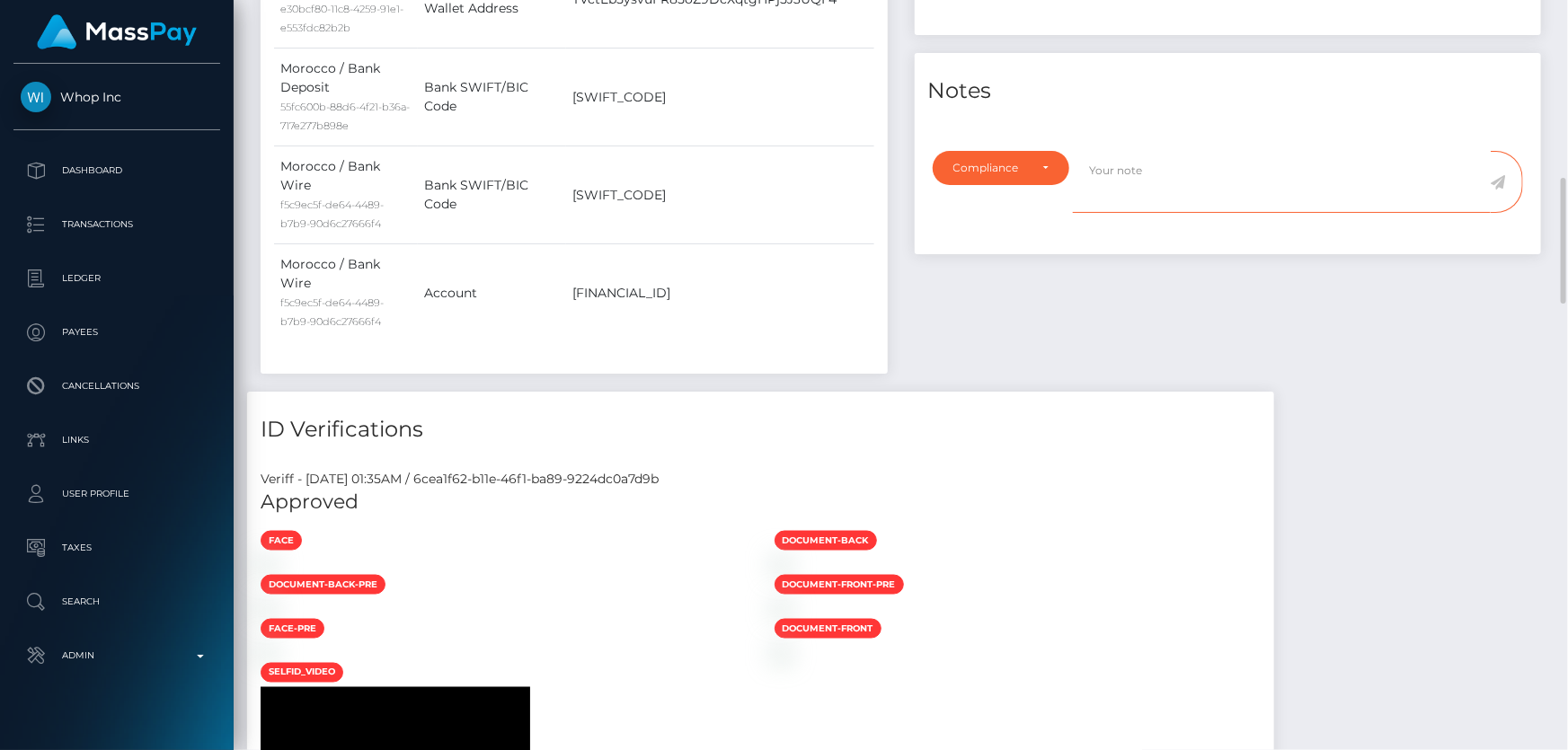
click at [1390, 202] on textarea at bounding box center [1281, 182] width 417 height 62
click at [1148, 192] on textarea at bounding box center [1281, 182] width 417 height 62
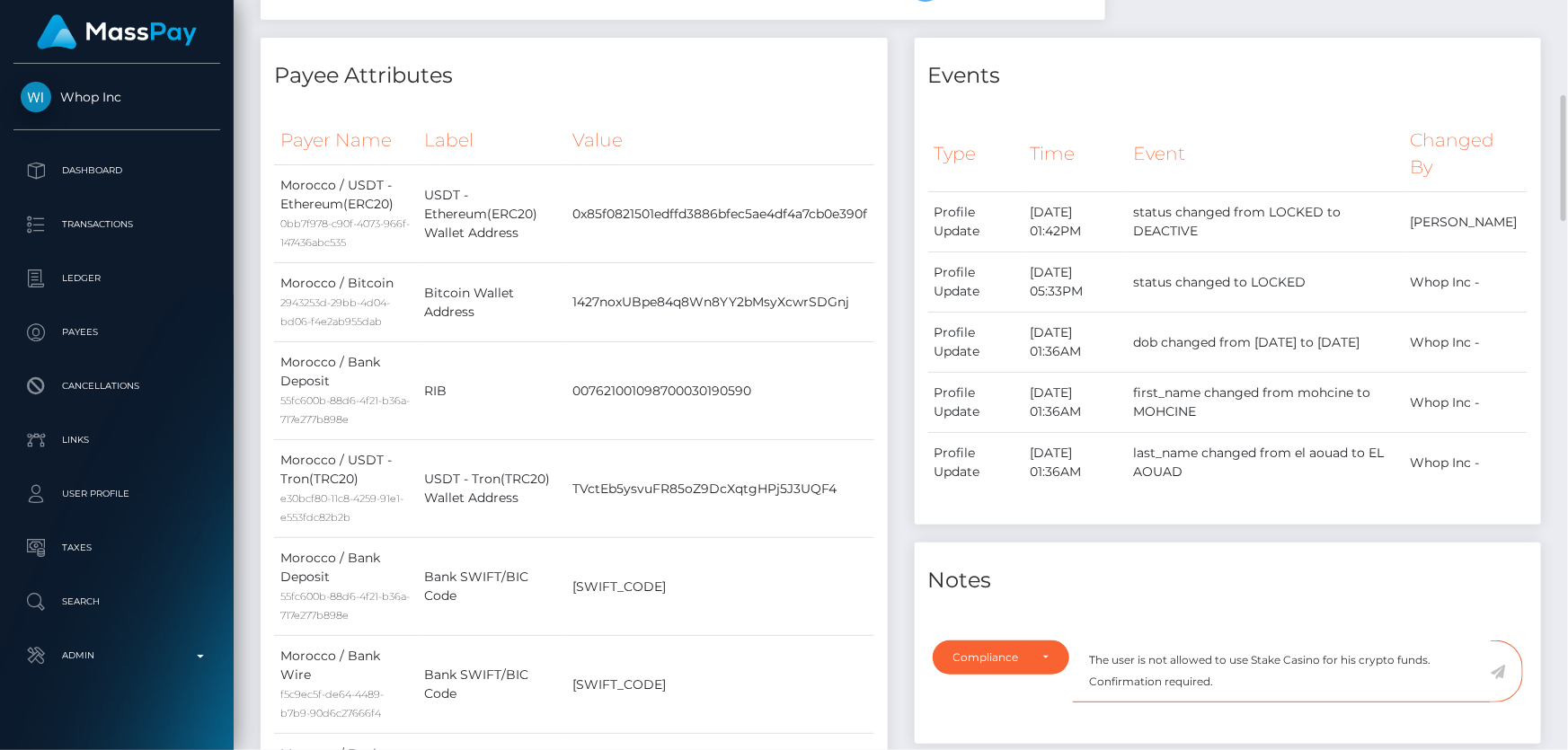
scroll to position [899, 0]
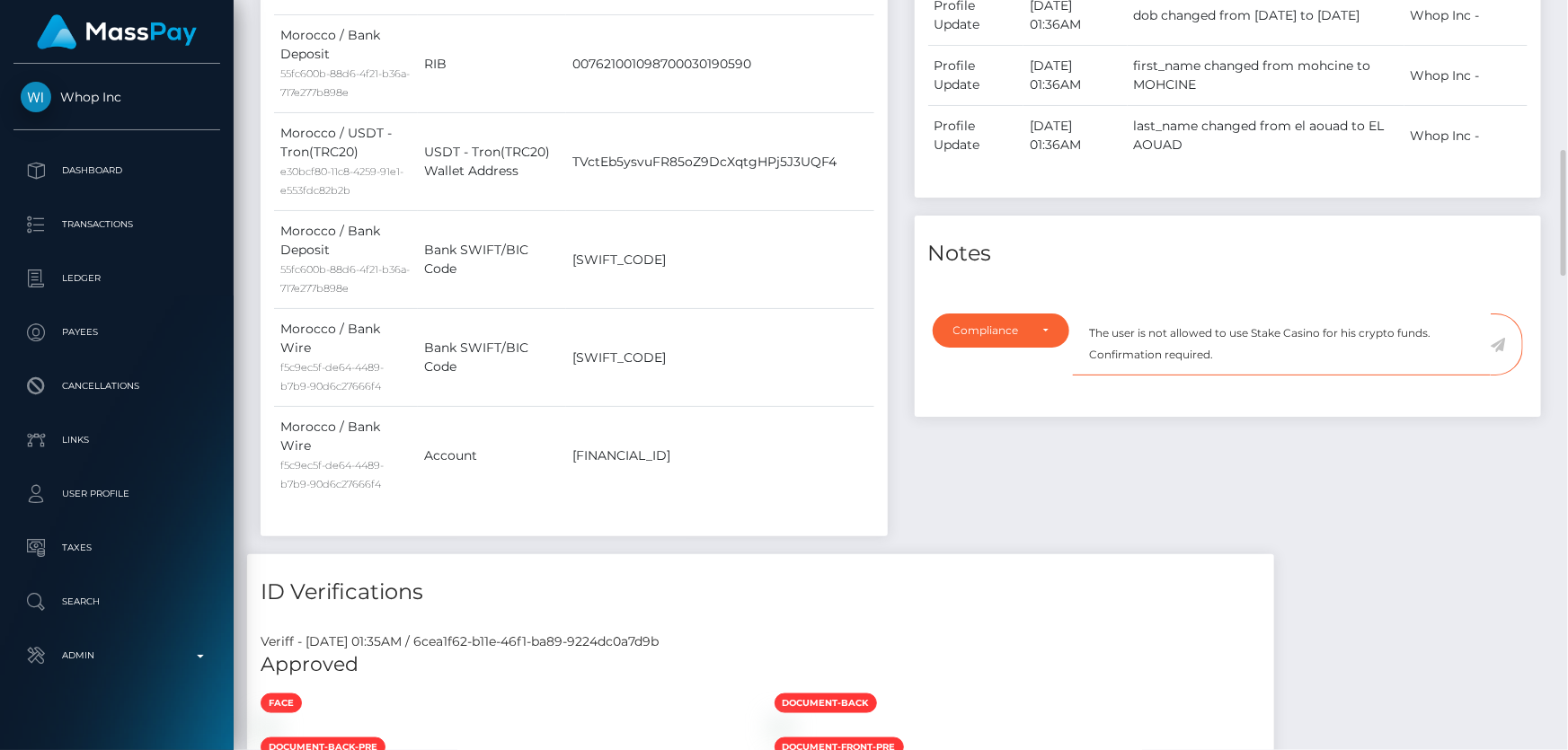
type textarea "The user is not allowed to use Stake Casino for his crypto funds. Confirmation …"
click at [1500, 339] on icon at bounding box center [1498, 345] width 15 height 14
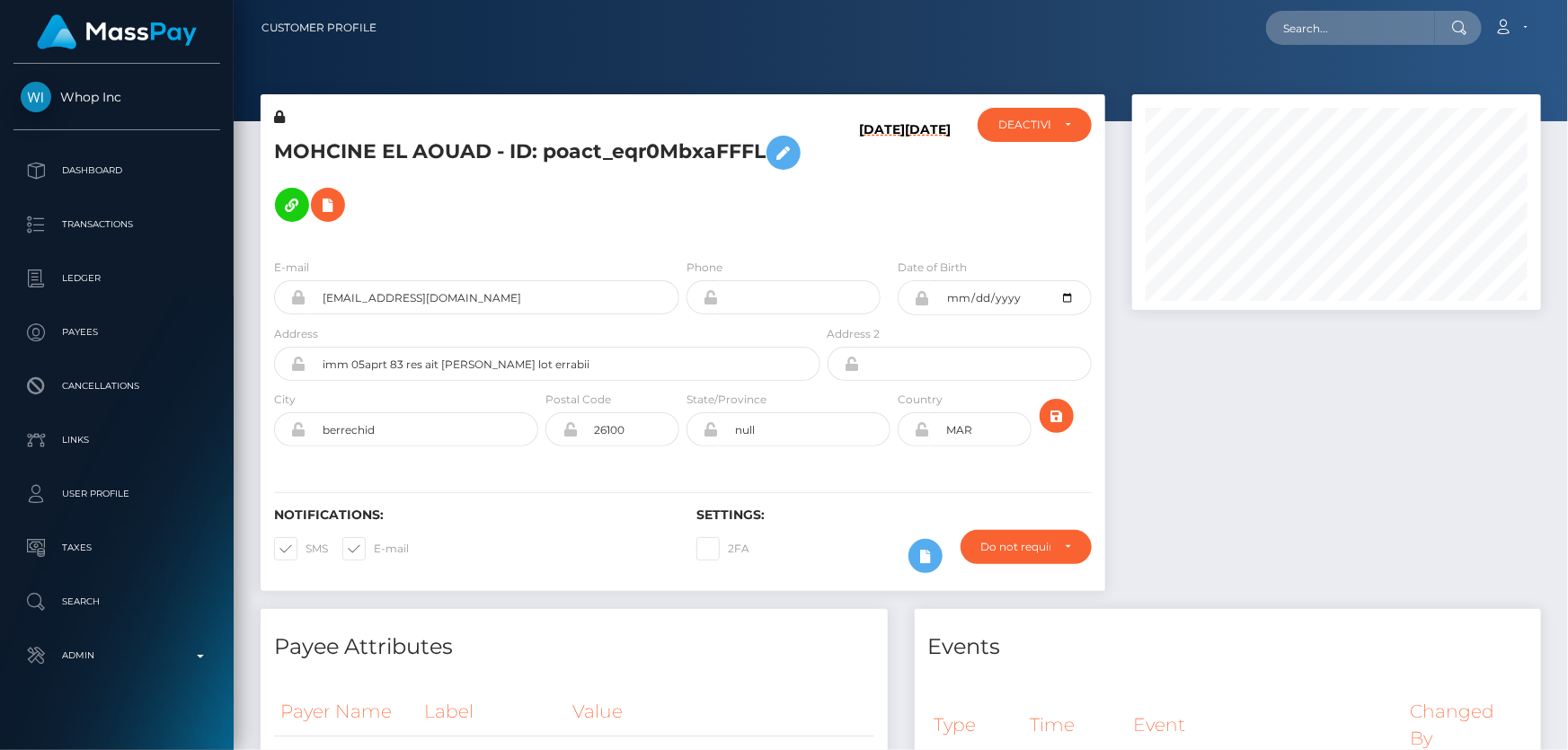
scroll to position [216, 408]
click at [572, 153] on h5 "MOHCINE EL AOUAD - ID: poact_eqr0MbxaFFFL" at bounding box center [542, 179] width 536 height 105
copy h5 "MOHCINE EL AOUAD - ID: poact_eqr0MbxaFFFL"
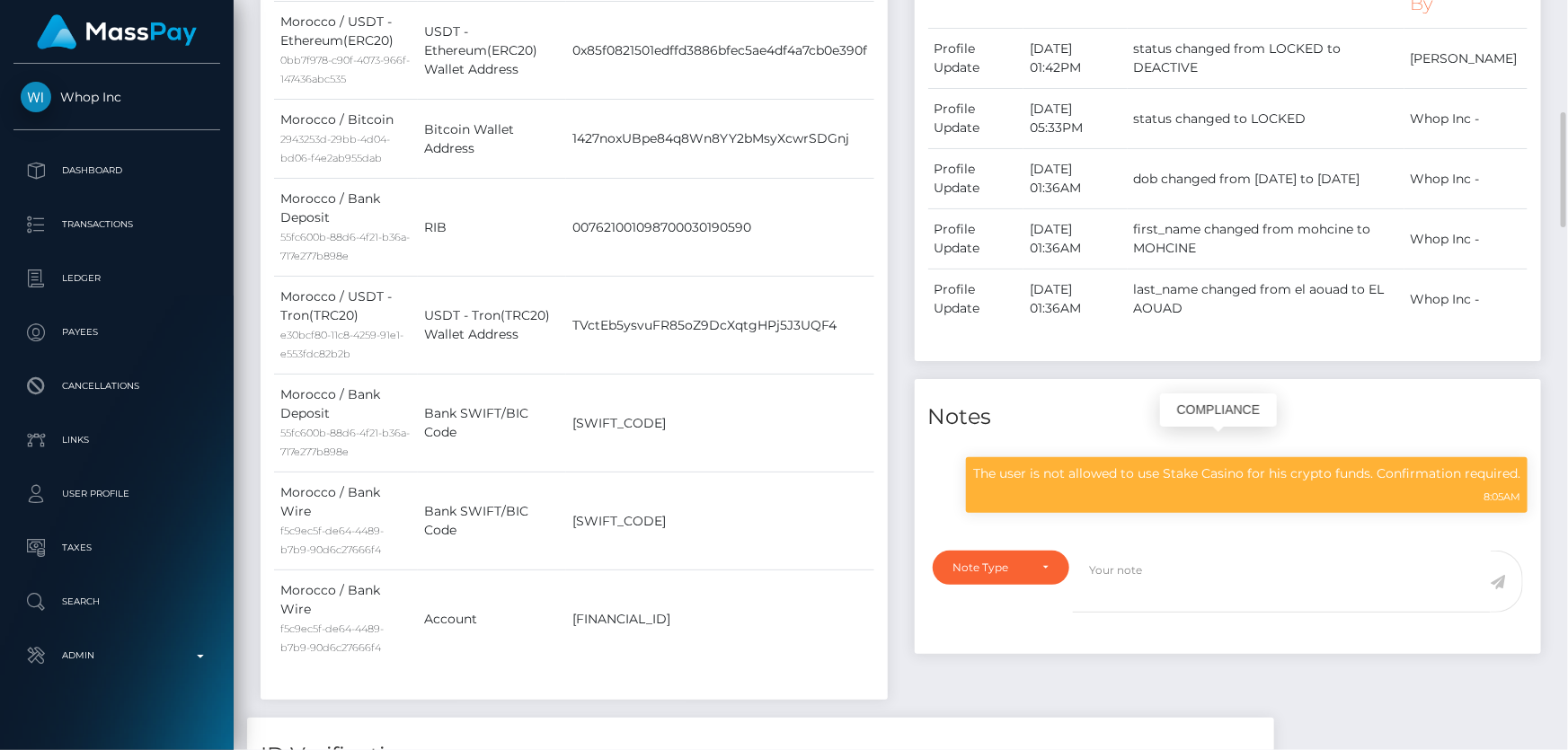
click at [1261, 476] on p "The user is not allowed to use Stake Casino for his crypto funds. Confirmation …" at bounding box center [1247, 474] width 547 height 19
copy div "The user is not allowed to use Stake Casino for his crypto funds. Confirmation …"
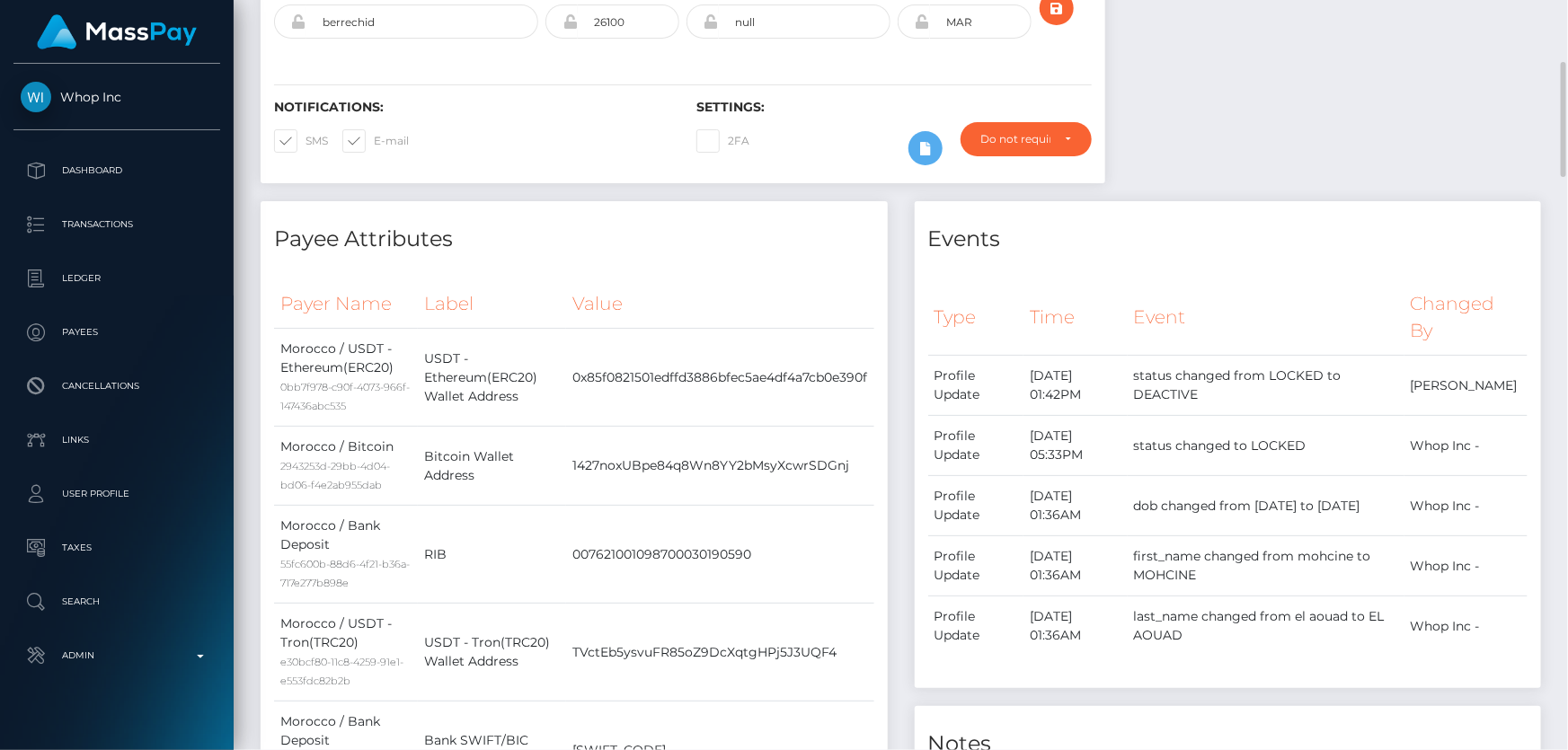
scroll to position [0, 0]
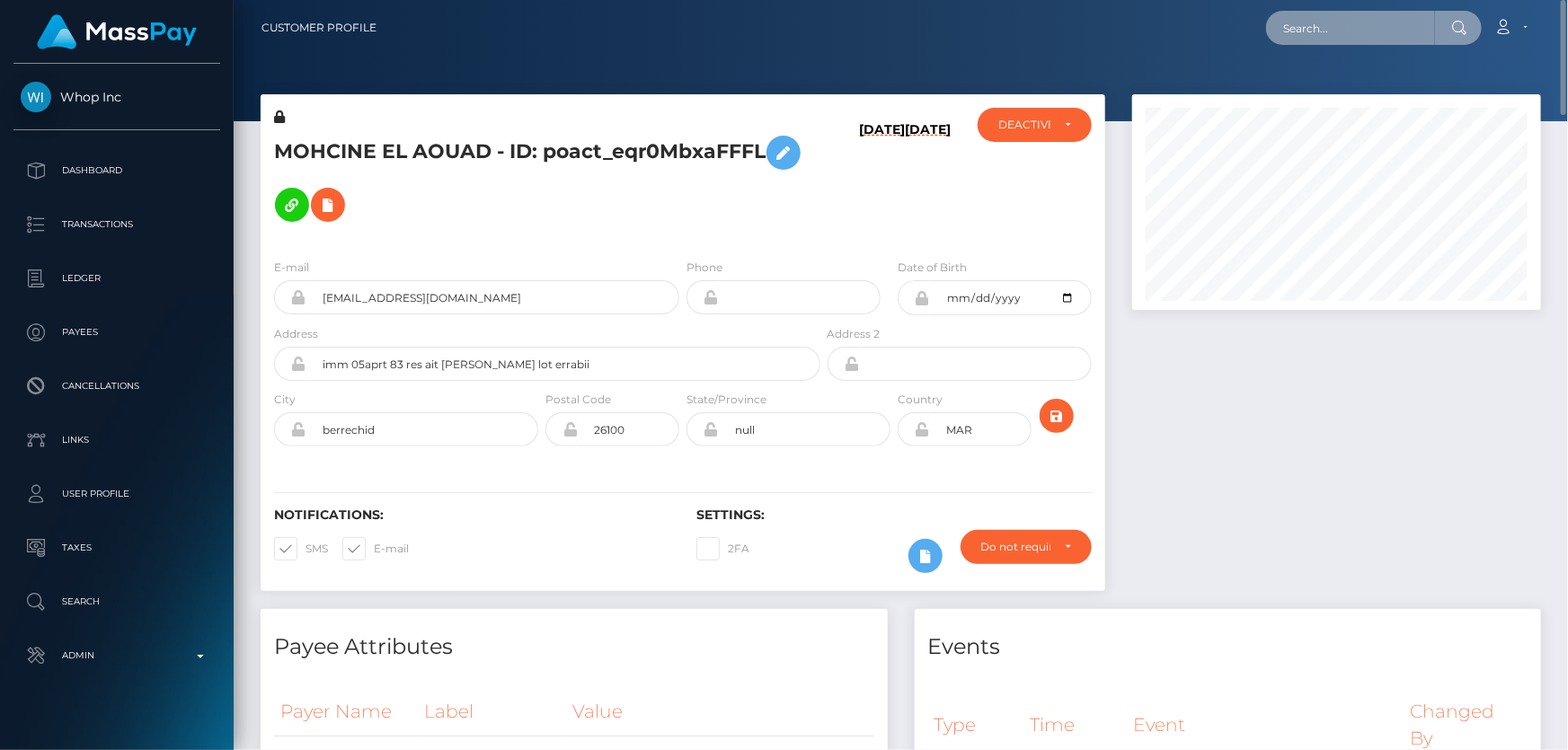
paste input "poact_0UHFvAnDJRkv"
type input "poact_0UHFvAnDJRkv"
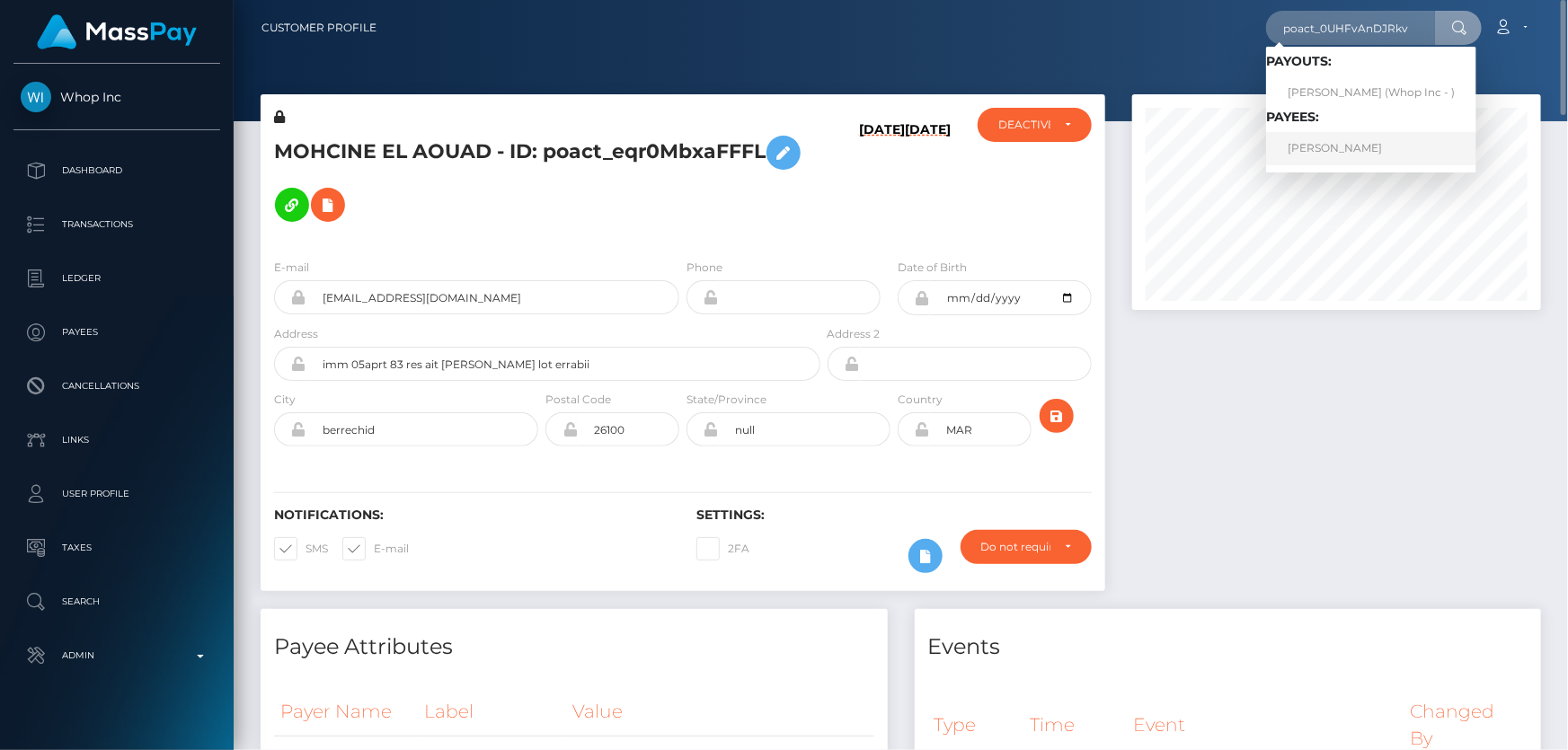
click at [1311, 146] on link "[PERSON_NAME]" at bounding box center [1370, 149] width 210 height 34
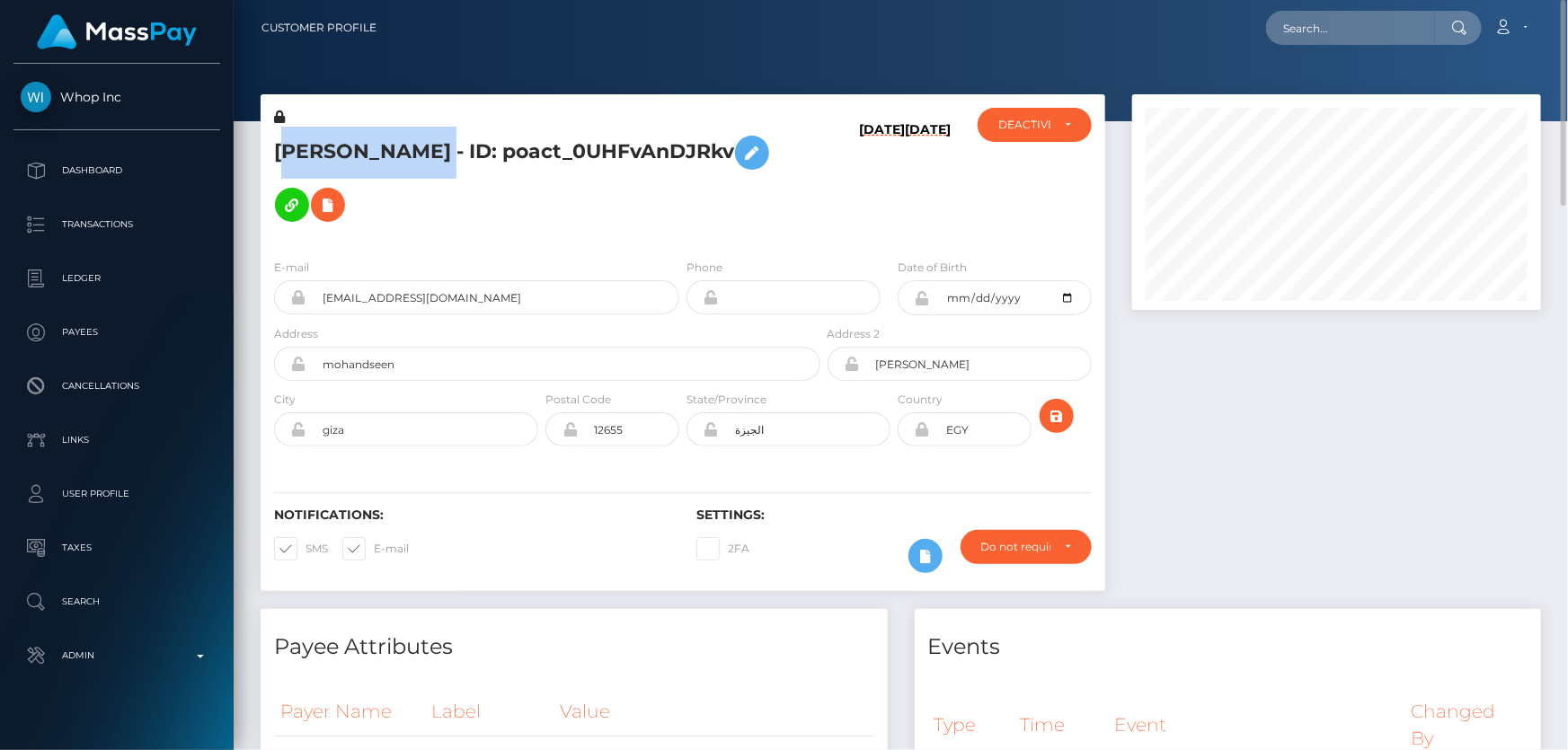
drag, startPoint x: 420, startPoint y: 153, endPoint x: 409, endPoint y: 146, distance: 13.0
click at [409, 146] on h5 "[PERSON_NAME] - ID: poact_0UHFvAnDJRkv" at bounding box center [542, 179] width 536 height 105
click at [403, 147] on h5 "[PERSON_NAME] - ID: poact_0UHFvAnDJRkv" at bounding box center [542, 179] width 536 height 105
click at [402, 148] on h5 "[PERSON_NAME] - ID: poact_0UHFvAnDJRkv" at bounding box center [542, 179] width 536 height 105
click at [278, 150] on h5 "[PERSON_NAME] - ID: poact_0UHFvAnDJRkv" at bounding box center [542, 179] width 536 height 105
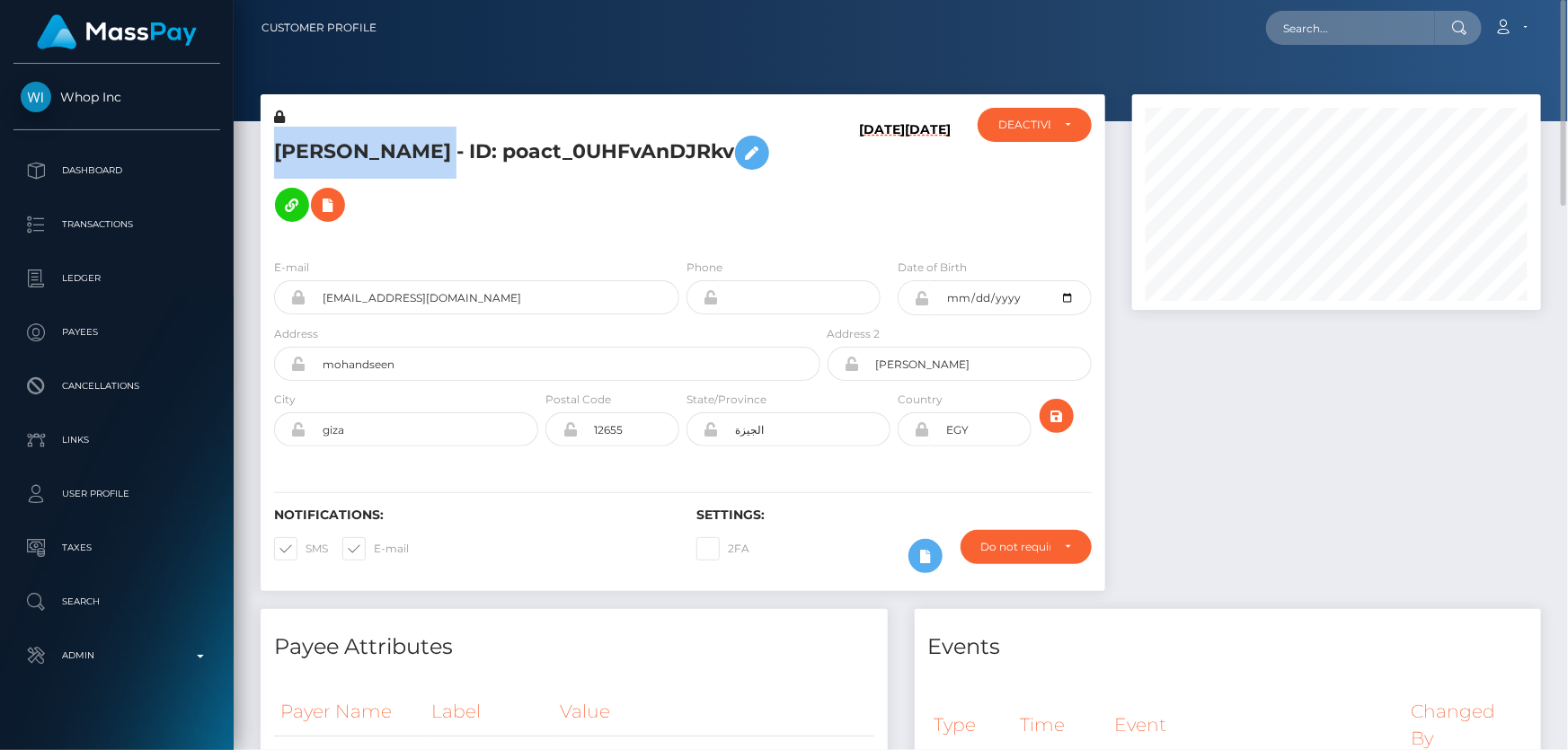
drag, startPoint x: 275, startPoint y: 149, endPoint x: 423, endPoint y: 151, distance: 148.0
click at [423, 151] on h5 "[PERSON_NAME] - ID: poact_0UHFvAnDJRkv" at bounding box center [542, 179] width 536 height 105
copy h5 "[PERSON_NAME]"
click at [518, 235] on div "زين هشام زكى محمود - ID: poact_0UHFvAnDJRkv" at bounding box center [542, 176] width 563 height 136
click at [278, 116] on icon at bounding box center [279, 116] width 11 height 12
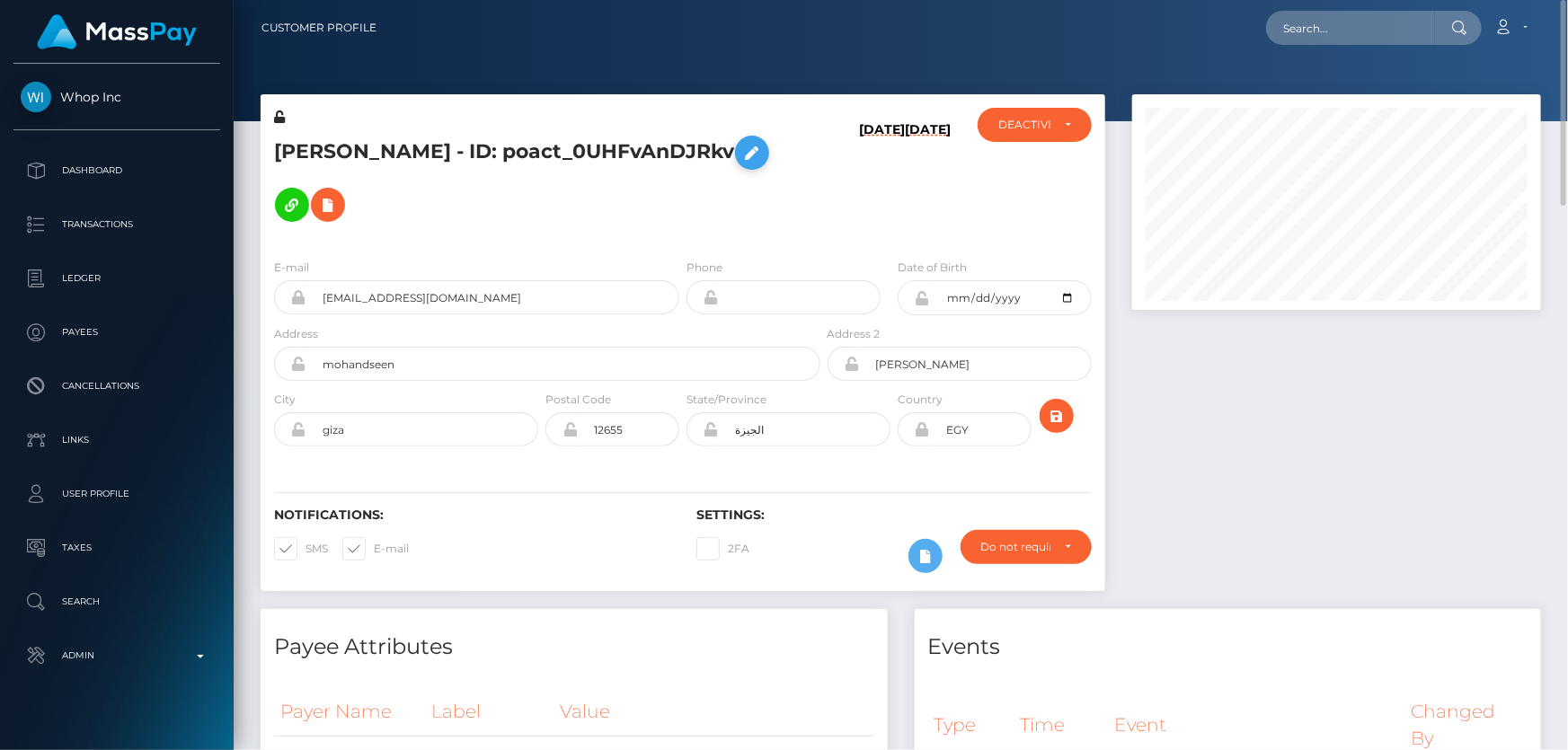
click at [742, 142] on icon at bounding box center [752, 153] width 21 height 22
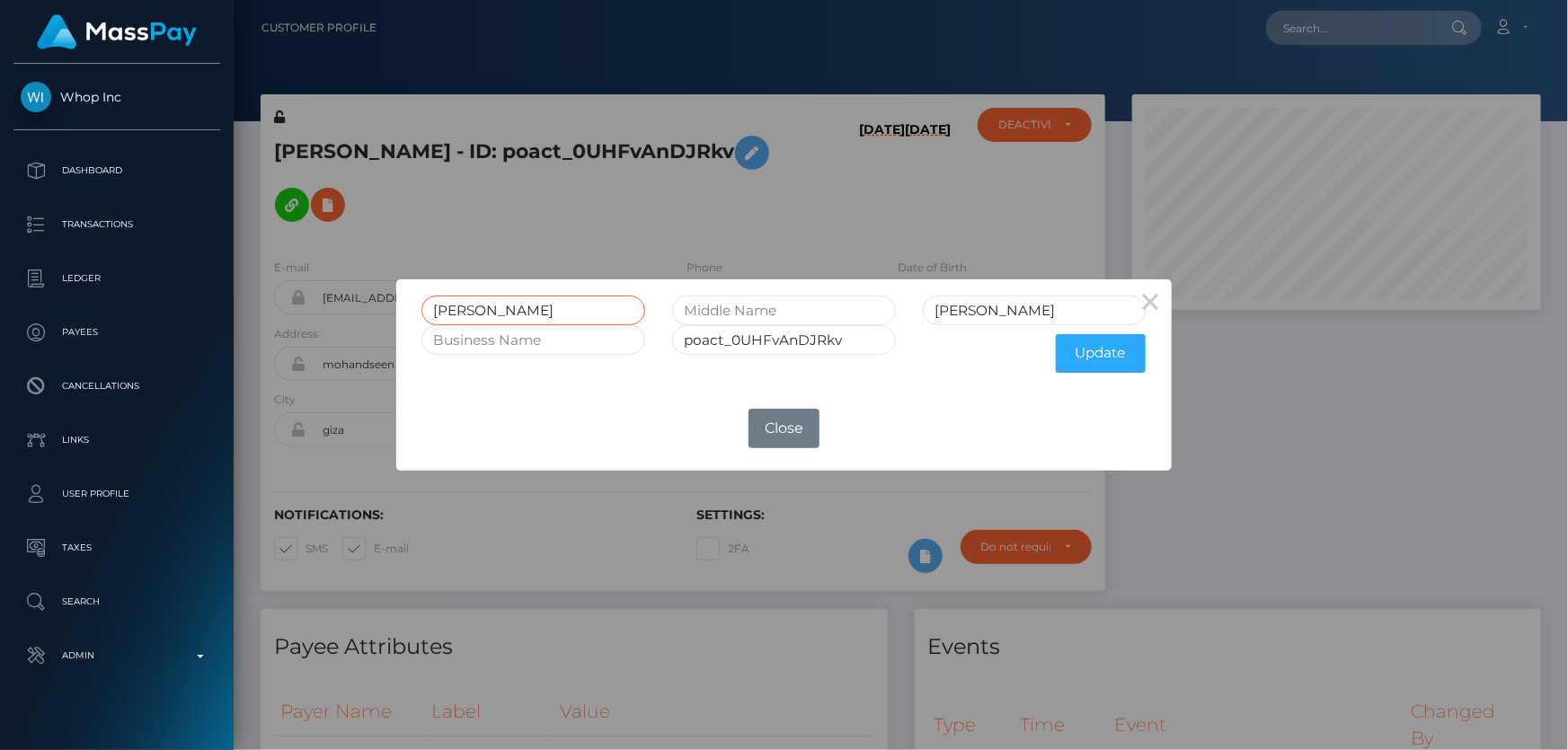
drag, startPoint x: 466, startPoint y: 318, endPoint x: 381, endPoint y: 318, distance: 85.0
click at [381, 318] on div "× زين هشام زكى محمود poact_0UHFvAnDJRkv Update OK No Close" at bounding box center [784, 375] width 1568 height 750
paste input "Zain Hisham Zaki"
type input "Zain Hisham Zaki"
click at [911, 319] on div "هشام زكى محمود" at bounding box center [1034, 310] width 250 height 30
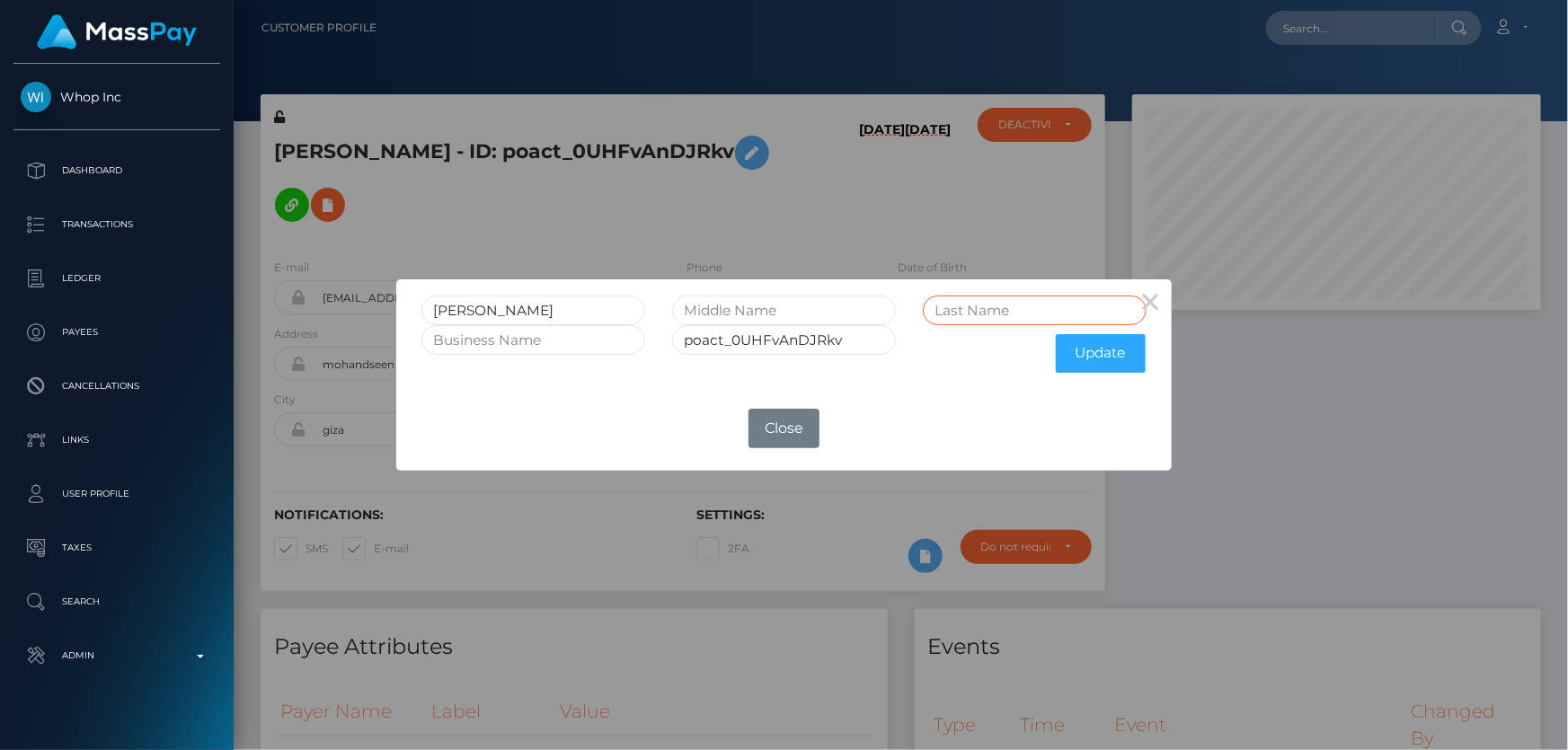
paste input "Mahmoud"
type input "Mahmoud"
click at [1095, 349] on button "Update" at bounding box center [1100, 353] width 90 height 38
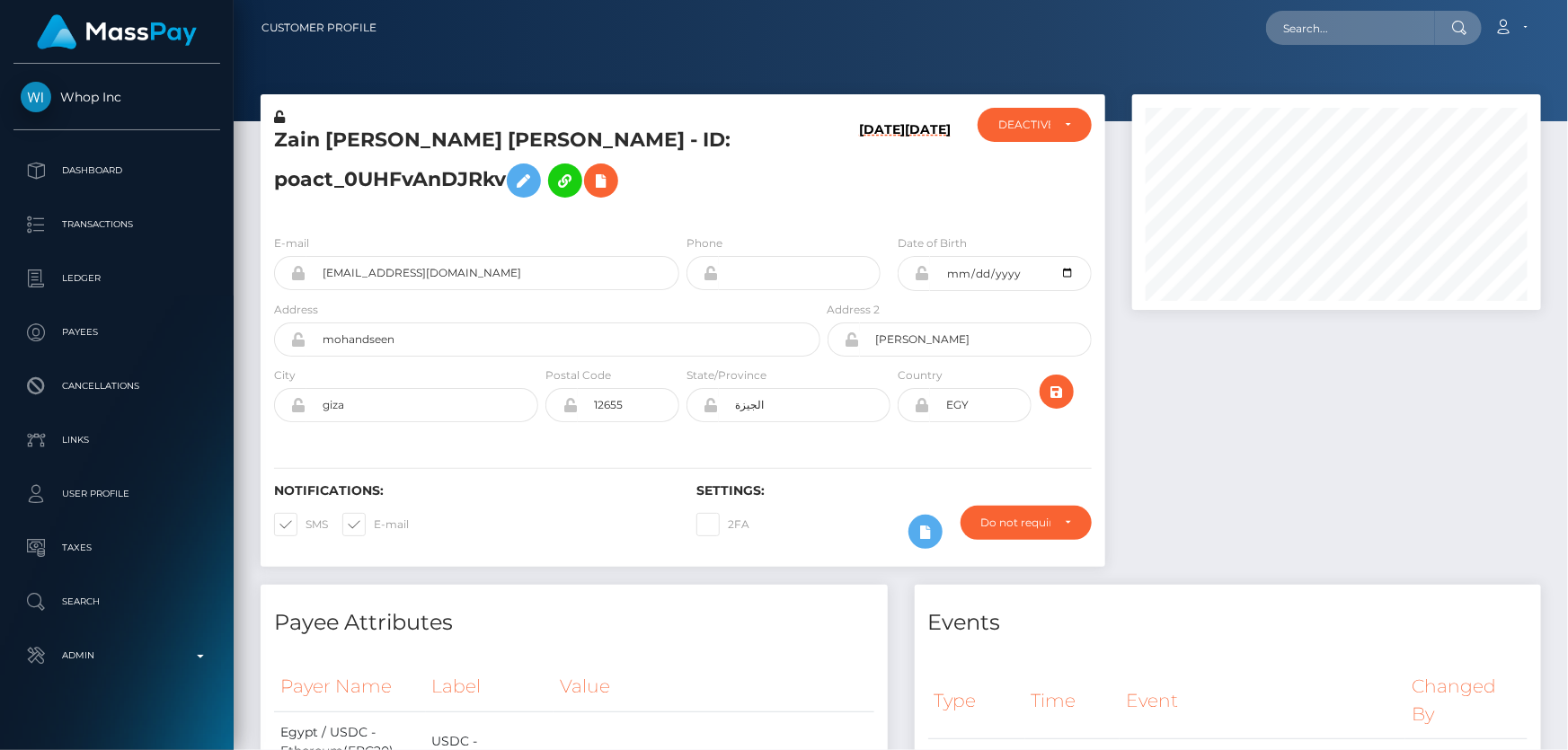
scroll to position [216, 408]
click at [277, 117] on icon at bounding box center [279, 116] width 11 height 12
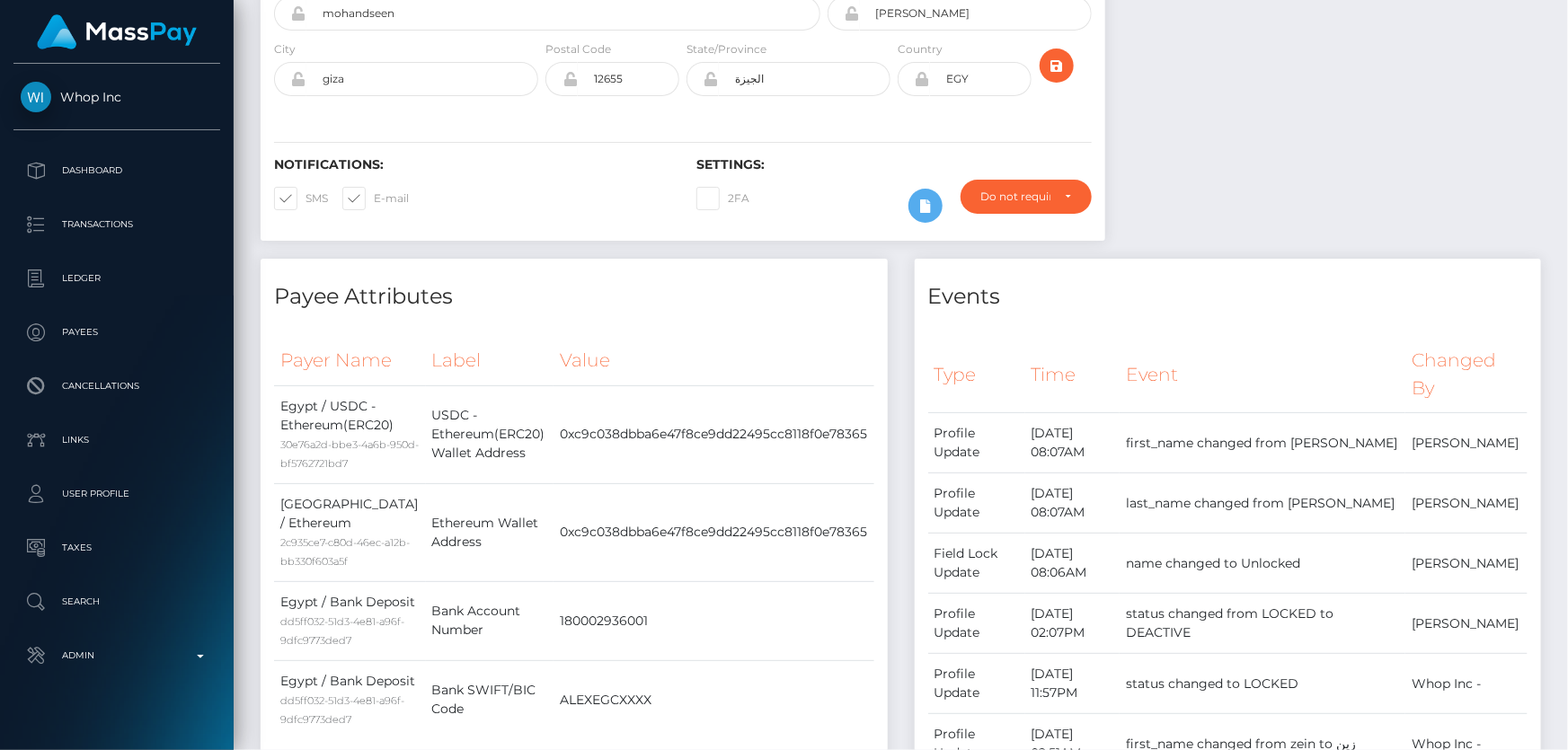
scroll to position [0, 0]
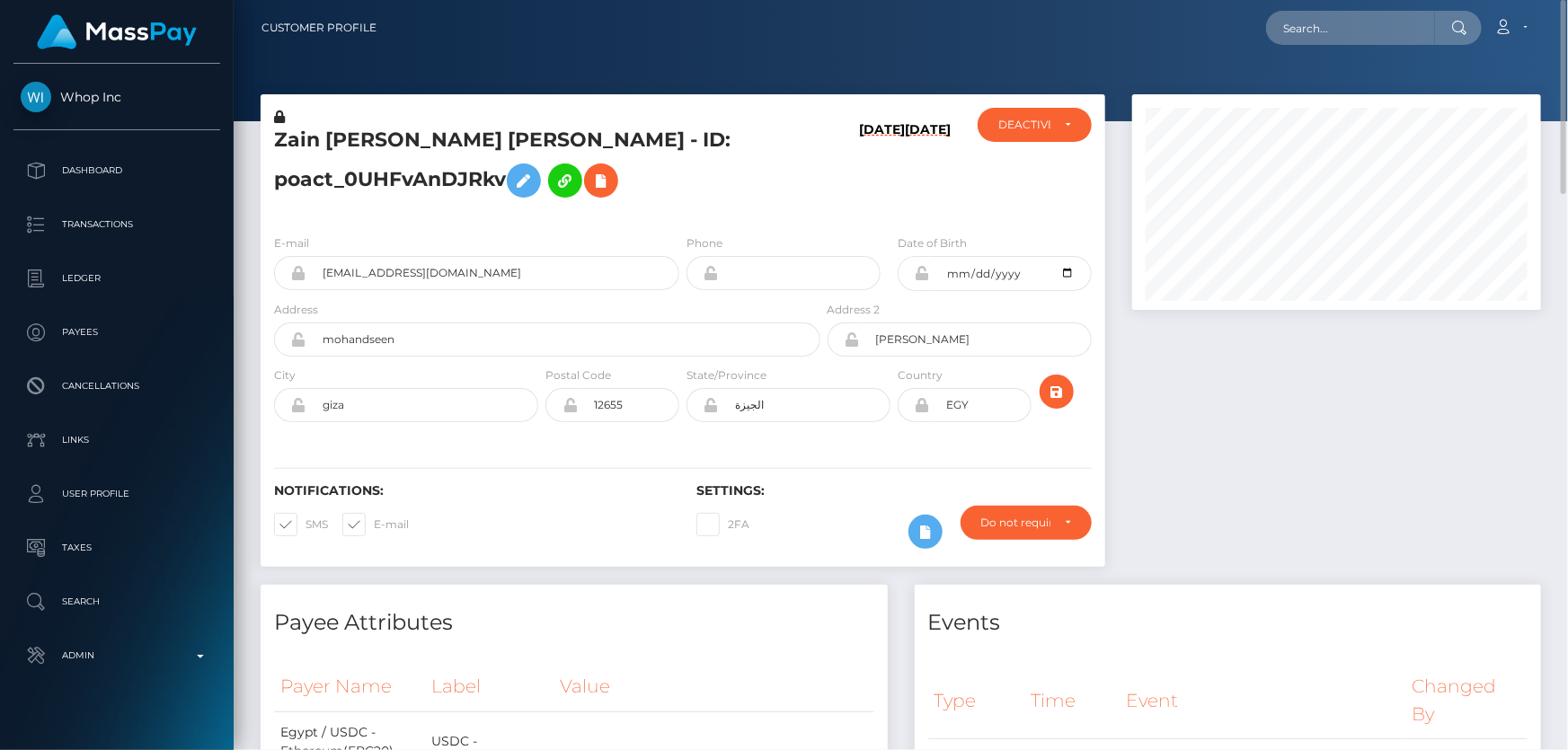
click at [923, 274] on icon at bounding box center [922, 273] width 15 height 14
click at [612, 177] on icon at bounding box center [600, 181] width 21 height 22
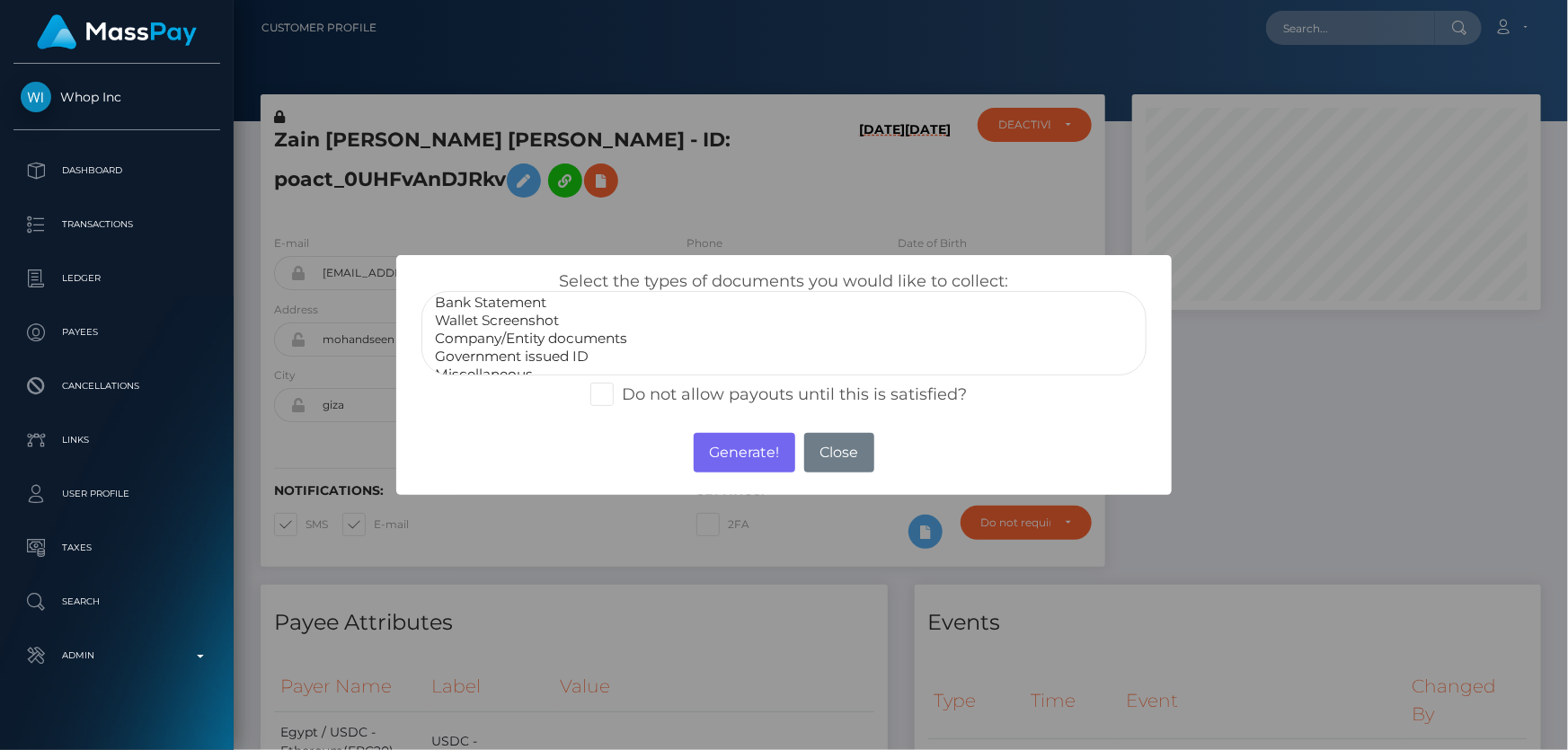
scroll to position [35, 0]
select select "Miscellaneous"
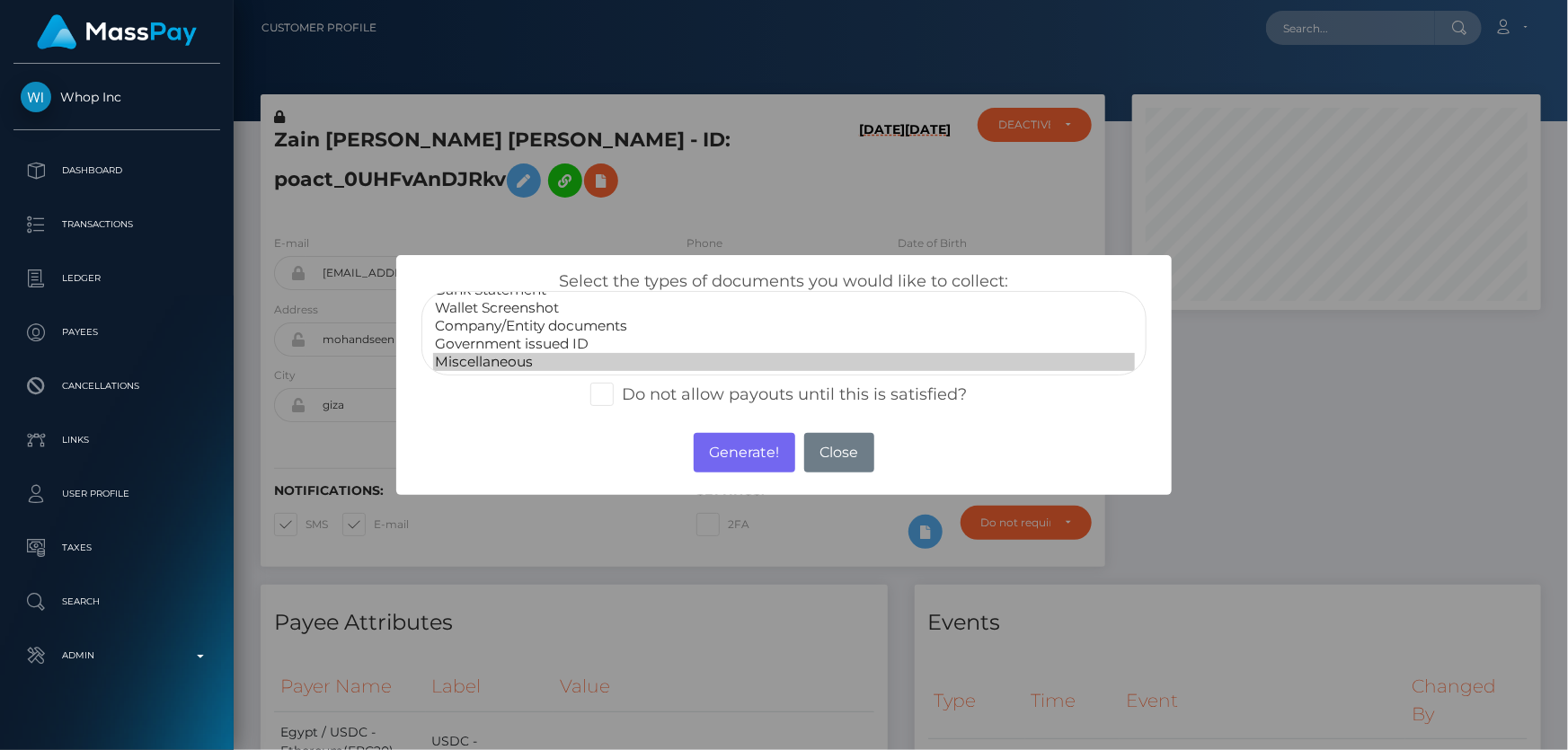
click at [498, 354] on option "Miscellaneous" at bounding box center [784, 361] width 700 height 18
click at [733, 439] on button "Generate!" at bounding box center [744, 453] width 102 height 39
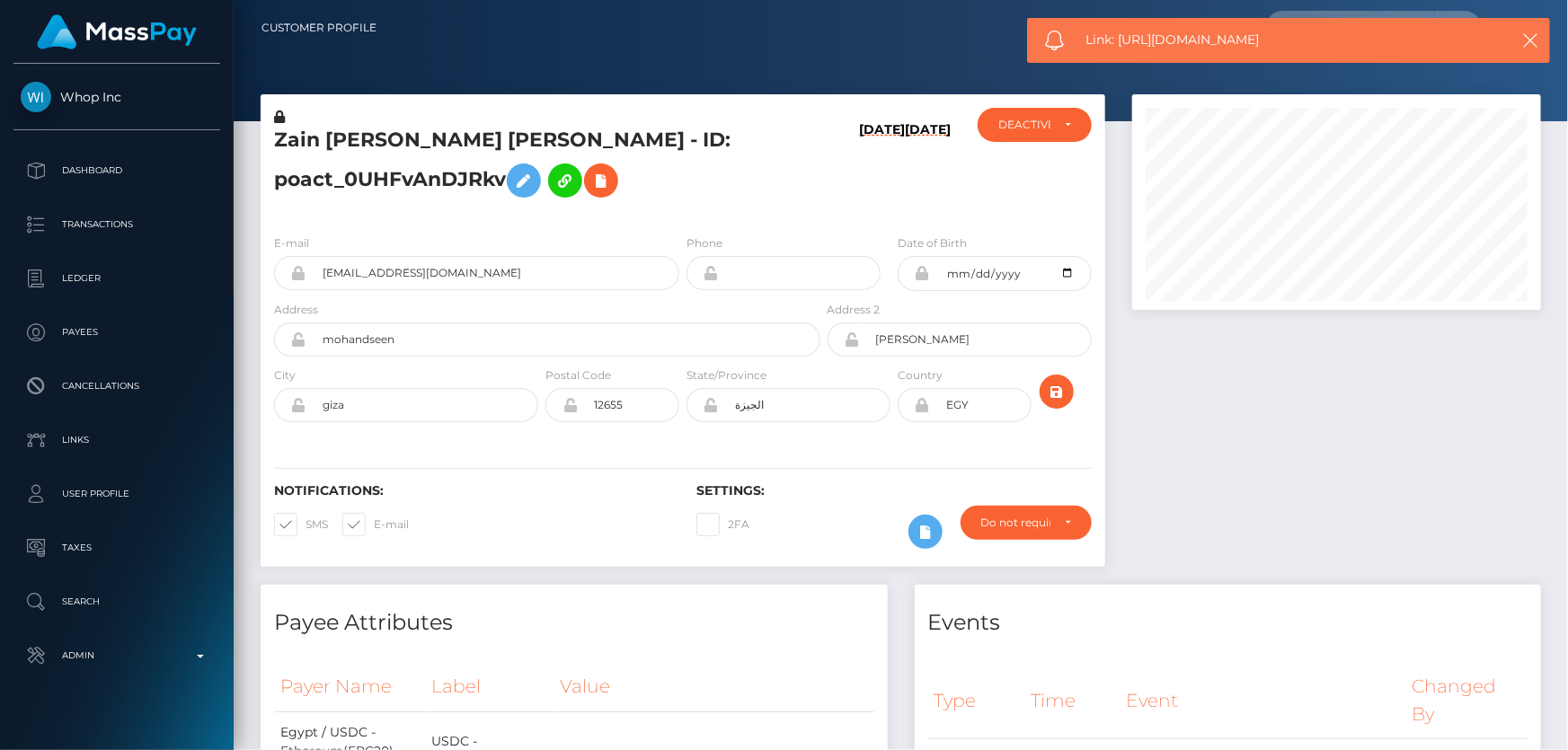
drag, startPoint x: 1284, startPoint y: 43, endPoint x: 1121, endPoint y: 37, distance: 163.1
click at [1121, 37] on span "Link: https://l.maspay.io/Sg6cx" at bounding box center [1283, 40] width 397 height 19
copy span "https://l.maspay.io/Sg6cx"
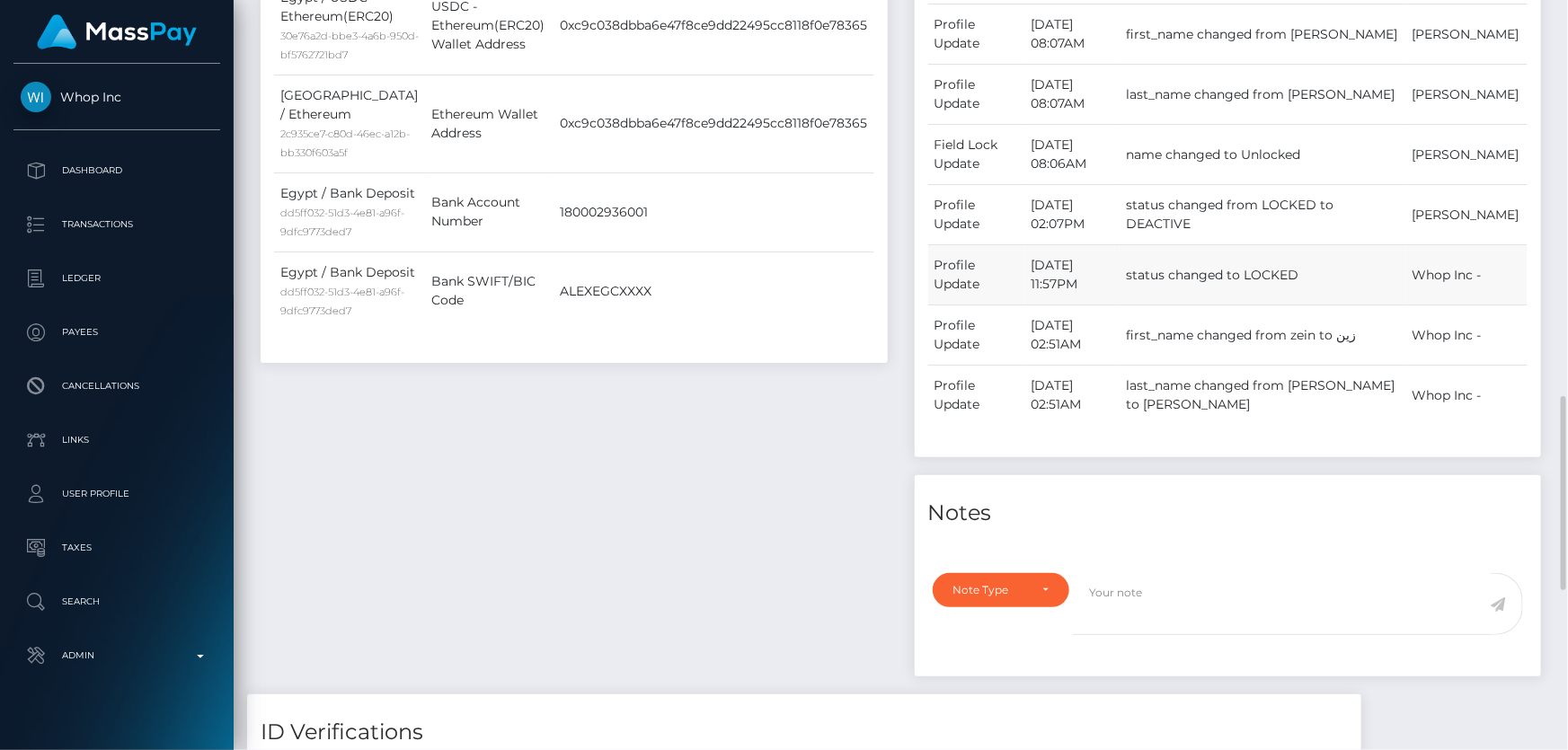
scroll to position [1061, 0]
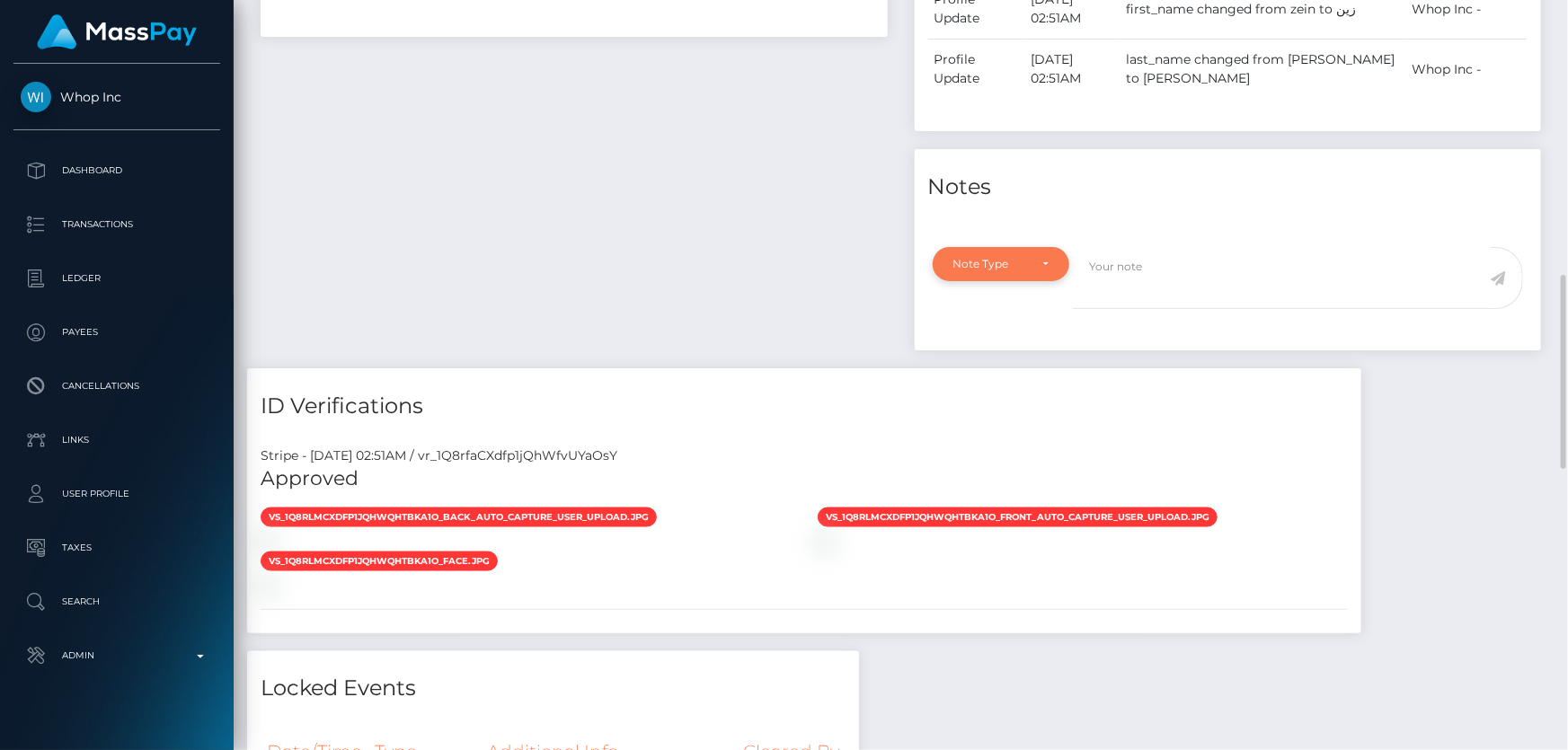
click at [1022, 261] on div "Note Type" at bounding box center [991, 263] width 76 height 14
click at [1029, 344] on link "Compliance" at bounding box center [1001, 350] width 139 height 34
select select "COMPLIANCE"
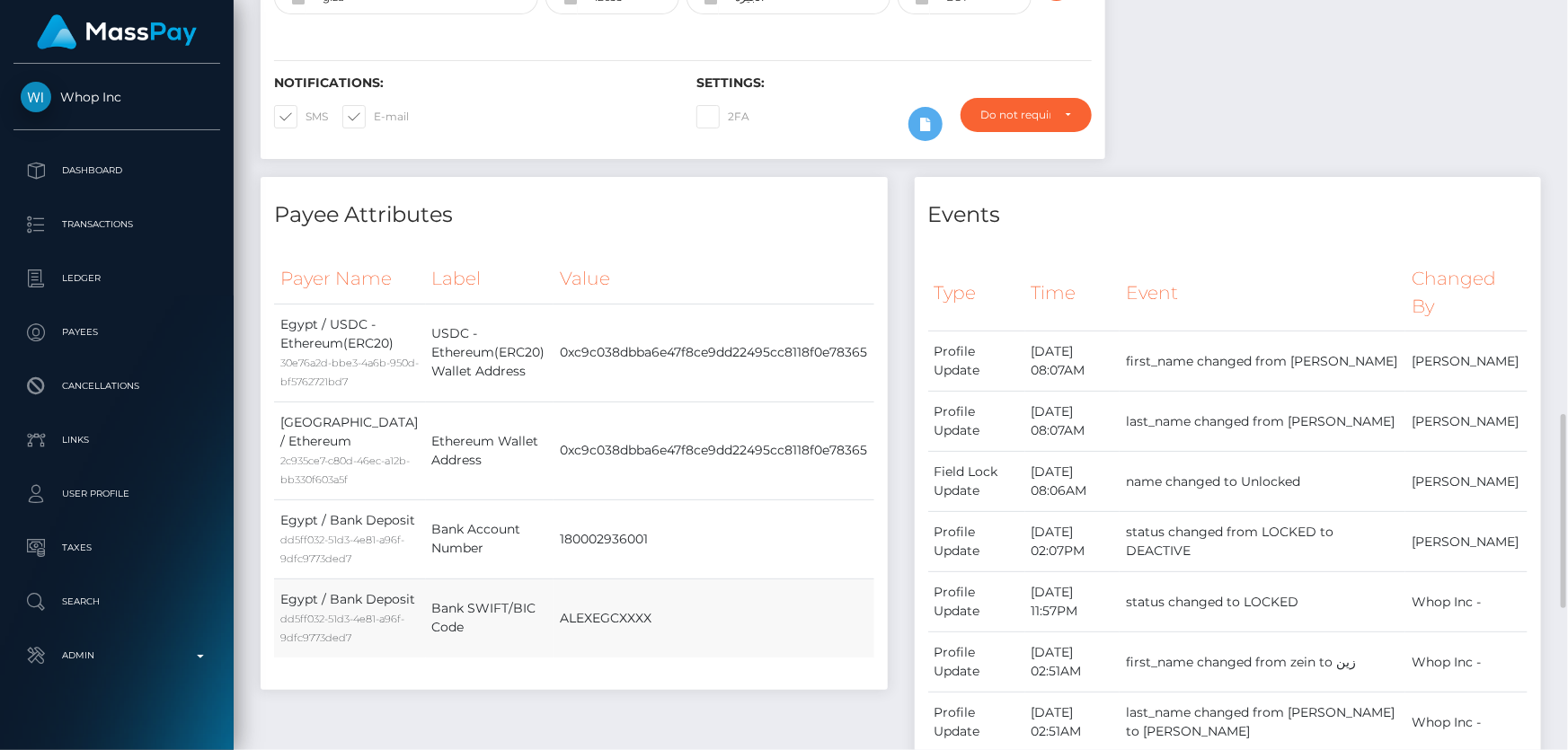
scroll to position [735, 0]
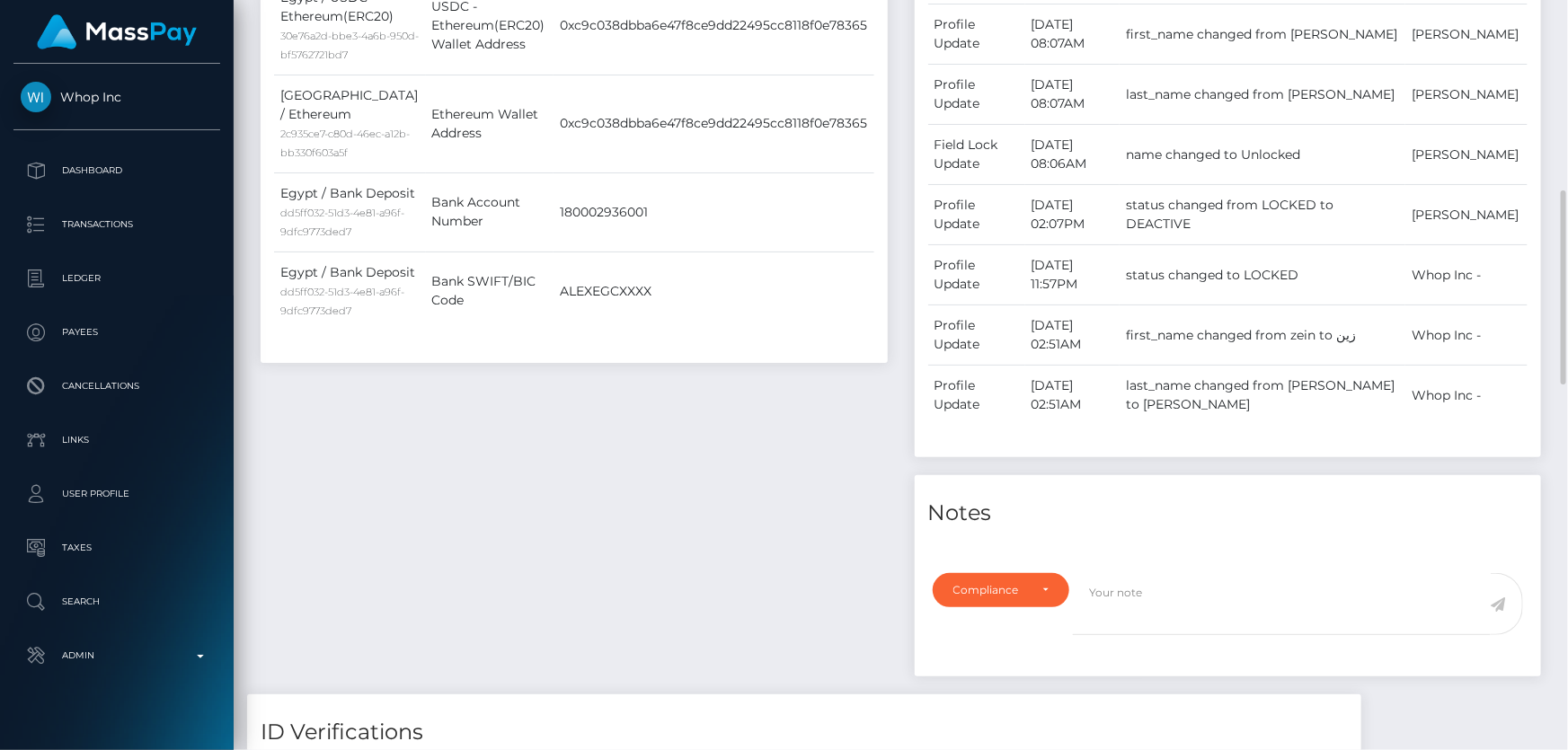
click at [641, 444] on div "Payee Attributes Payer Name Label Value Egypt / USDC - Ethereum(ERC20) 30e76a2d…" at bounding box center [574, 272] width 654 height 844
paste textarea "The user is not allowed to use Stake Casino for his crypto funds. Confirmation …"
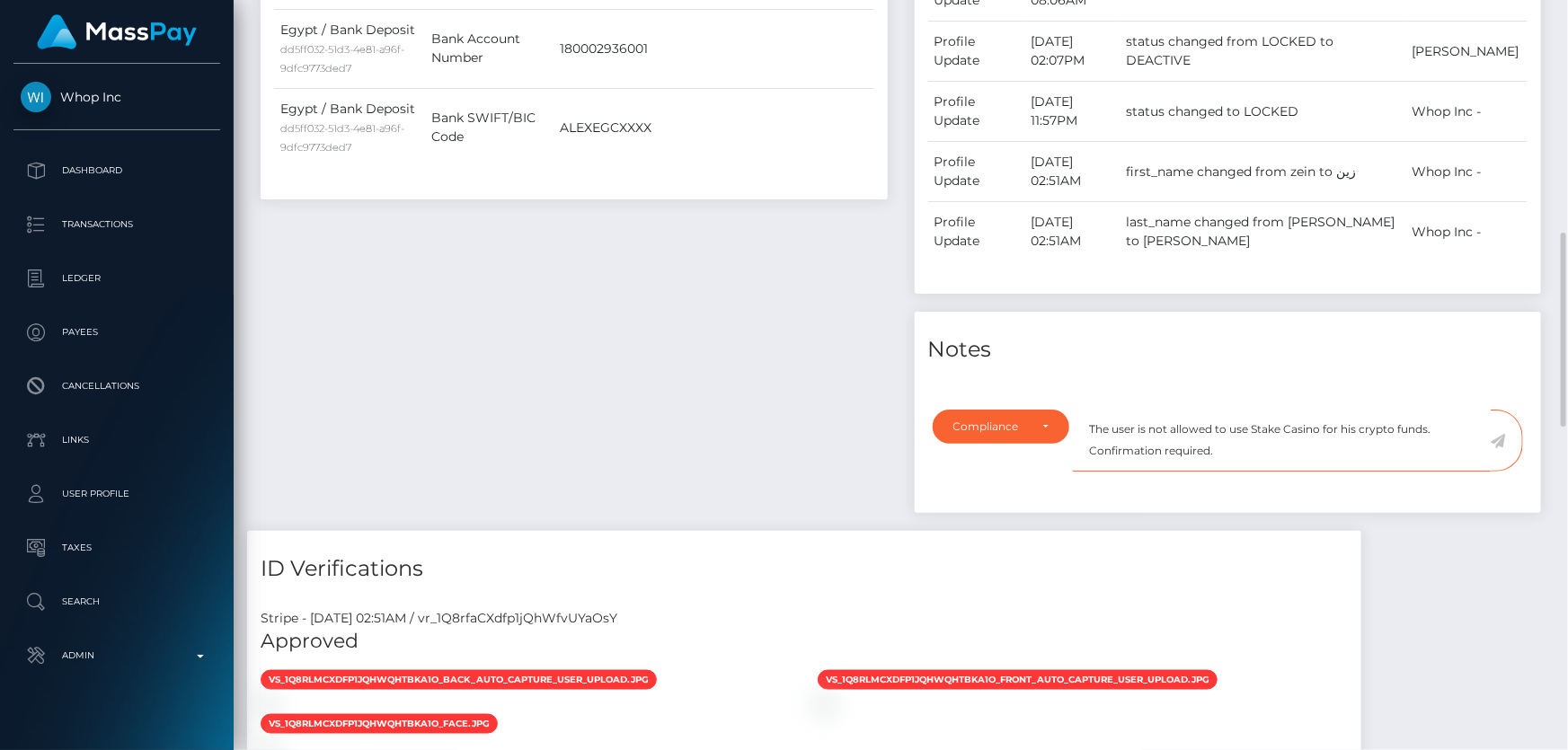
type textarea "The user is not allowed to use Stake Casino for his crypto funds. Confirmation …"
click at [1501, 438] on icon at bounding box center [1498, 441] width 15 height 14
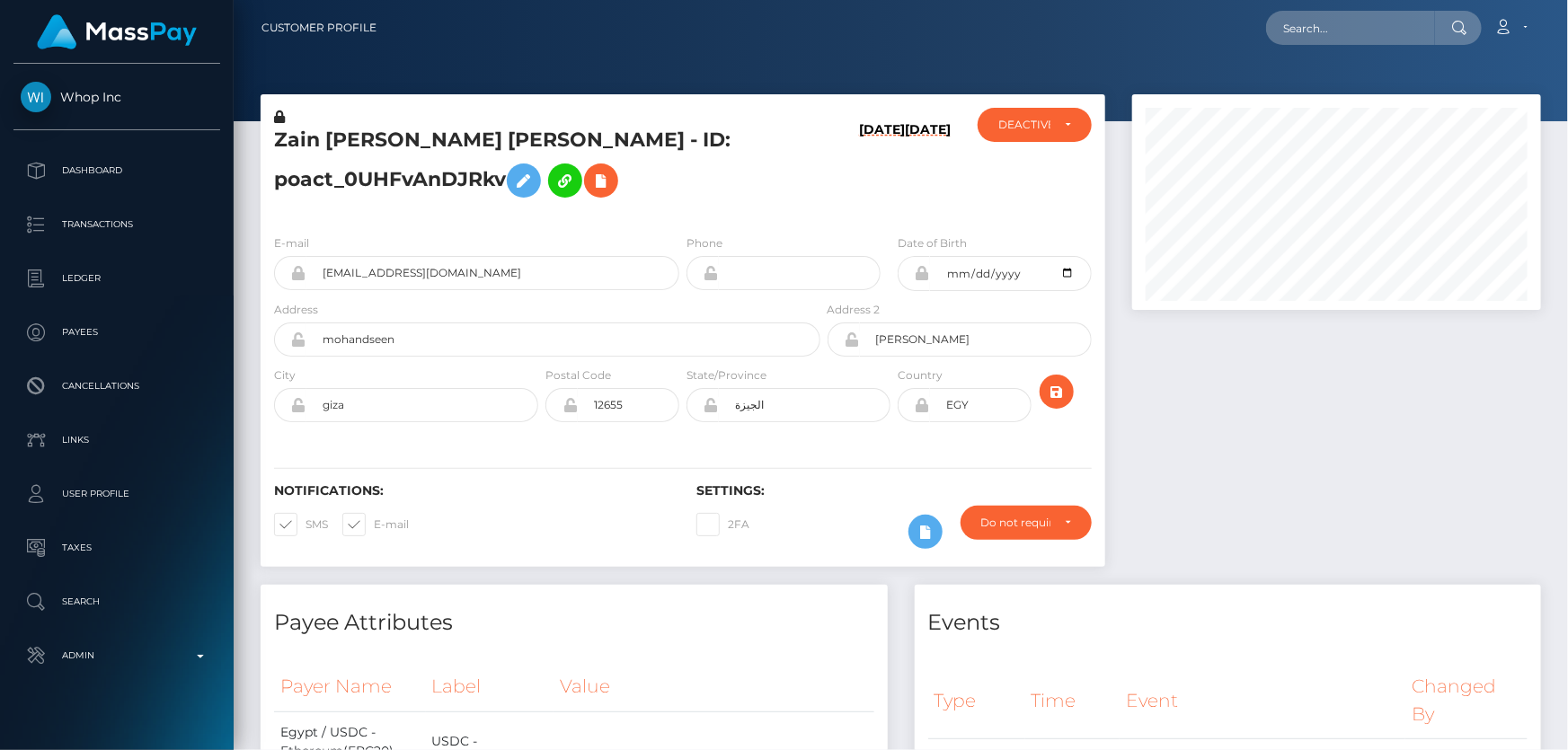
scroll to position [216, 408]
click at [385, 181] on h5 "Zain Hisham Zaki Mahmoud - ID: poact_0UHFvAnDJRkv" at bounding box center [542, 167] width 536 height 80
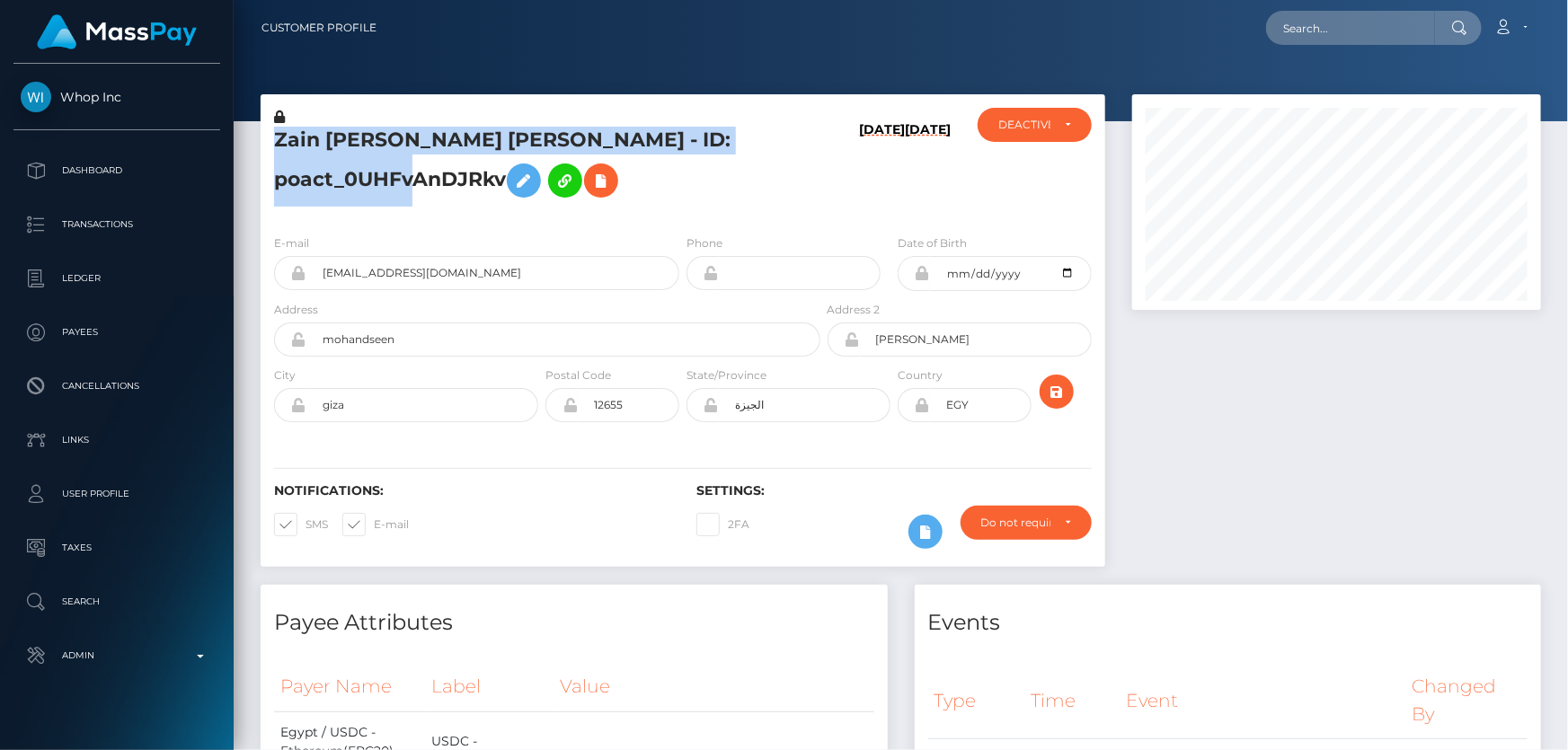
click at [385, 181] on h5 "Zain Hisham Zaki Mahmoud - ID: poact_0UHFvAnDJRkv" at bounding box center [542, 167] width 536 height 80
copy h5 "Zain Hisham Zaki Mahmoud - ID: poact_0UHFvAnDJRkv"
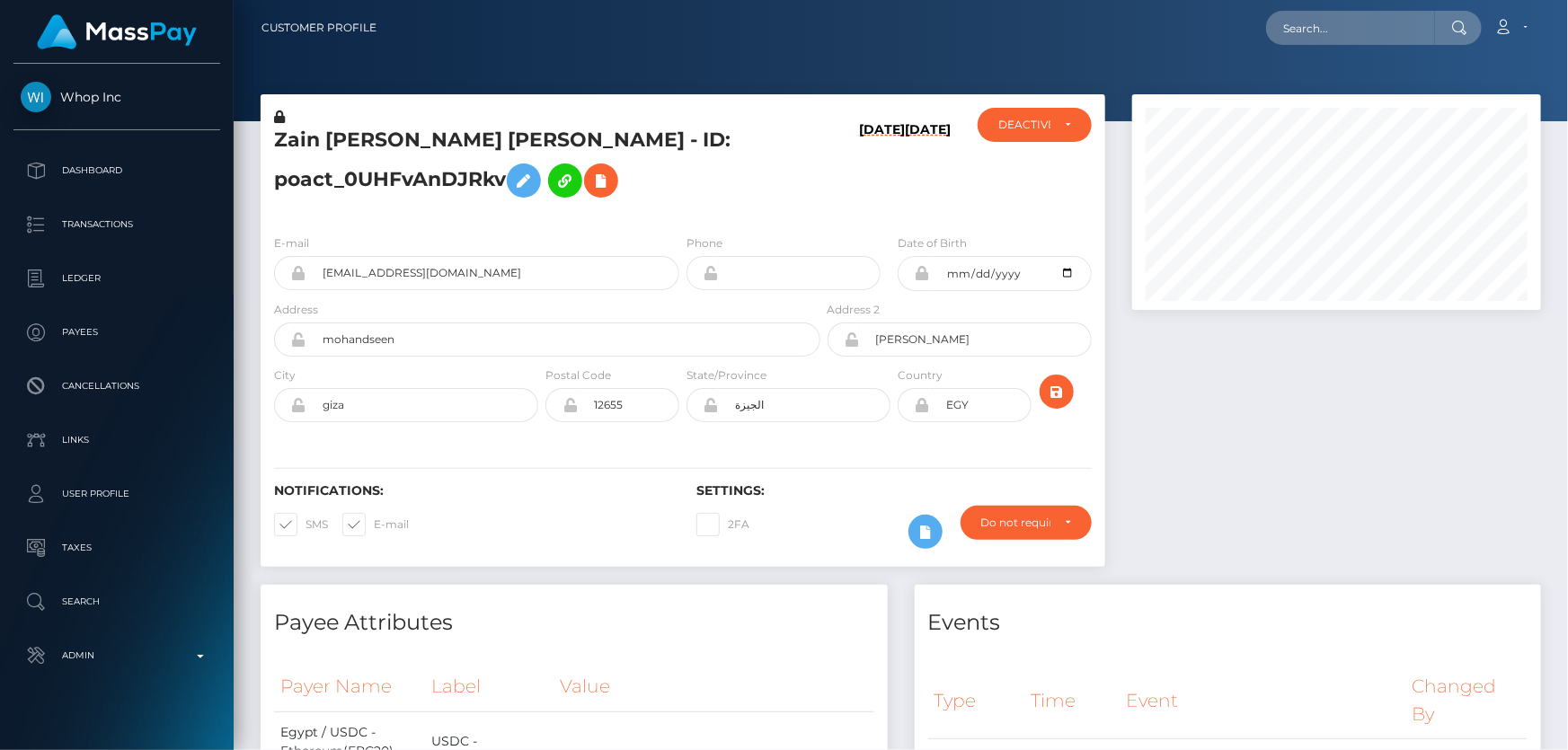
drag, startPoint x: 384, startPoint y: 231, endPoint x: 336, endPoint y: 186, distance: 65.8
click at [384, 231] on div "E-mail zeinzaki200@gmail.com Phone Date of Birth" at bounding box center [683, 331] width 844 height 220
